Goal: Transaction & Acquisition: Book appointment/travel/reservation

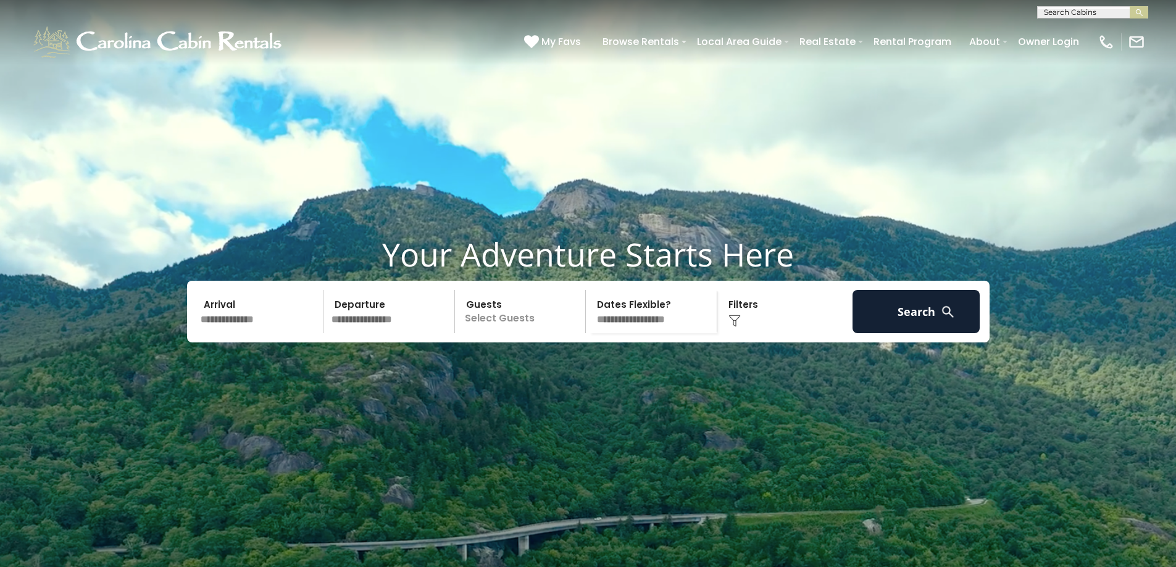
click at [1112, 14] on input "text" at bounding box center [1092, 15] width 108 height 12
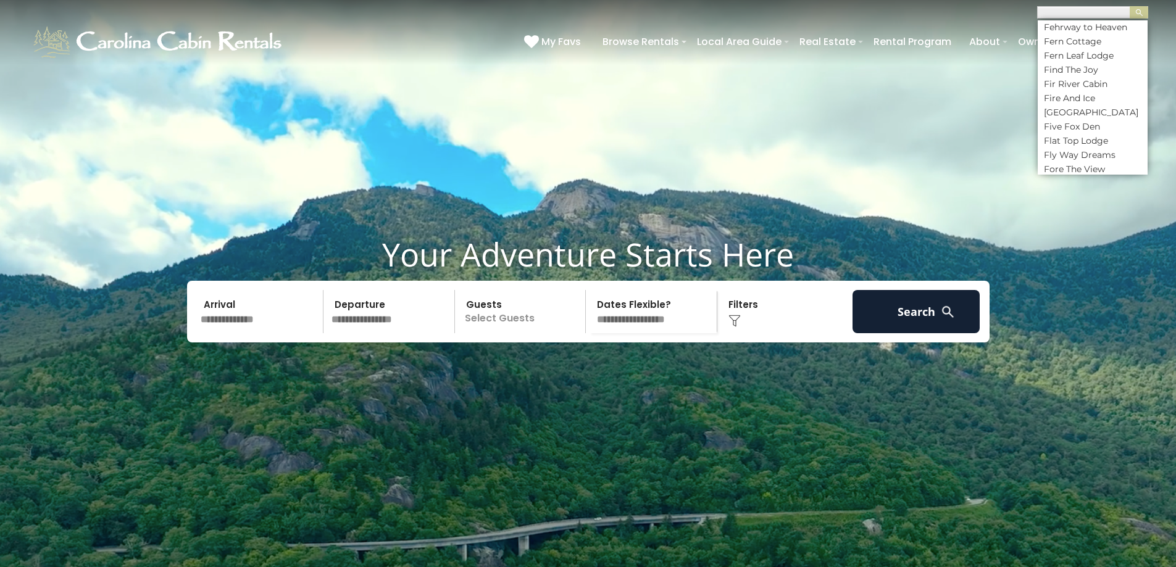
scroll to position [2408, 0]
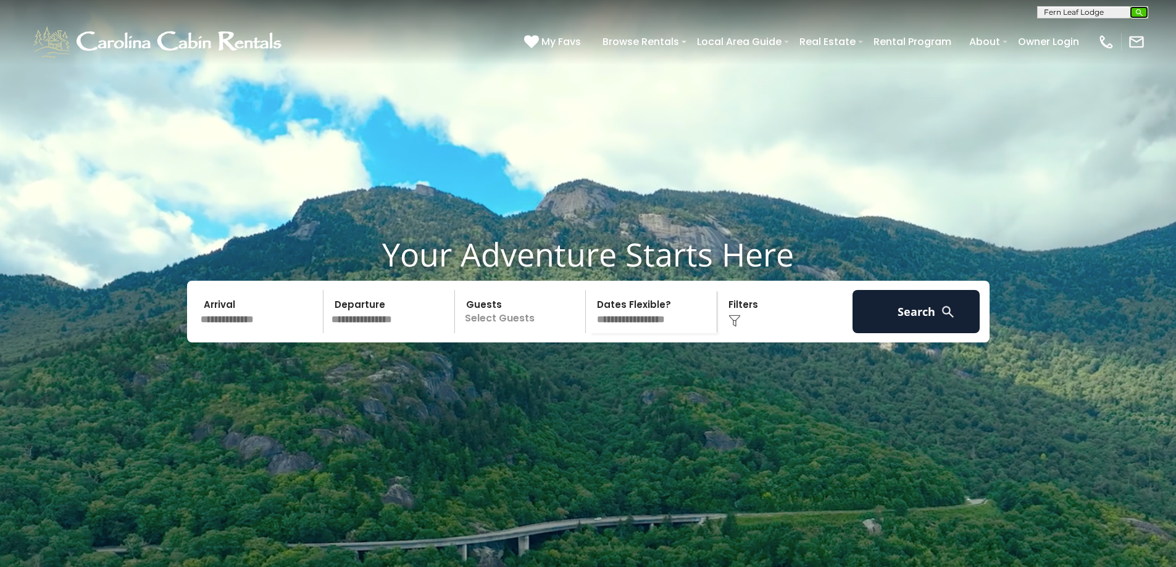
click at [1135, 12] on img "submit" at bounding box center [1139, 12] width 9 height 9
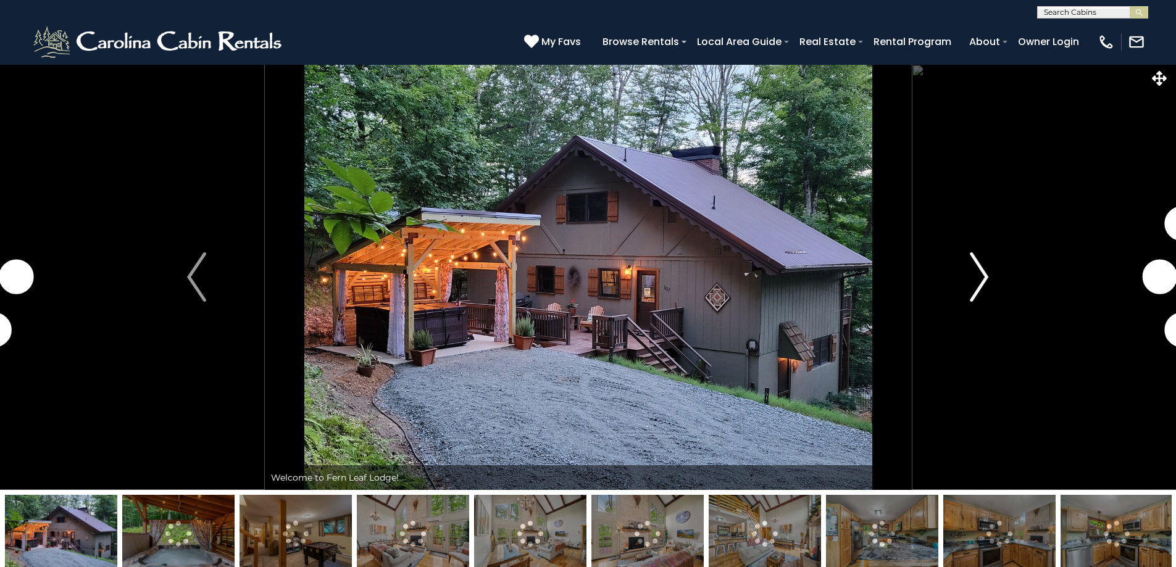
click at [983, 272] on img "Next" at bounding box center [979, 277] width 19 height 49
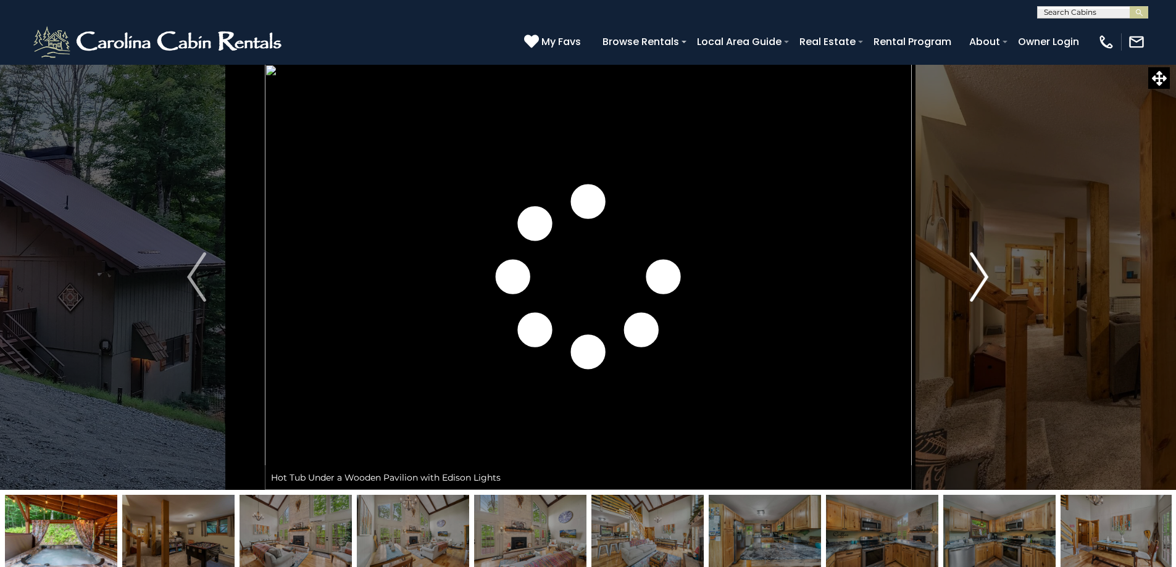
click at [984, 279] on img "Next" at bounding box center [979, 277] width 19 height 49
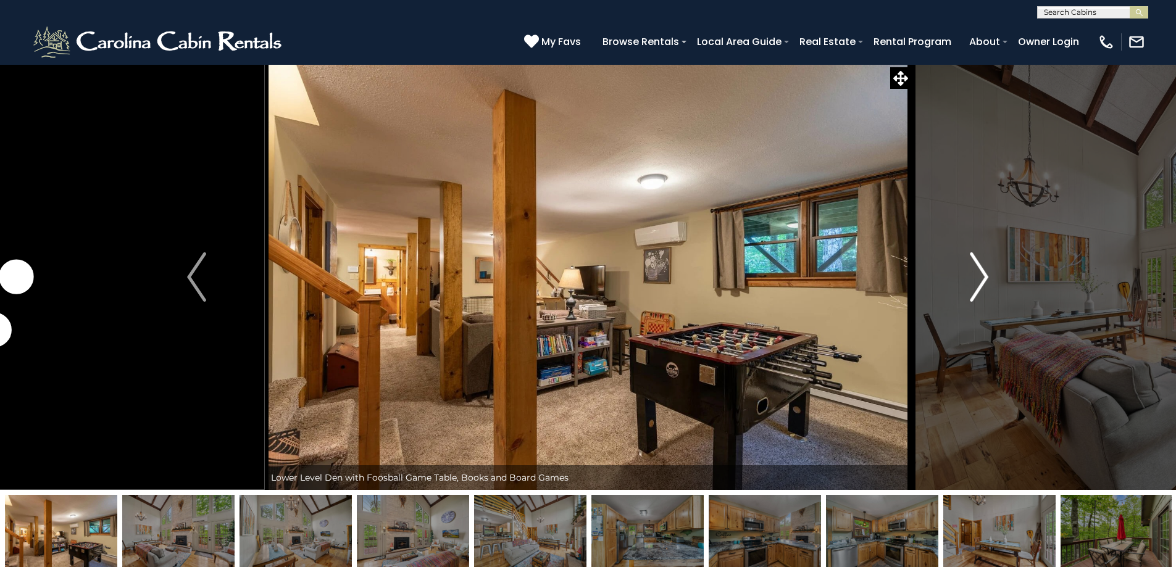
click at [984, 279] on img "Next" at bounding box center [979, 277] width 19 height 49
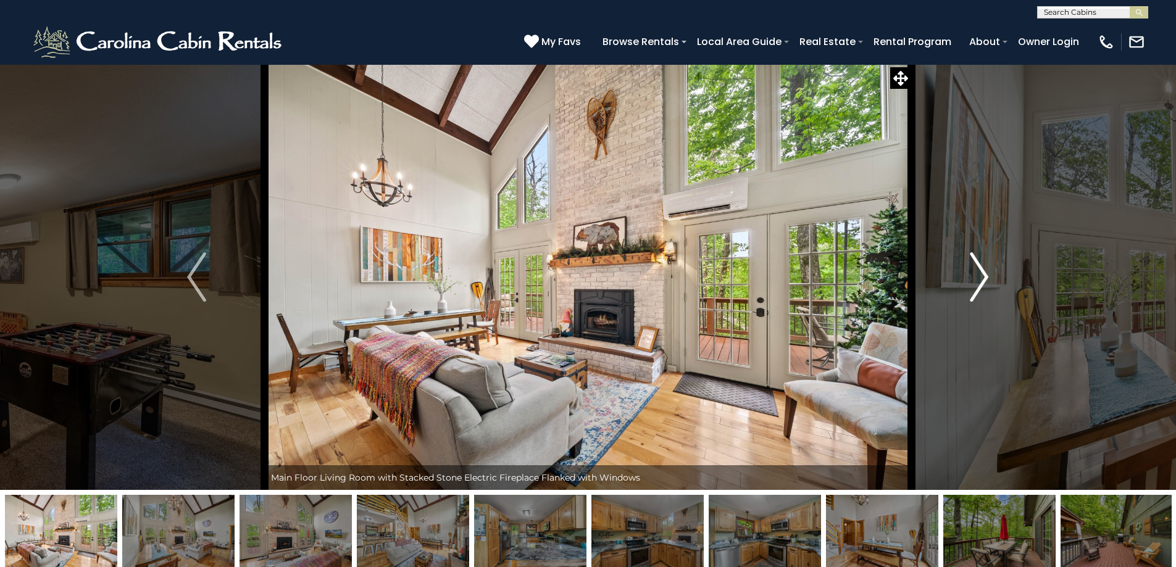
click at [984, 279] on img "Next" at bounding box center [979, 277] width 19 height 49
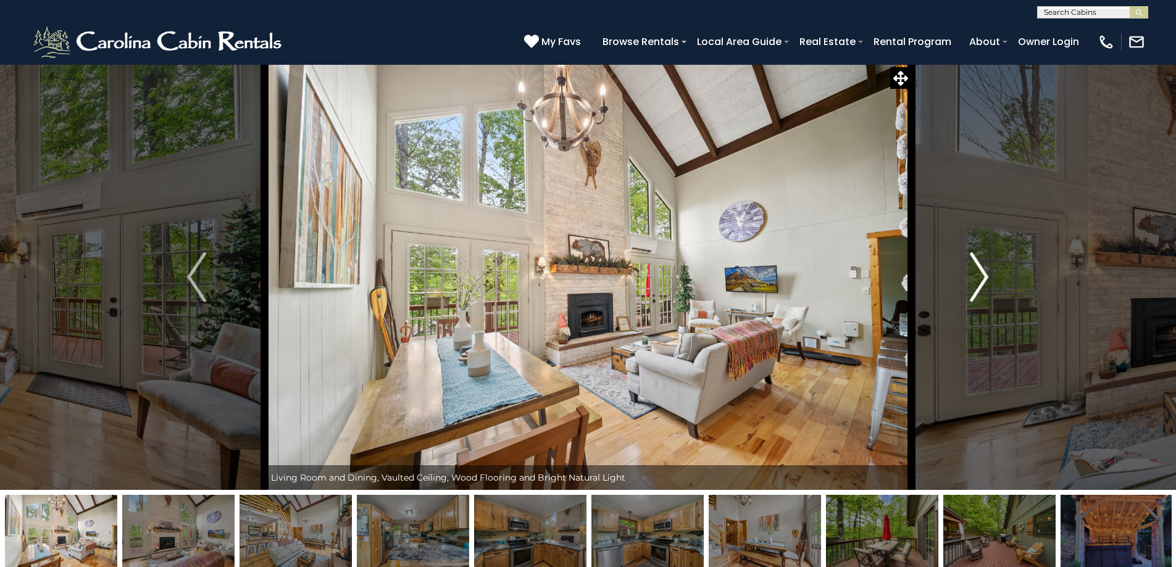
click at [984, 279] on img "Next" at bounding box center [979, 277] width 19 height 49
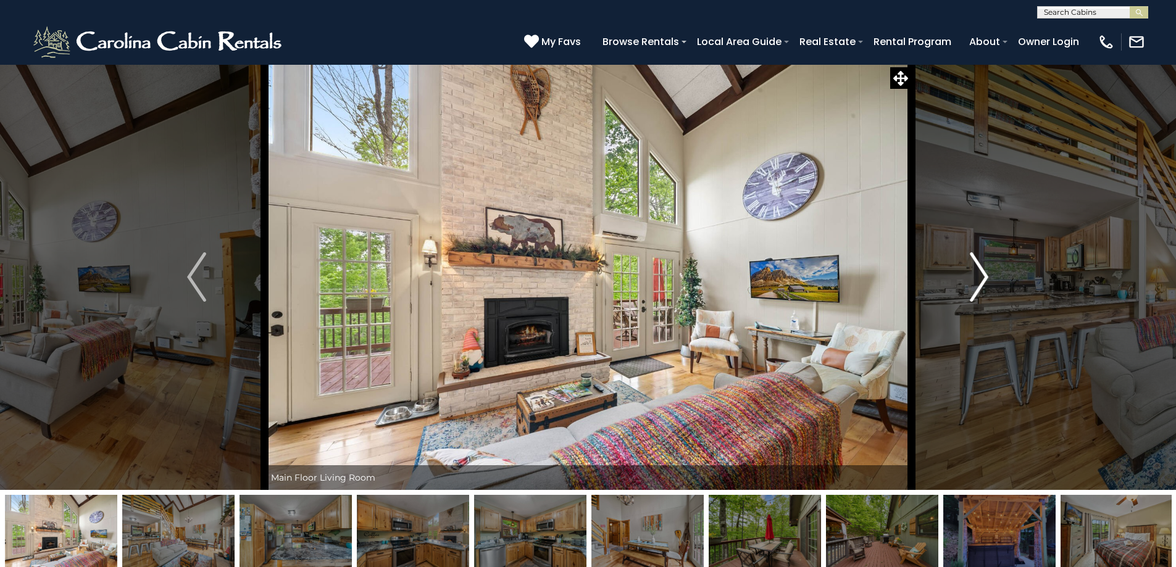
click at [984, 279] on img "Next" at bounding box center [979, 277] width 19 height 49
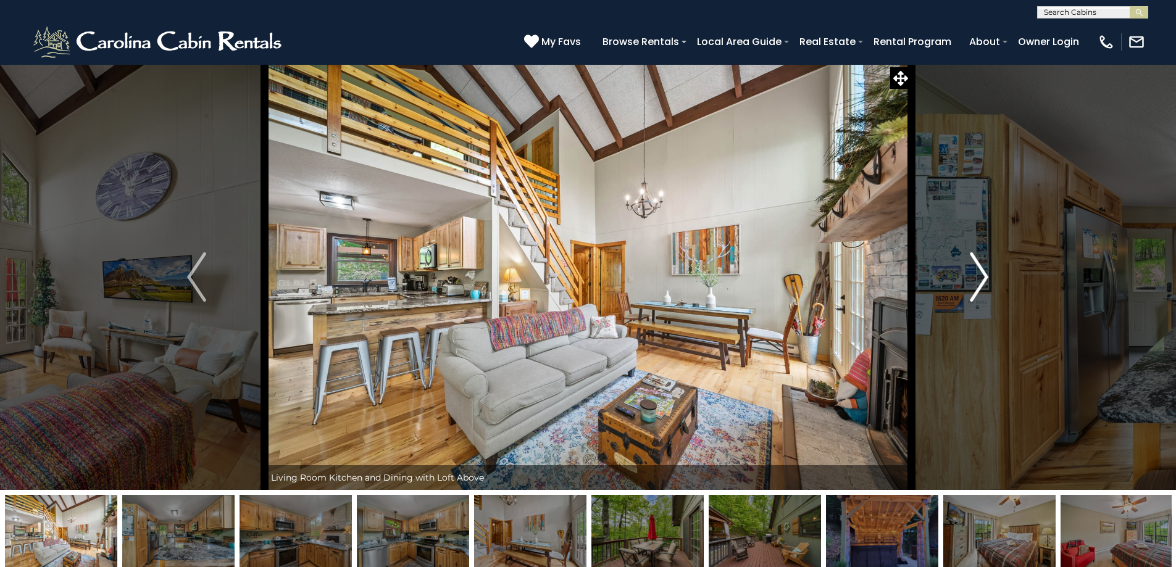
click at [984, 279] on img "Next" at bounding box center [979, 277] width 19 height 49
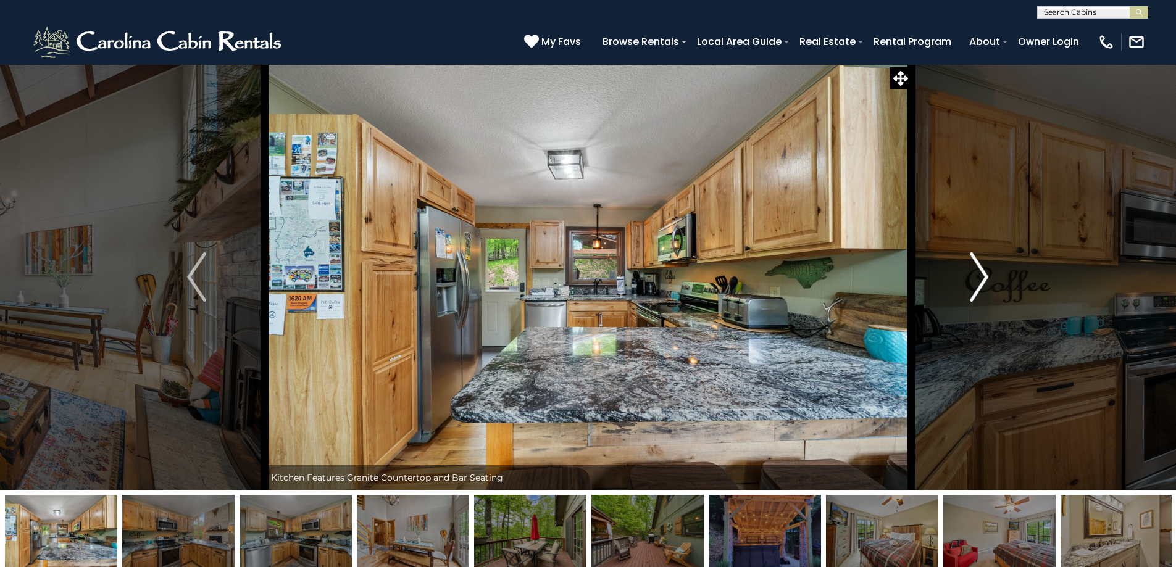
click at [984, 279] on img "Next" at bounding box center [979, 277] width 19 height 49
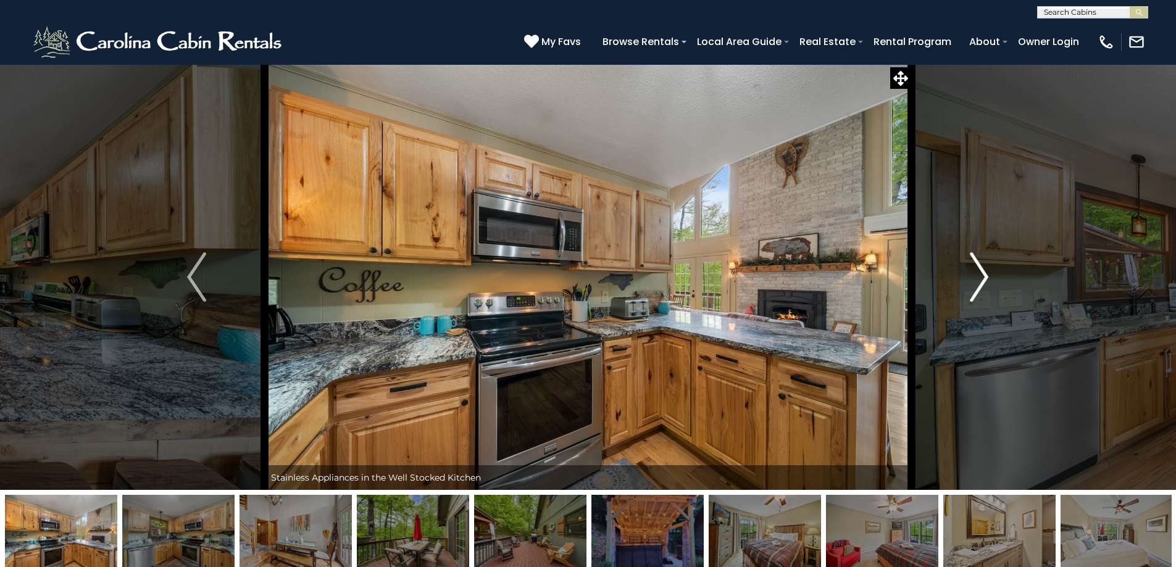
click at [984, 279] on img "Next" at bounding box center [979, 277] width 19 height 49
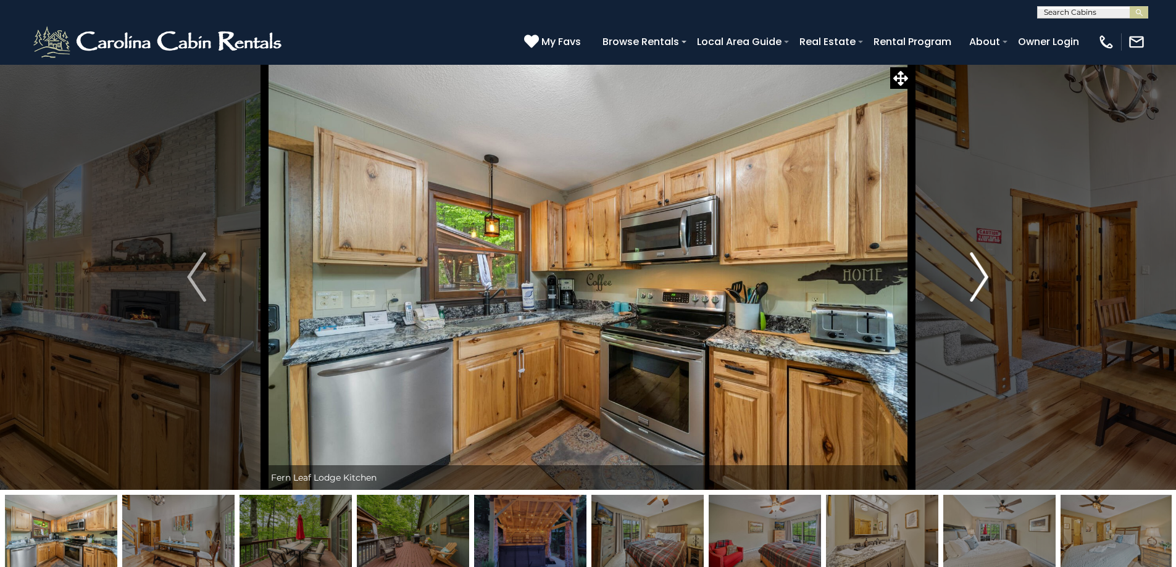
click at [984, 279] on img "Next" at bounding box center [979, 277] width 19 height 49
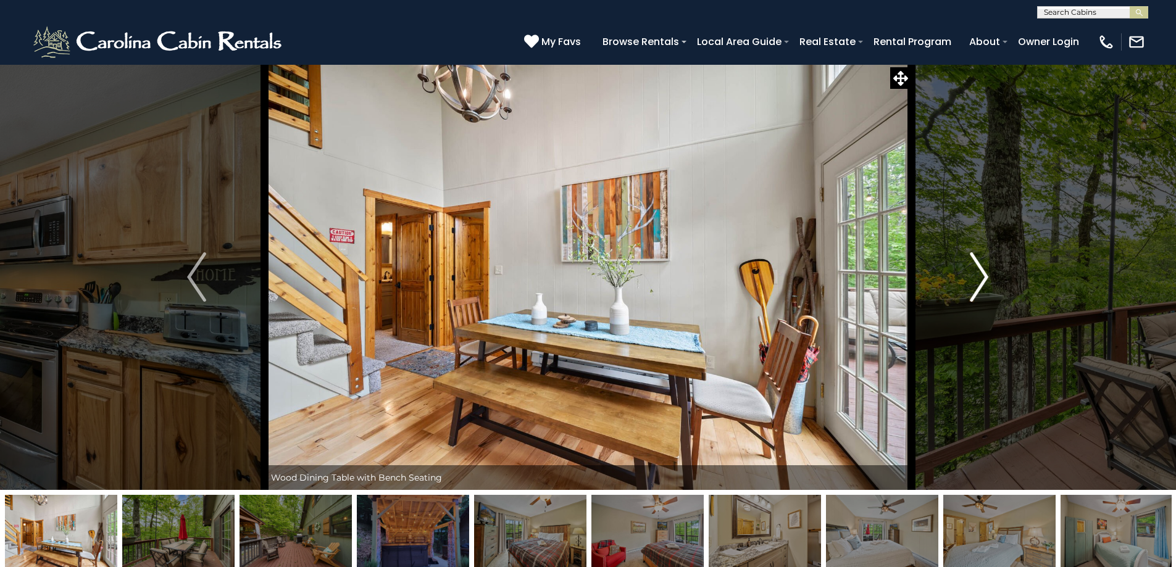
click at [984, 279] on img "Next" at bounding box center [979, 277] width 19 height 49
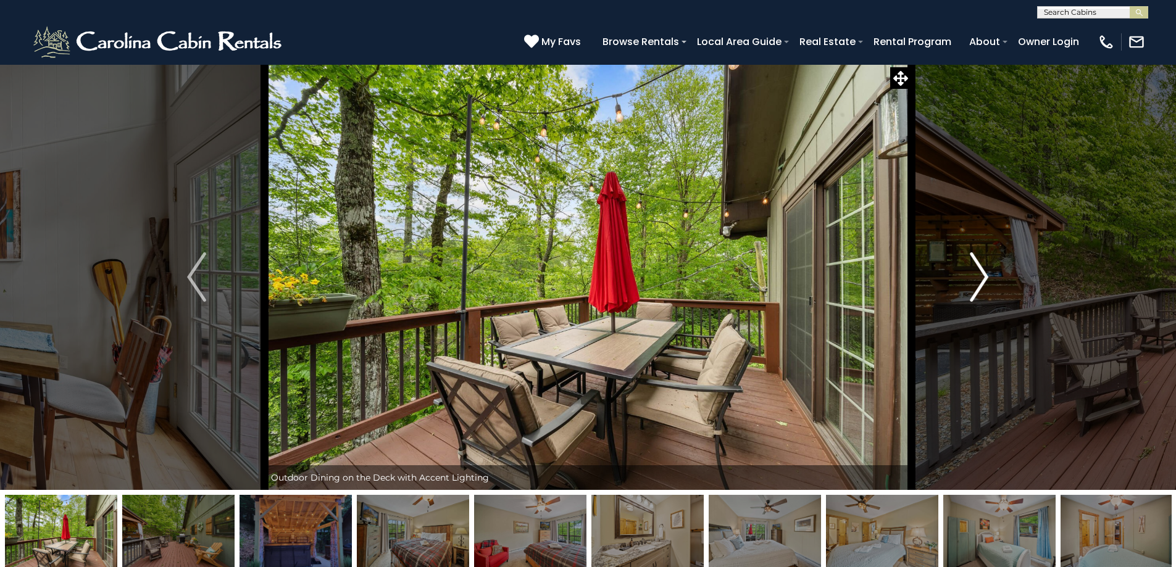
click at [984, 279] on img "Next" at bounding box center [979, 277] width 19 height 49
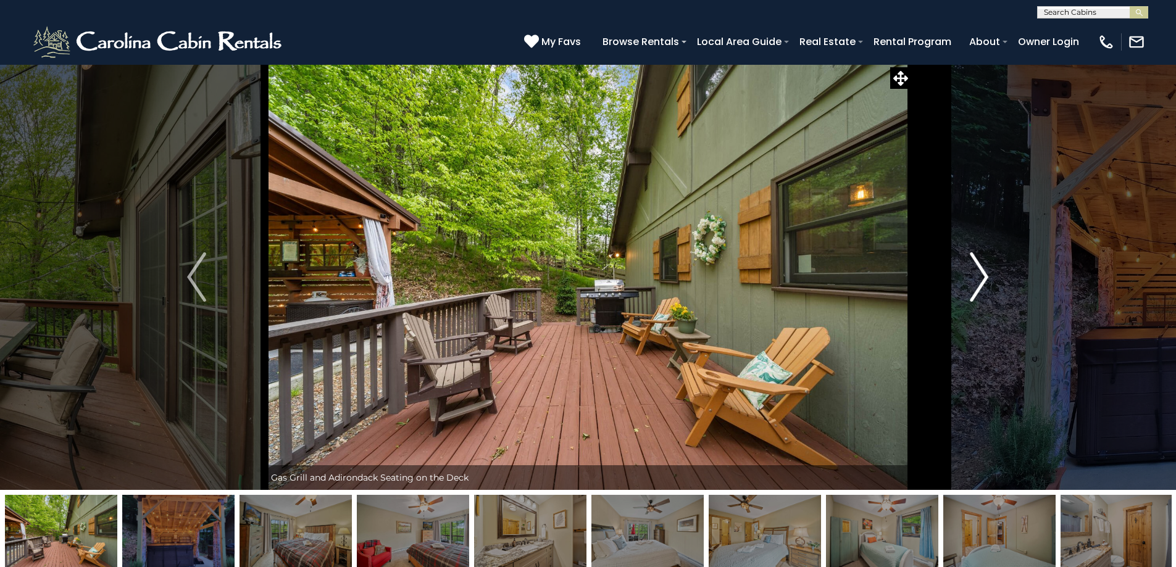
click at [984, 279] on img "Next" at bounding box center [979, 277] width 19 height 49
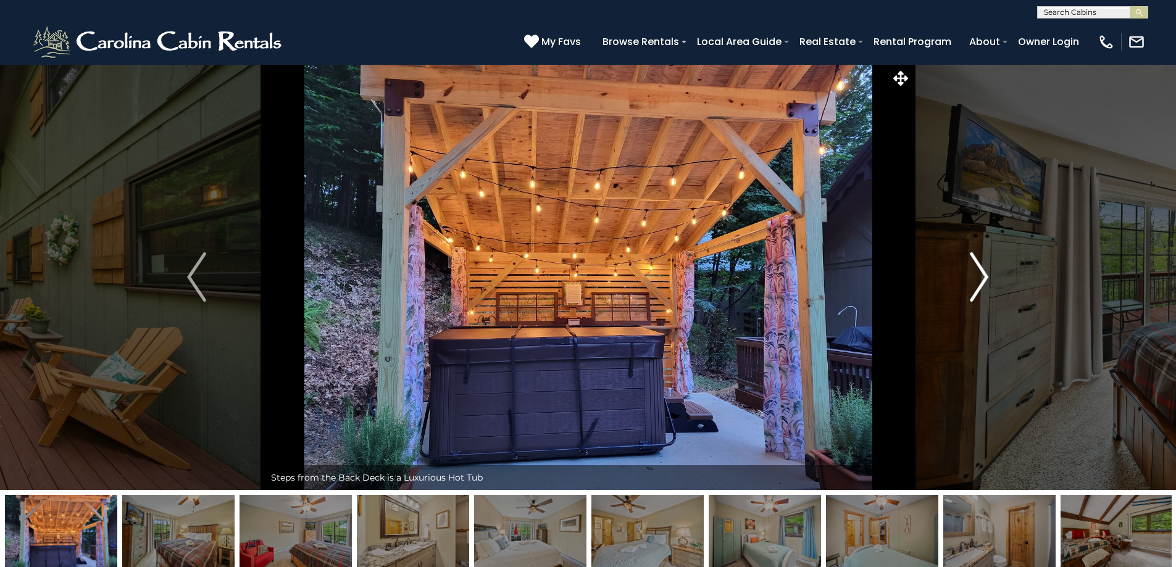
click at [984, 279] on img "Next" at bounding box center [979, 277] width 19 height 49
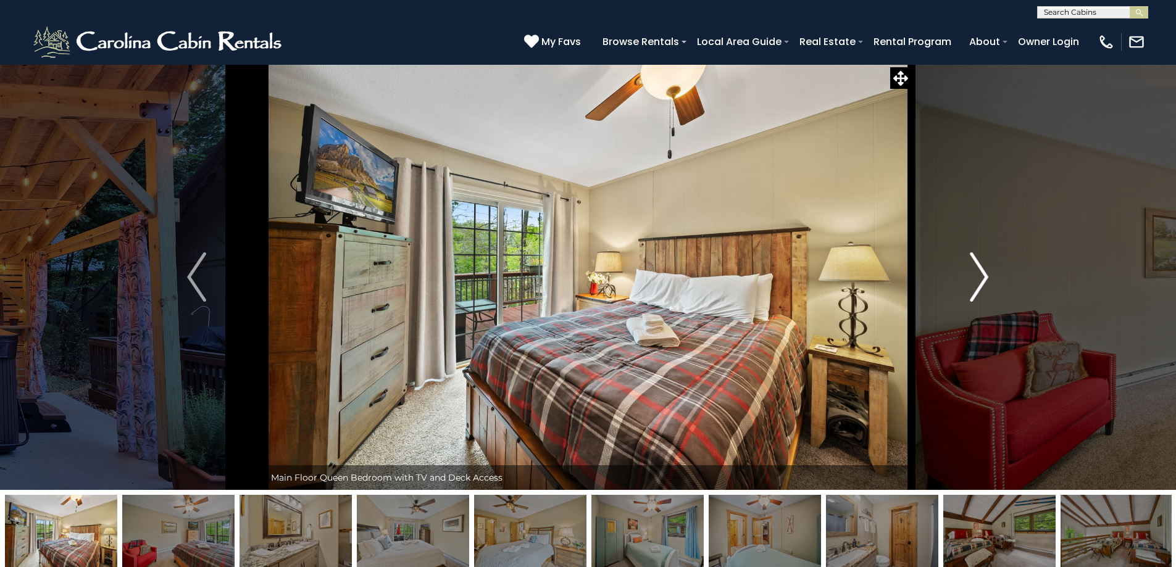
click at [984, 279] on img "Next" at bounding box center [979, 277] width 19 height 49
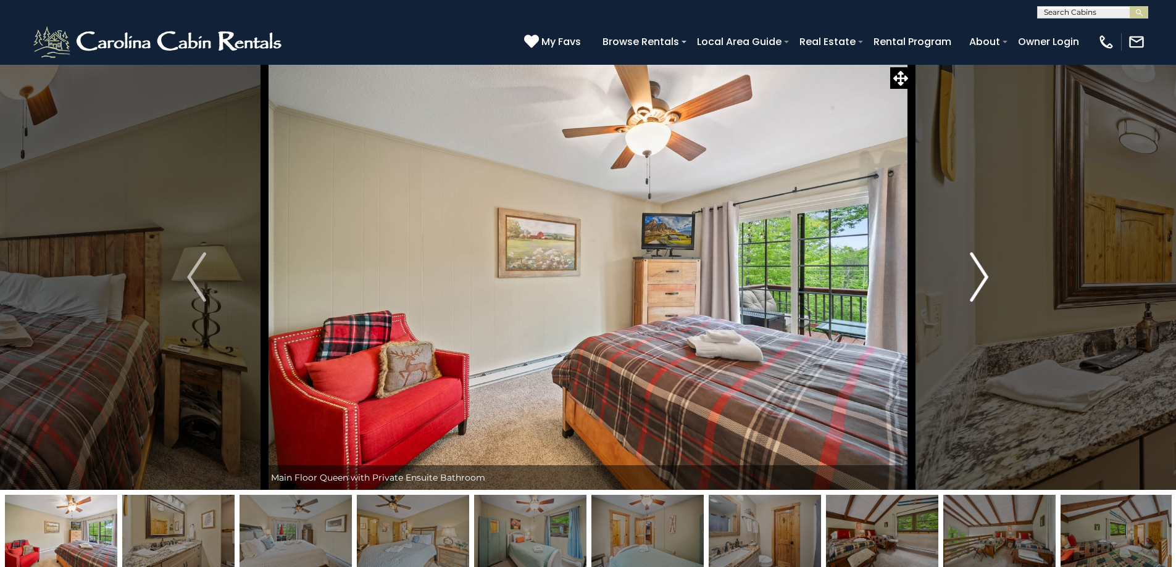
click at [984, 279] on img "Next" at bounding box center [979, 277] width 19 height 49
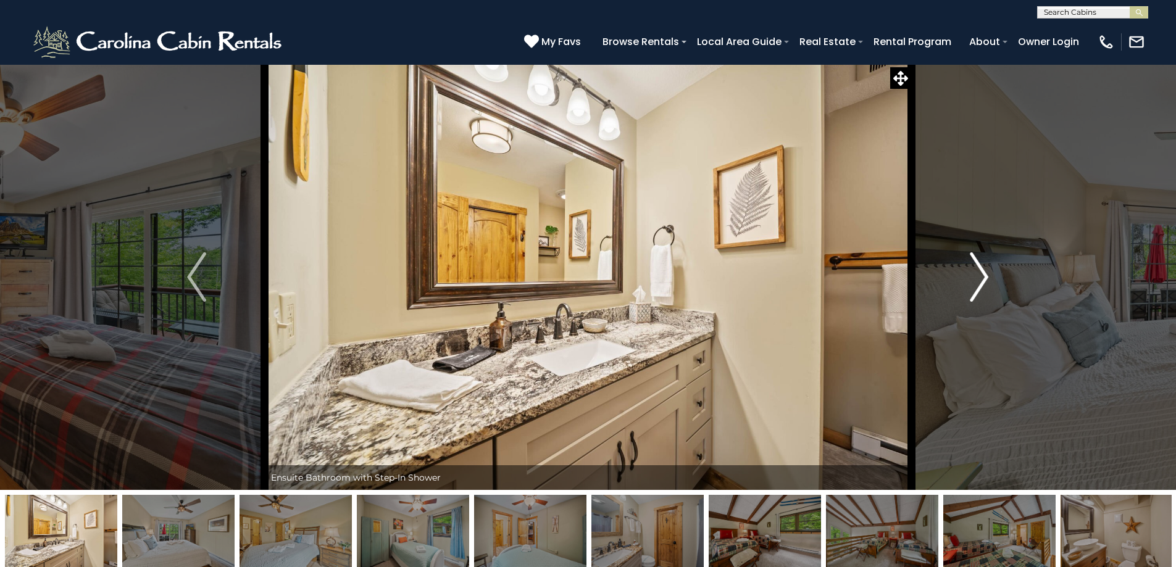
click at [984, 279] on img "Next" at bounding box center [979, 277] width 19 height 49
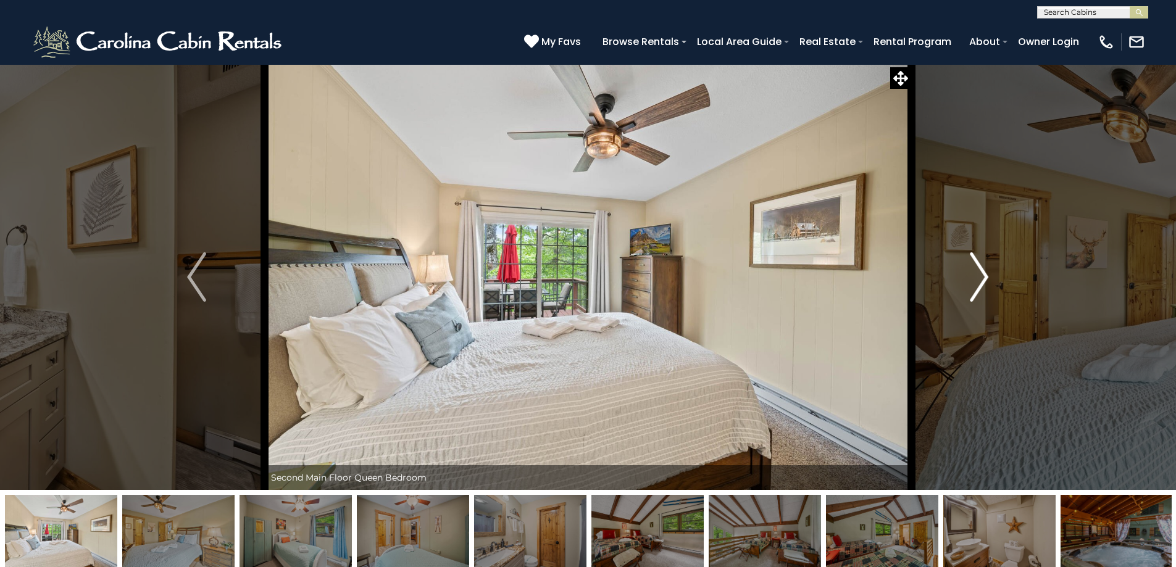
click at [984, 279] on img "Next" at bounding box center [979, 277] width 19 height 49
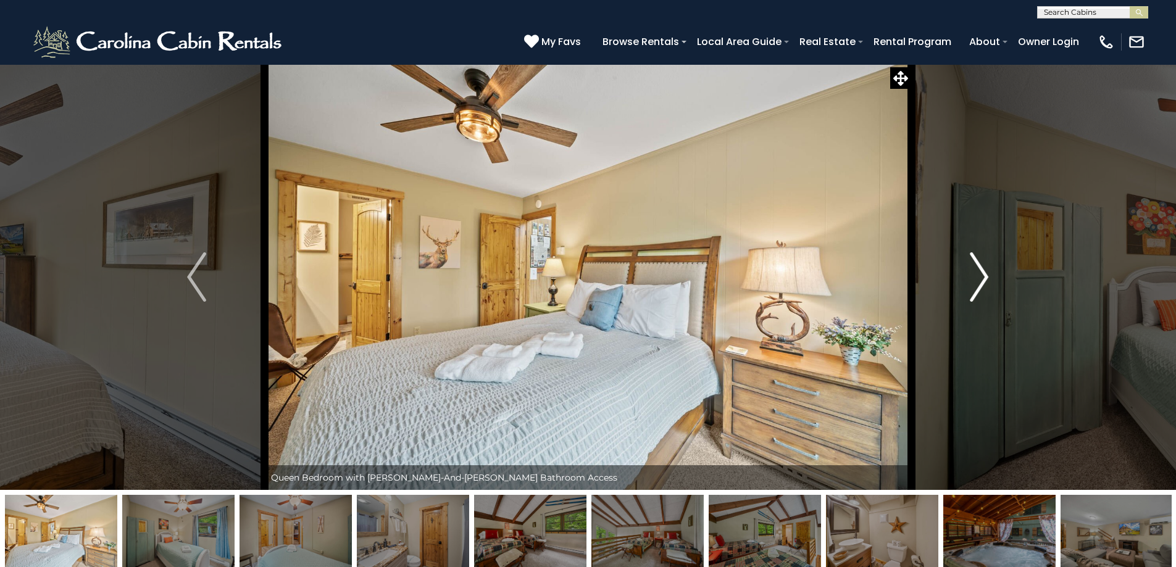
click at [984, 279] on img "Next" at bounding box center [979, 277] width 19 height 49
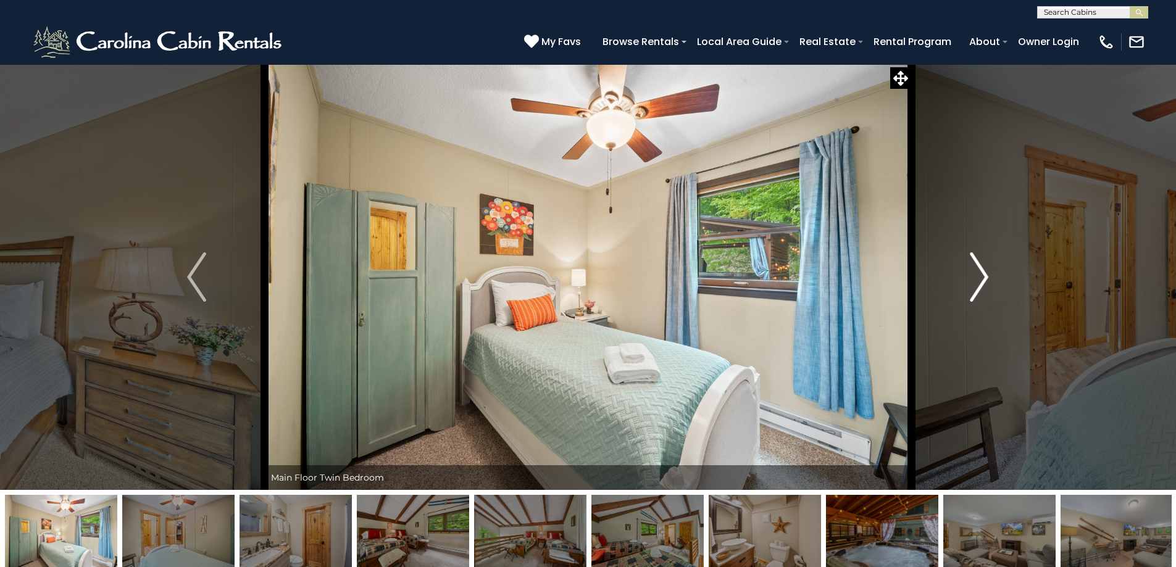
click at [984, 279] on img "Next" at bounding box center [979, 277] width 19 height 49
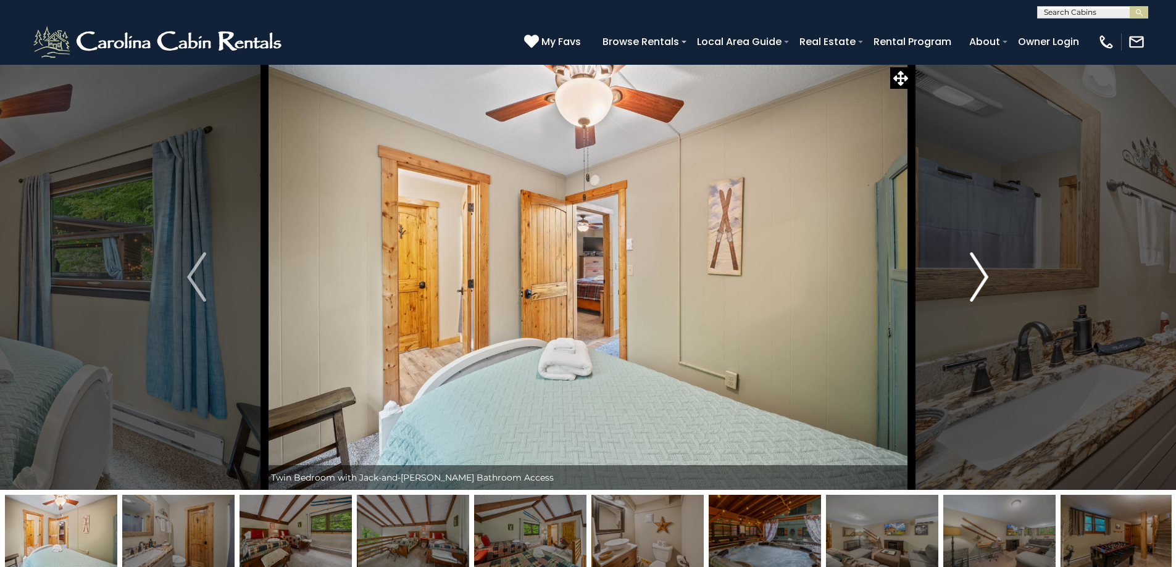
click at [984, 279] on img "Next" at bounding box center [979, 277] width 19 height 49
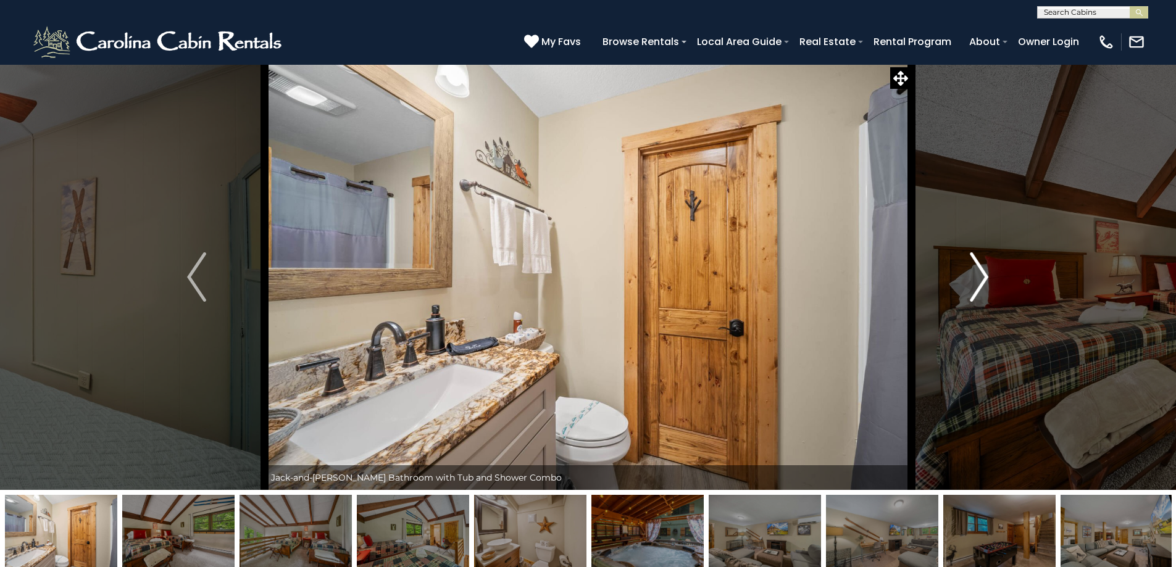
click at [984, 279] on img "Next" at bounding box center [979, 277] width 19 height 49
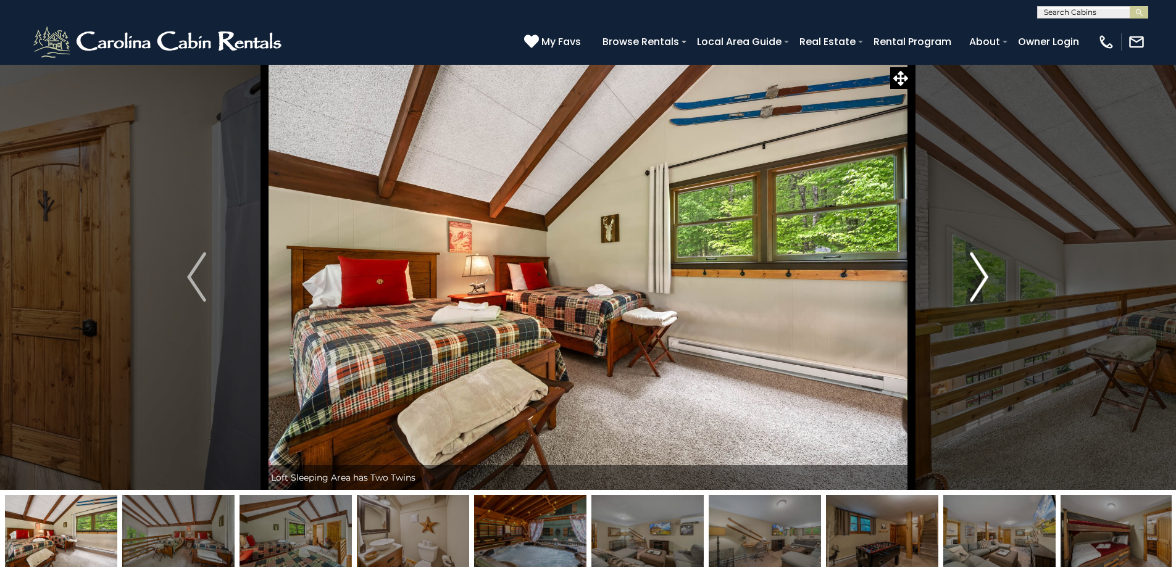
click at [984, 279] on img "Next" at bounding box center [979, 277] width 19 height 49
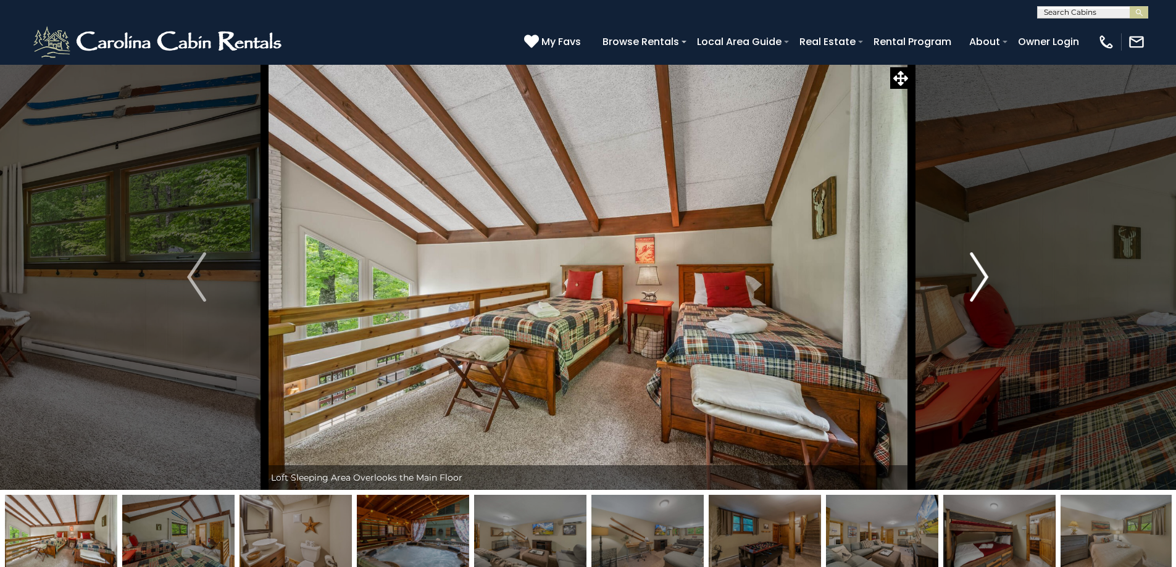
click at [984, 279] on img "Next" at bounding box center [979, 277] width 19 height 49
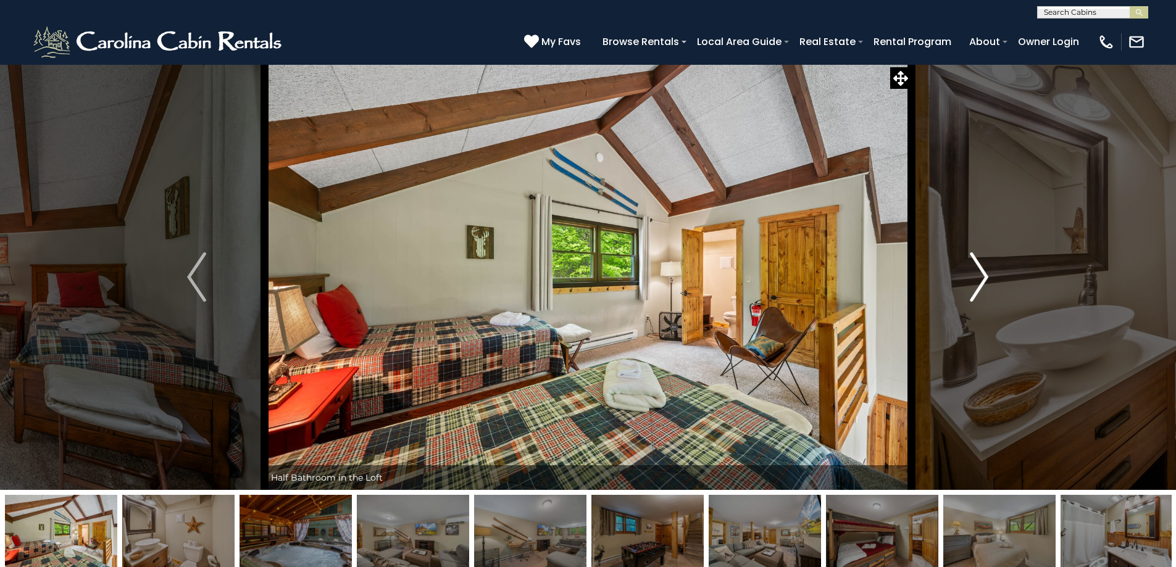
click at [984, 279] on img "Next" at bounding box center [979, 277] width 19 height 49
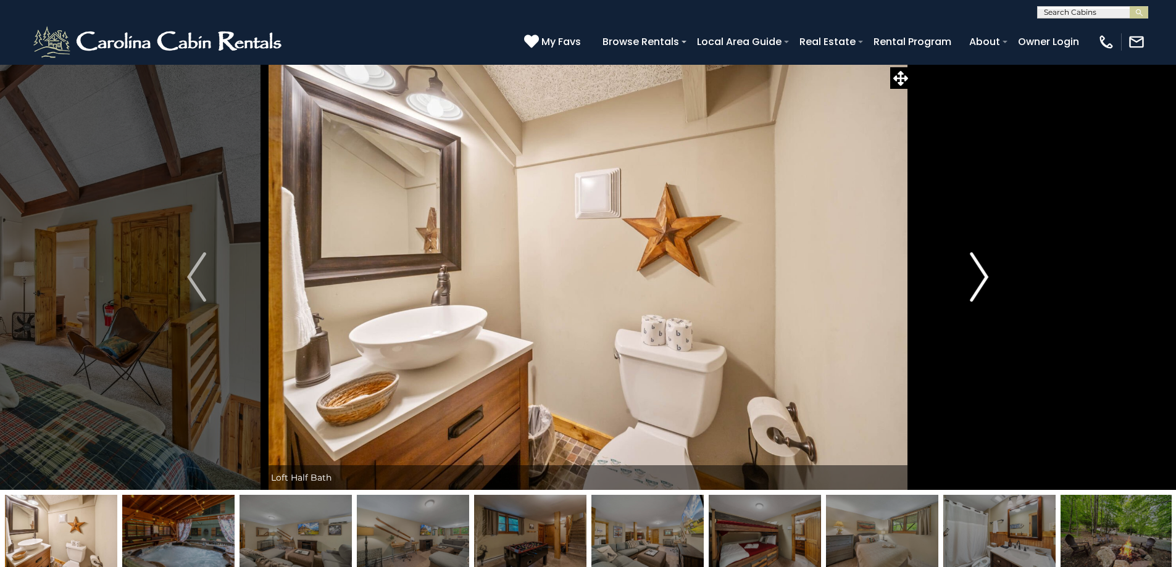
click at [984, 279] on img "Next" at bounding box center [979, 277] width 19 height 49
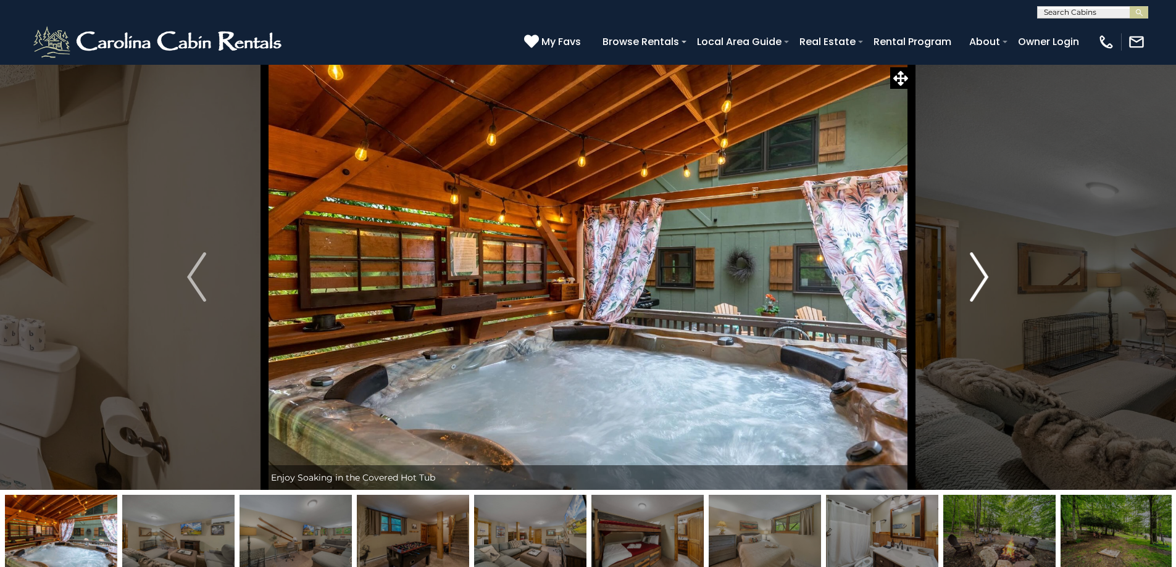
click at [984, 279] on img "Next" at bounding box center [979, 277] width 19 height 49
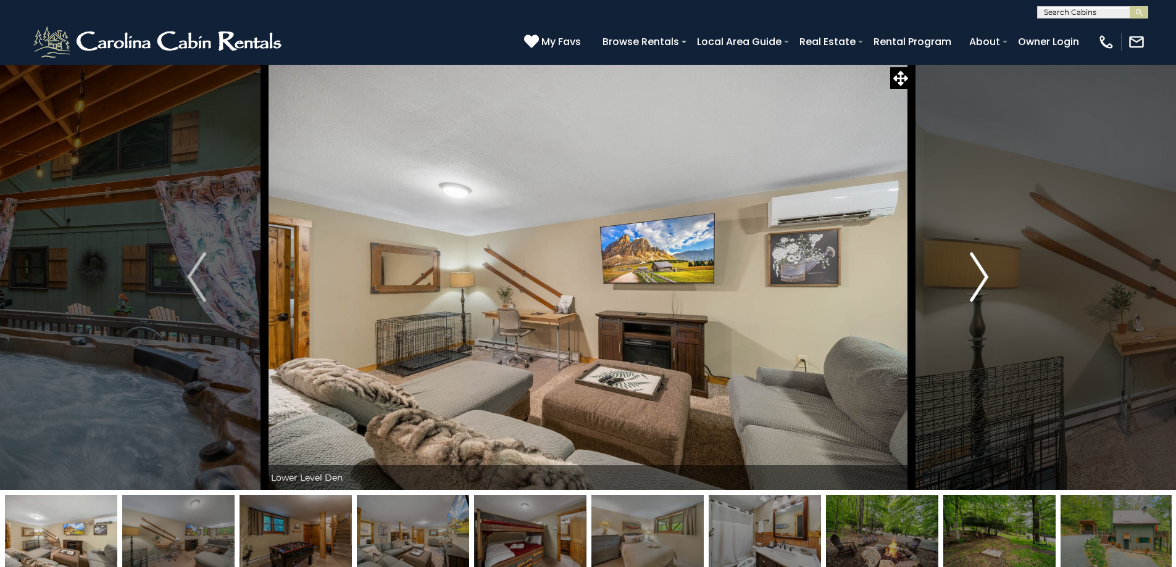
click at [984, 278] on img "Next" at bounding box center [979, 277] width 19 height 49
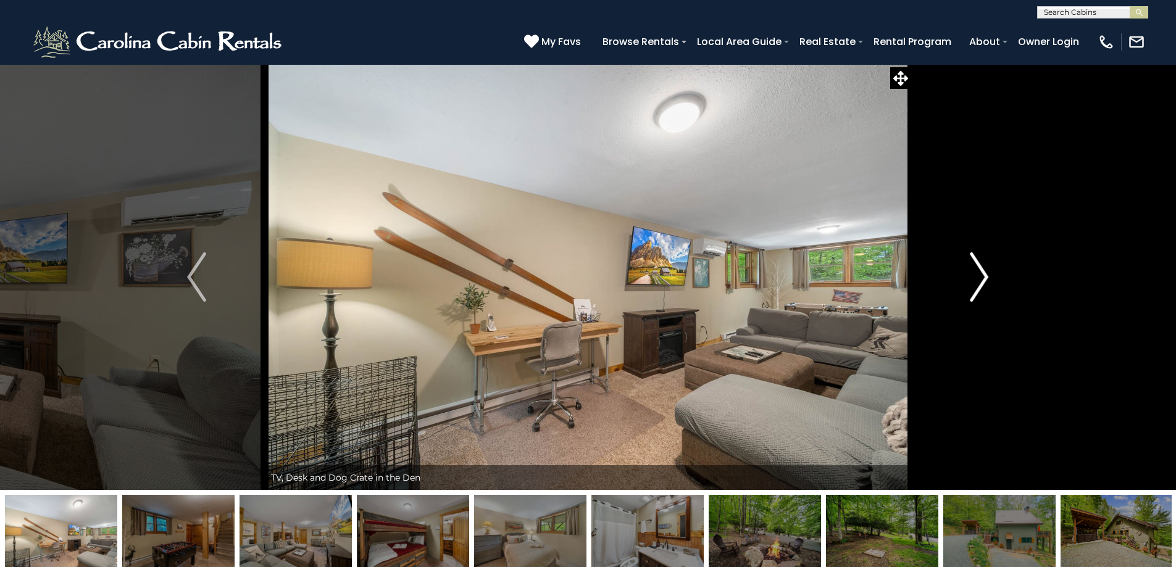
click at [984, 278] on img "Next" at bounding box center [979, 277] width 19 height 49
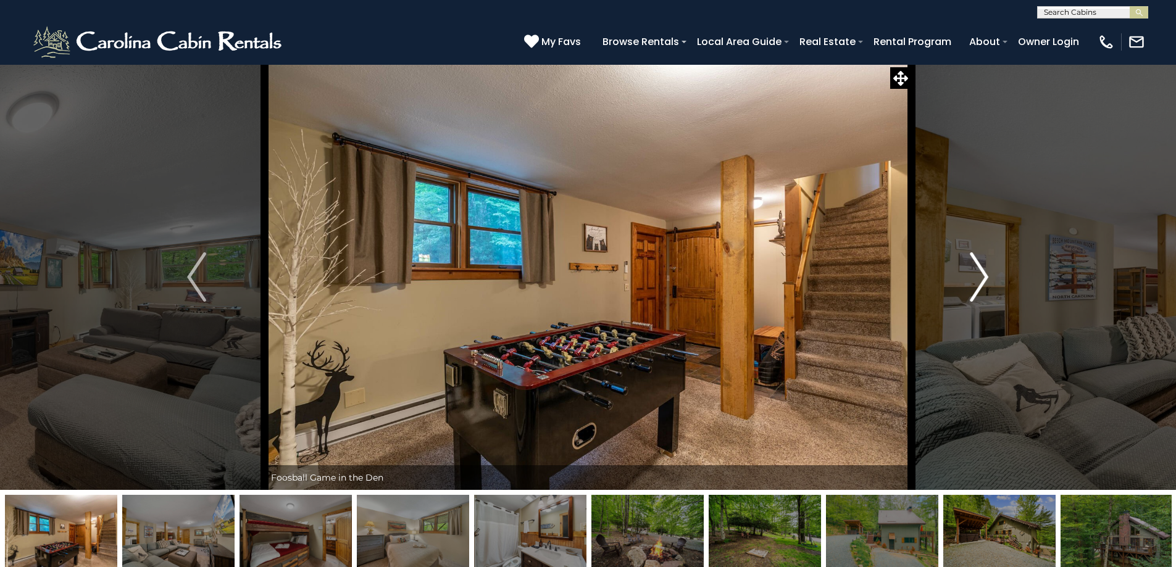
click at [985, 277] on img "Next" at bounding box center [979, 277] width 19 height 49
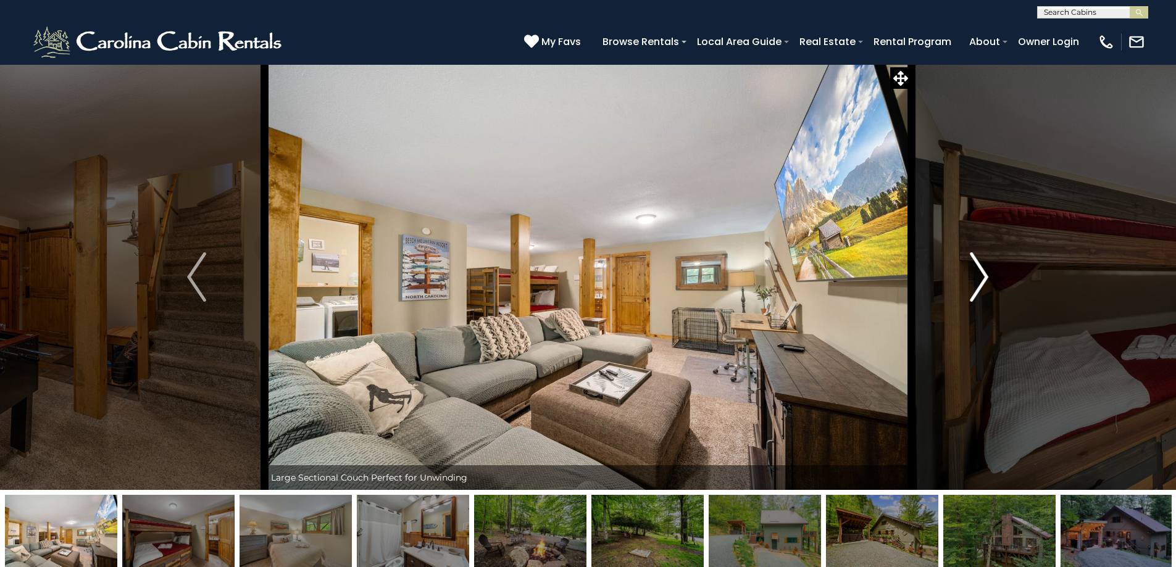
click at [985, 277] on img "Next" at bounding box center [979, 277] width 19 height 49
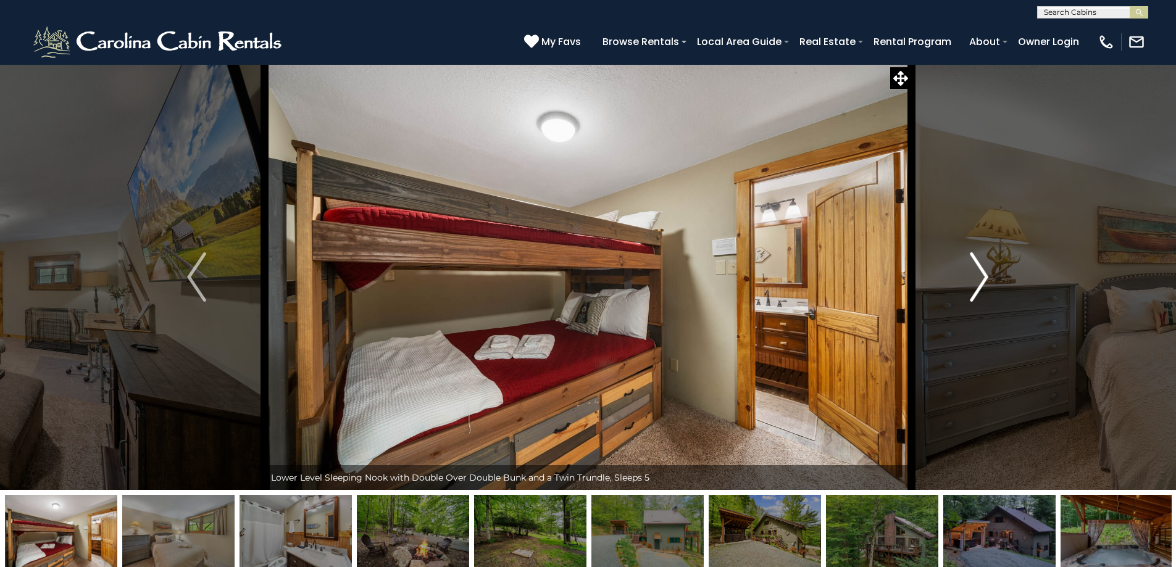
click at [985, 277] on img "Next" at bounding box center [979, 277] width 19 height 49
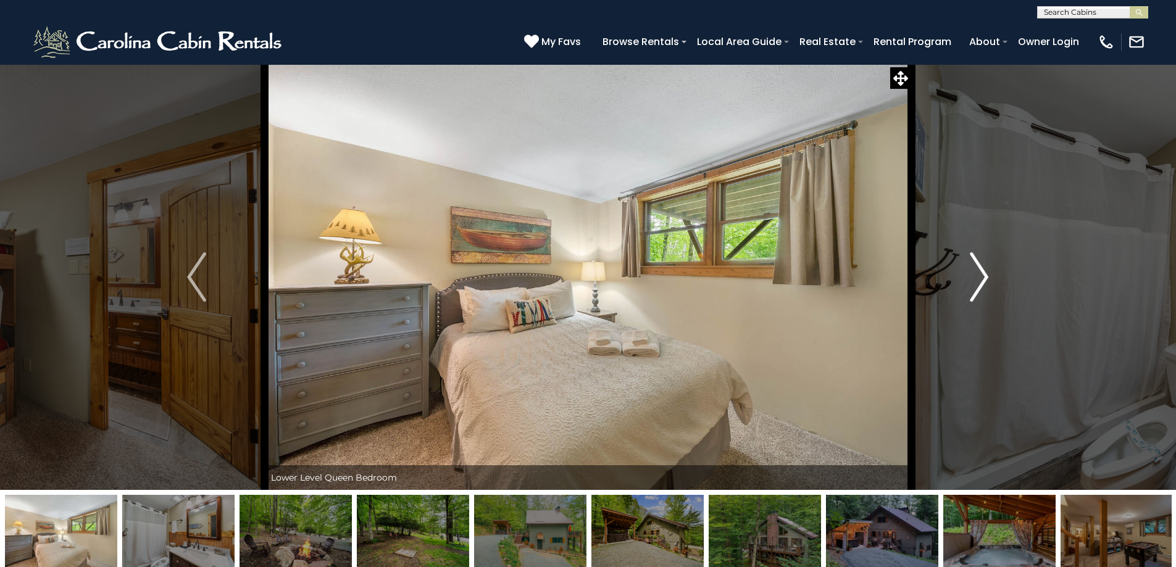
click at [985, 277] on img "Next" at bounding box center [979, 277] width 19 height 49
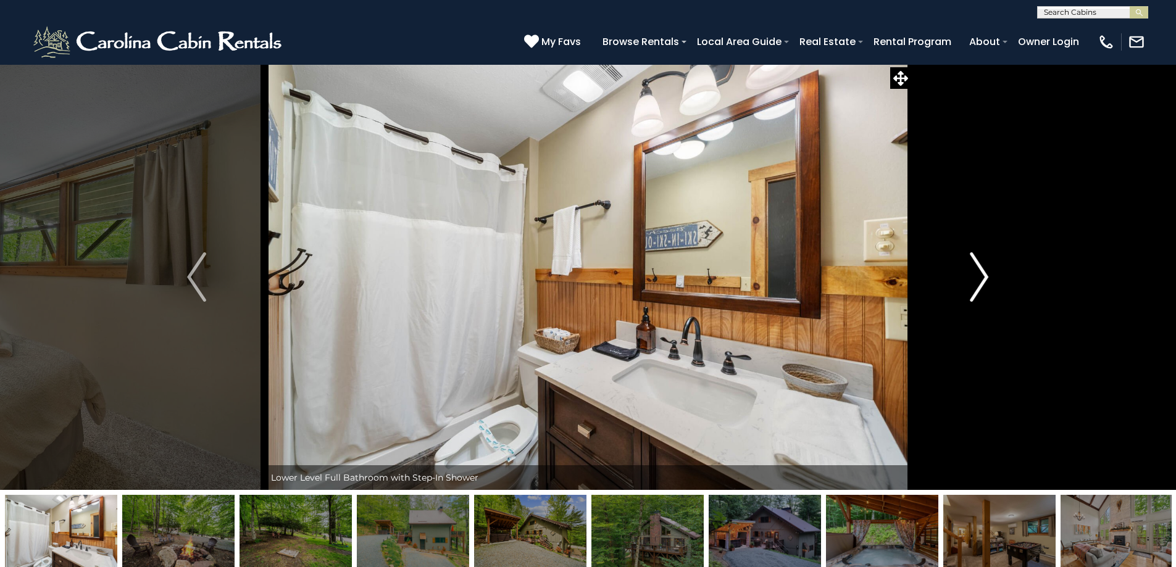
click at [985, 277] on img "Next" at bounding box center [979, 277] width 19 height 49
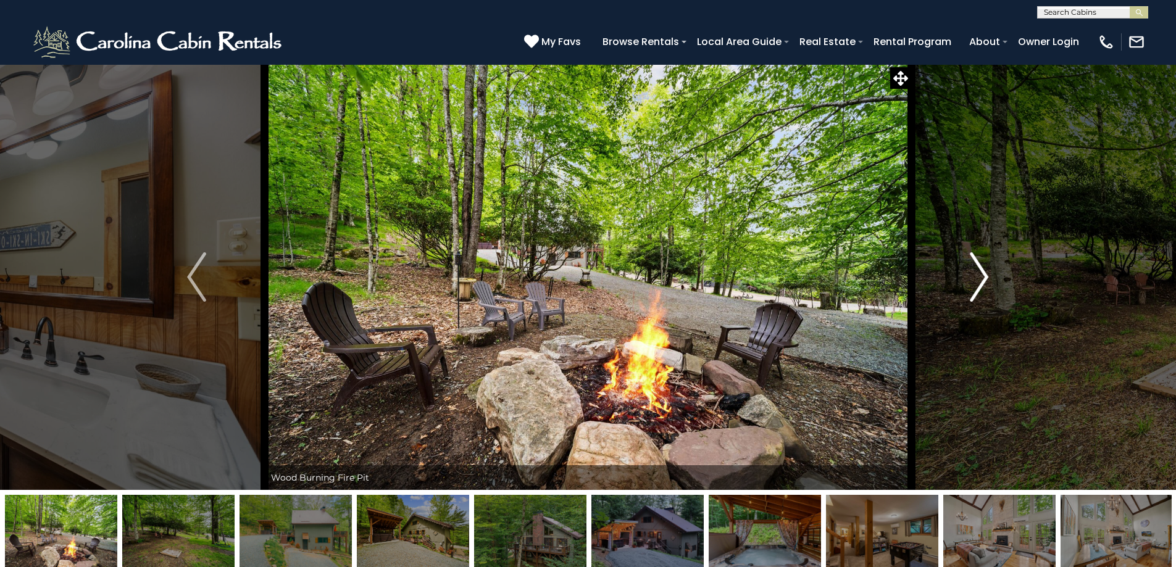
click at [985, 277] on img "Next" at bounding box center [979, 277] width 19 height 49
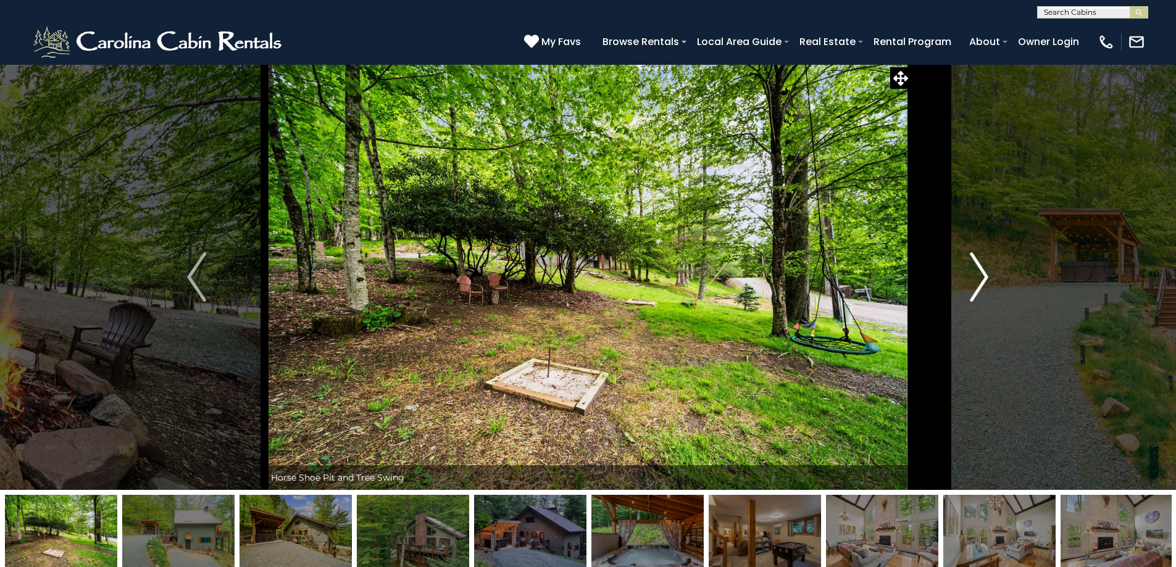
click at [985, 277] on img "Next" at bounding box center [979, 277] width 19 height 49
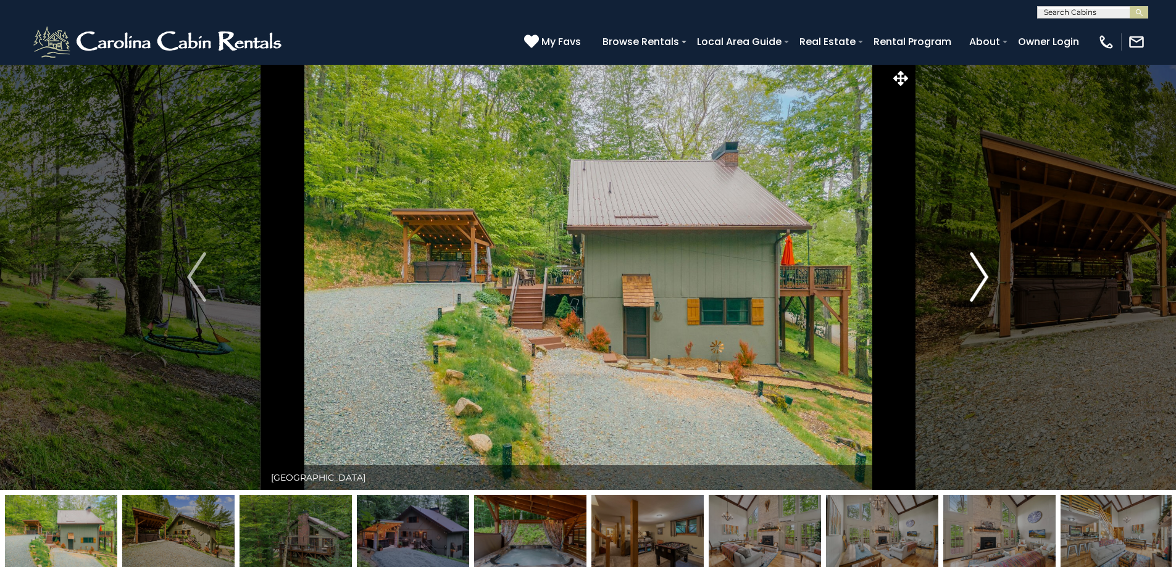
click at [985, 277] on img "Next" at bounding box center [979, 277] width 19 height 49
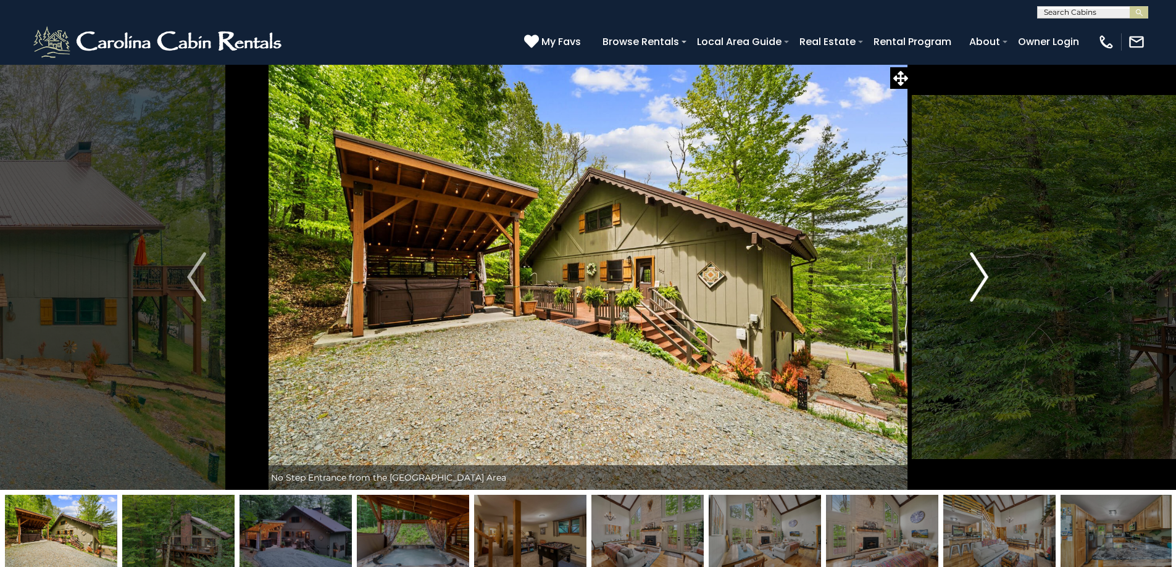
click at [985, 277] on img "Next" at bounding box center [979, 277] width 19 height 49
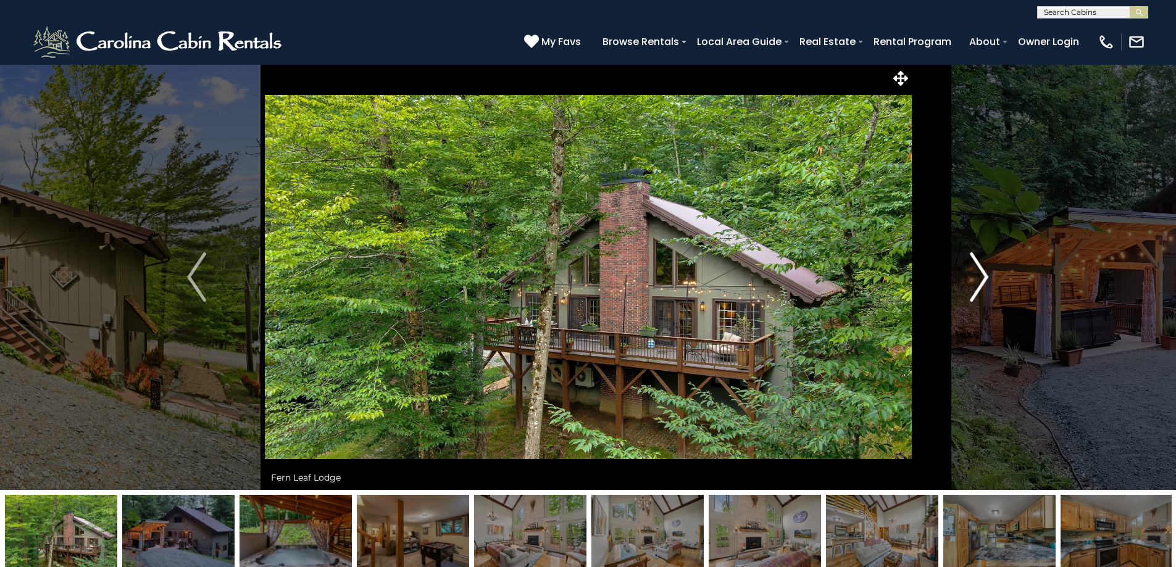
click at [985, 277] on img "Next" at bounding box center [979, 277] width 19 height 49
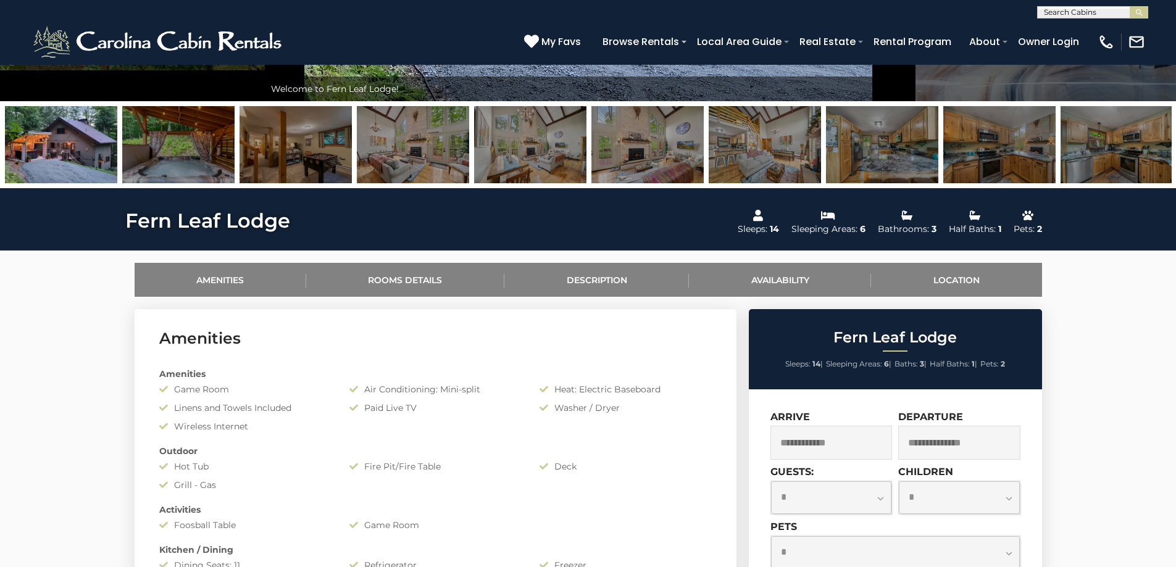
scroll to position [556, 0]
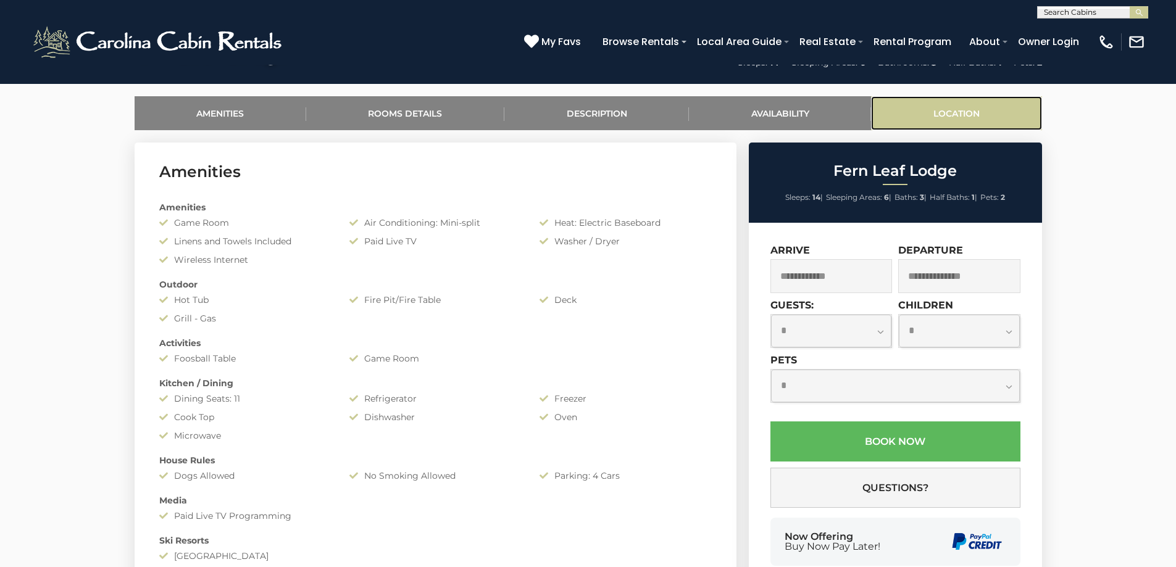
click at [972, 107] on link "Location" at bounding box center [956, 113] width 170 height 34
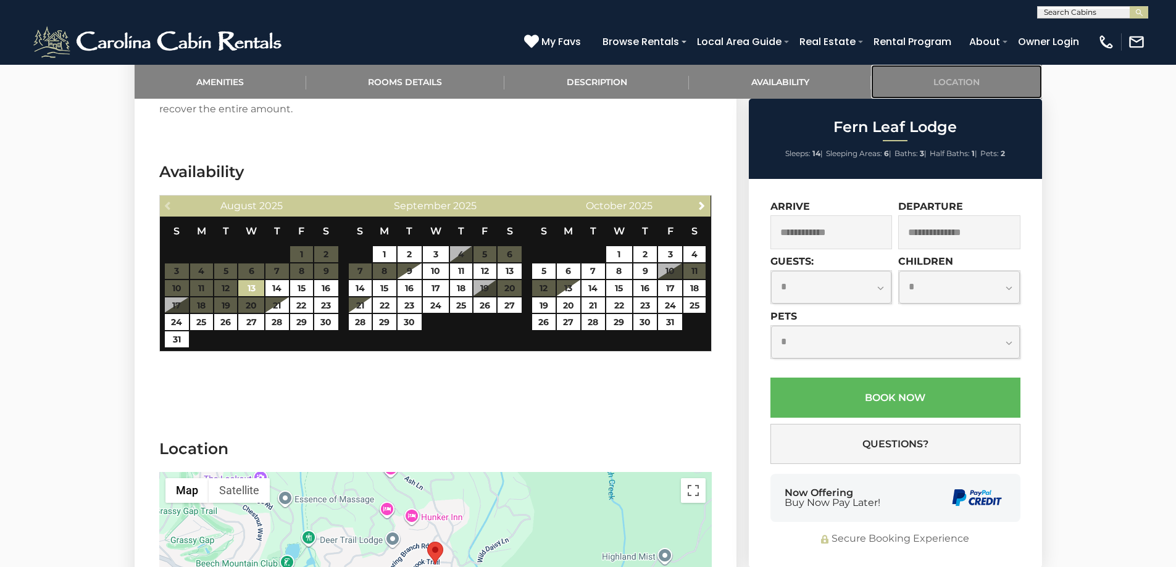
scroll to position [2758, 0]
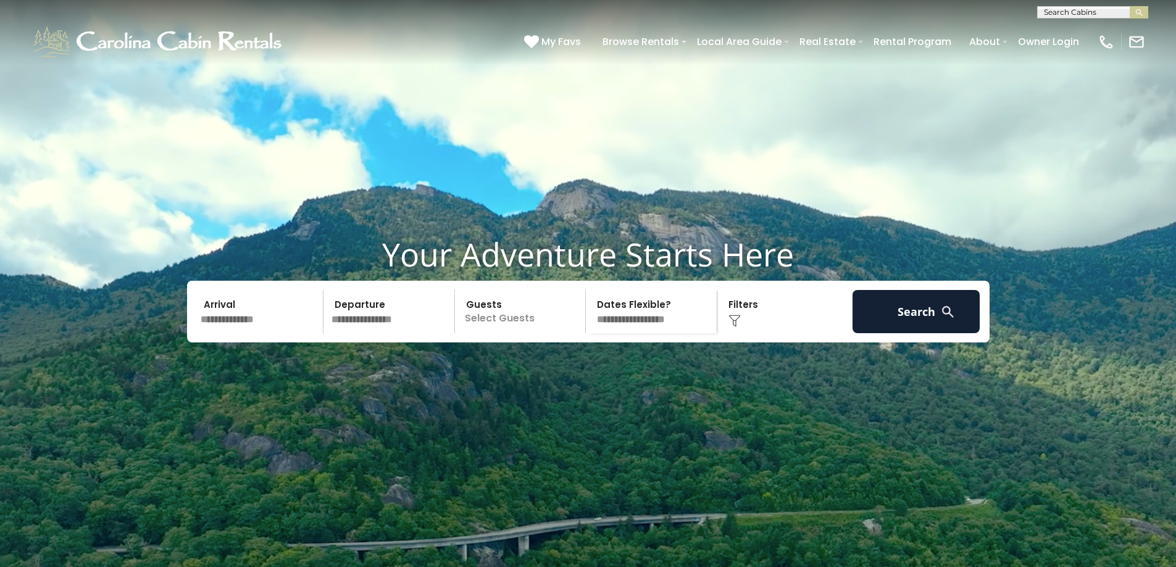
click at [1113, 12] on input "text" at bounding box center [1092, 15] width 108 height 12
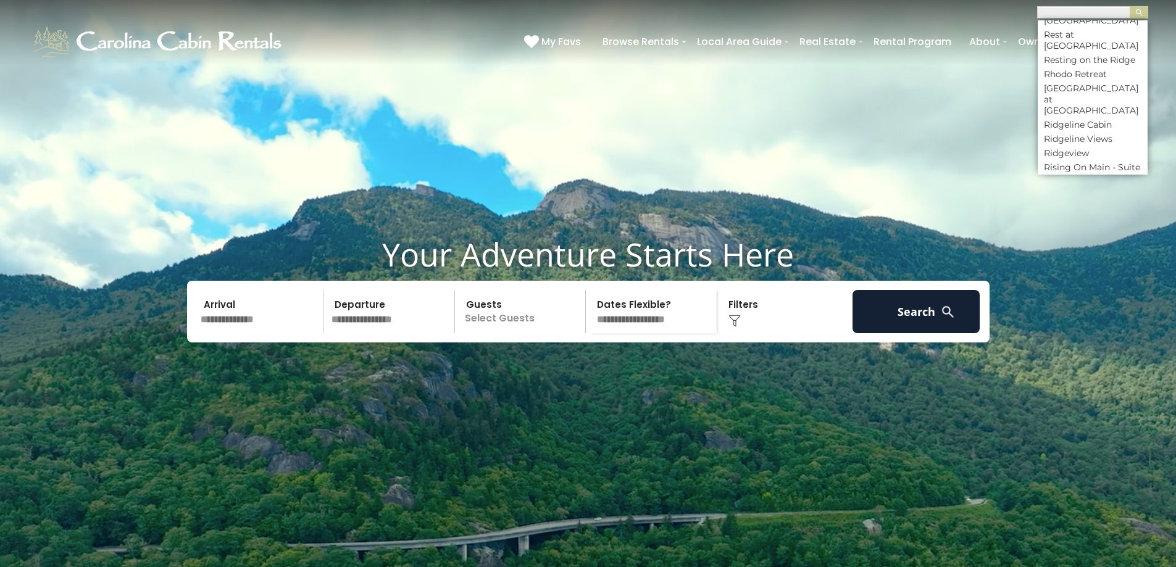
scroll to position [4445, 0]
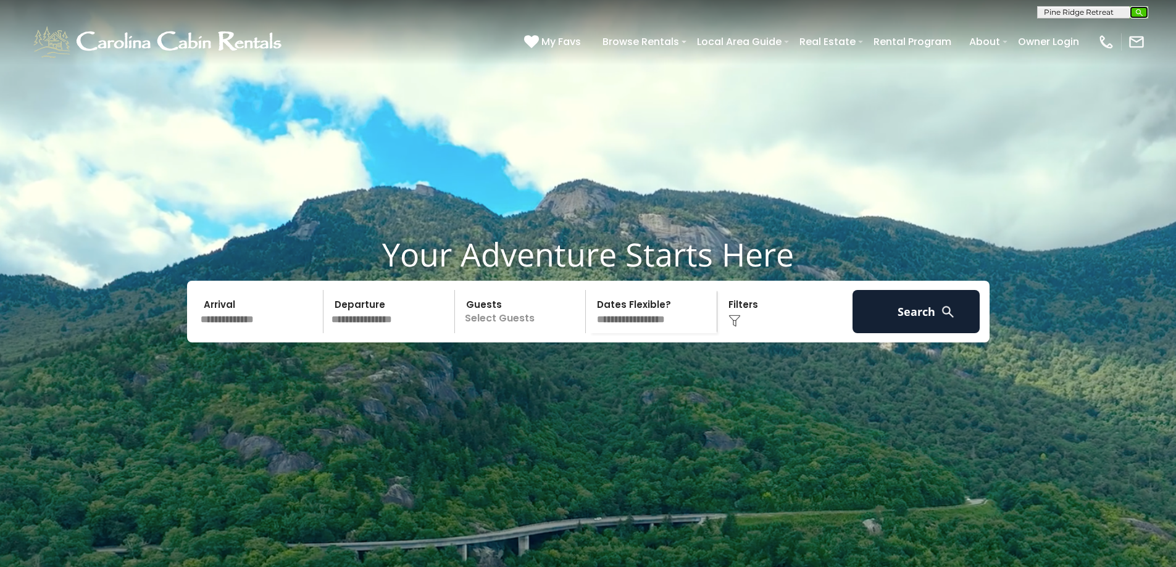
click at [1140, 8] on img "submit" at bounding box center [1139, 12] width 9 height 9
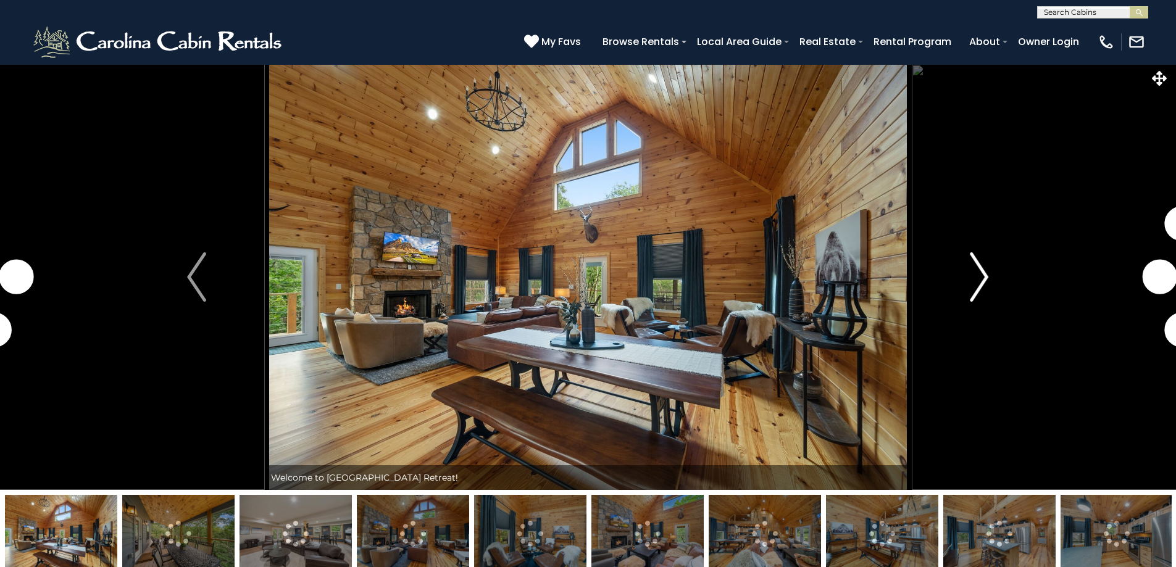
click at [985, 275] on img "Next" at bounding box center [979, 277] width 19 height 49
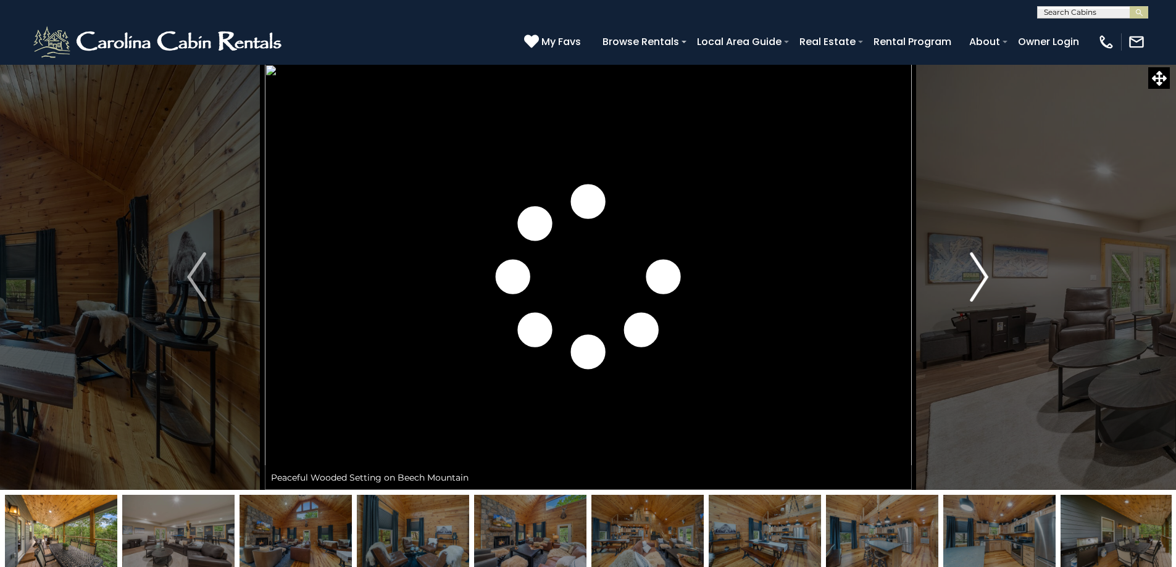
click at [983, 275] on img "Next" at bounding box center [979, 277] width 19 height 49
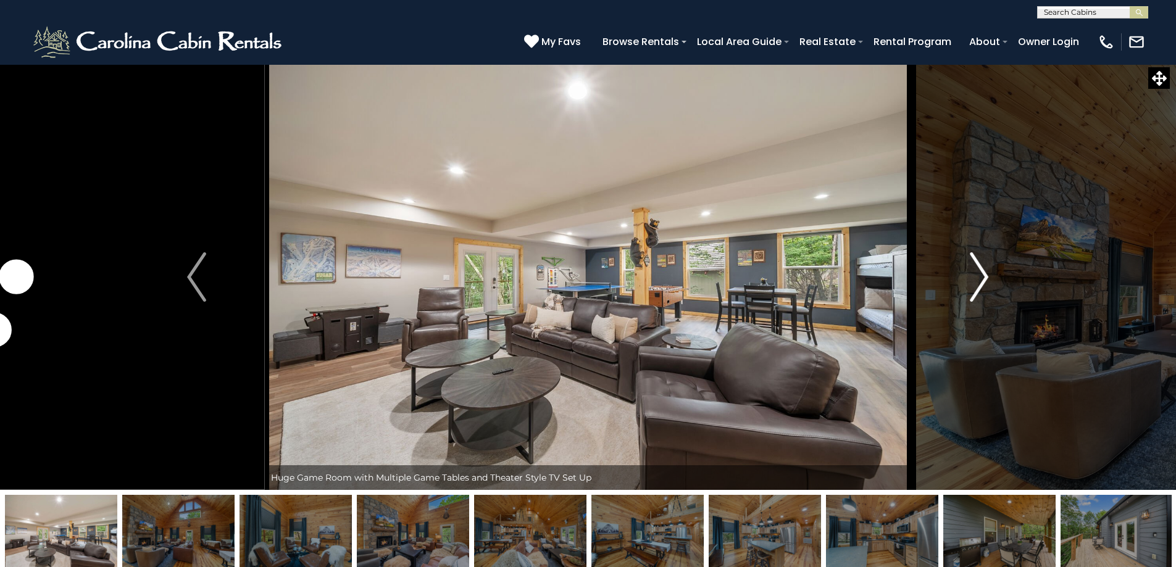
click at [983, 275] on img "Next" at bounding box center [979, 277] width 19 height 49
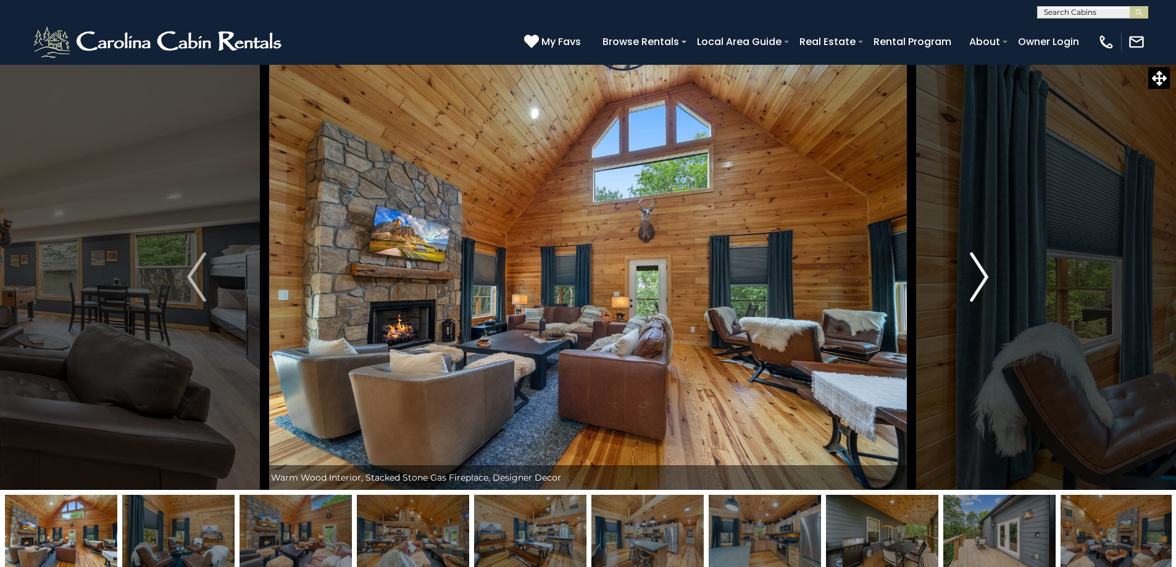
click at [983, 275] on img "Next" at bounding box center [979, 277] width 19 height 49
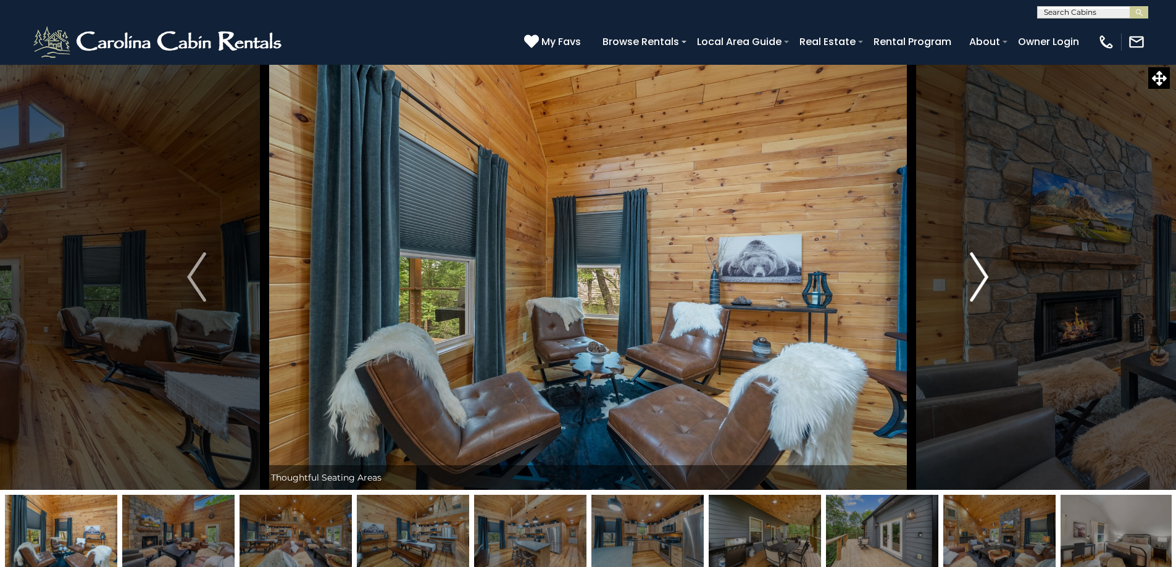
click at [983, 275] on img "Next" at bounding box center [979, 277] width 19 height 49
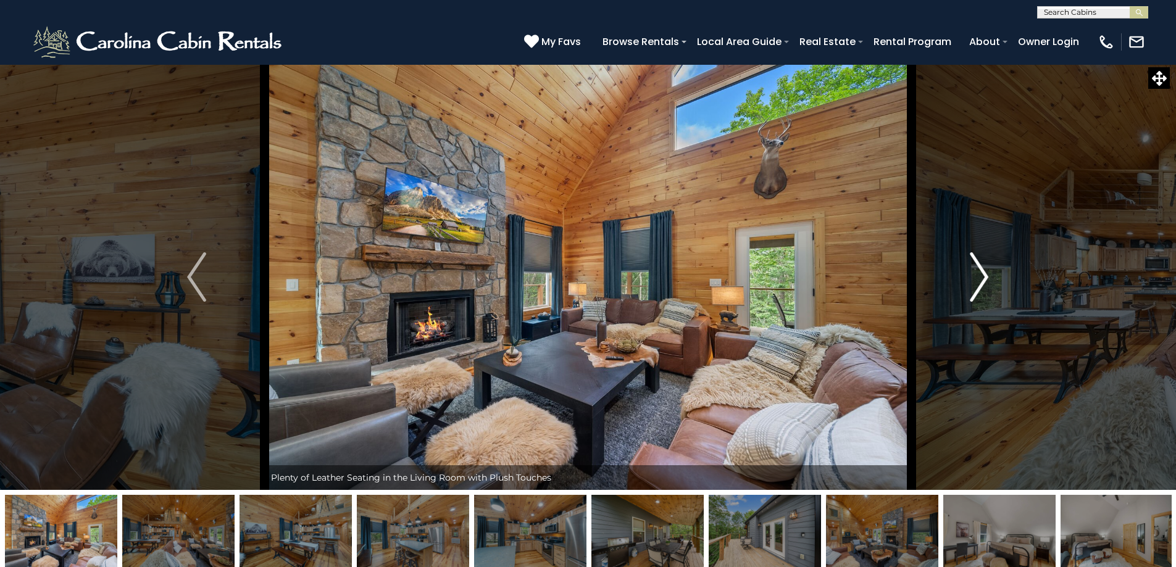
click at [983, 275] on img "Next" at bounding box center [979, 277] width 19 height 49
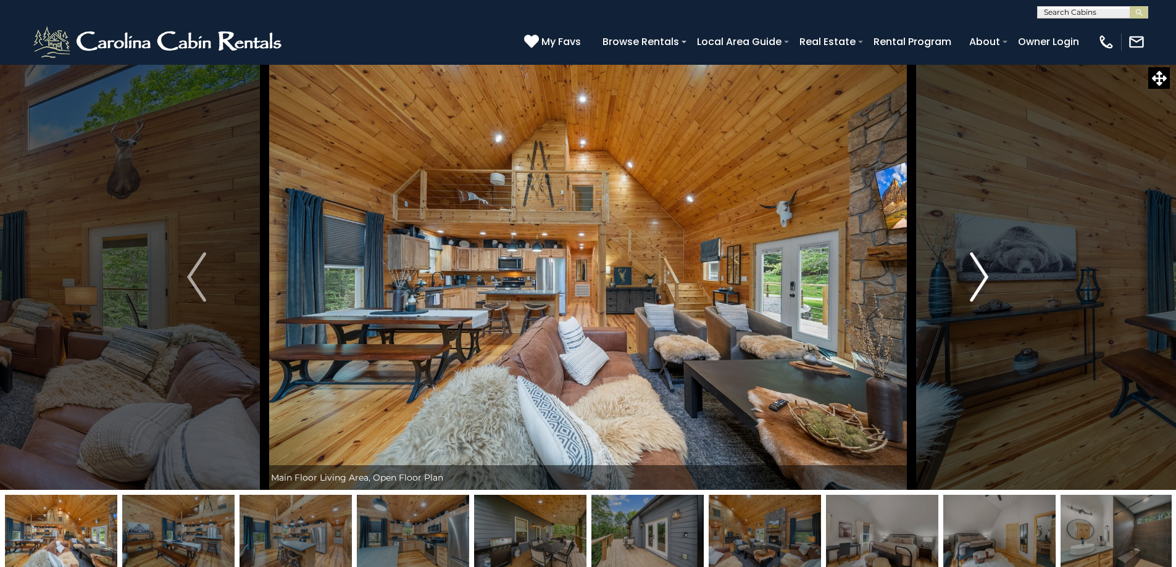
click at [983, 275] on img "Next" at bounding box center [979, 277] width 19 height 49
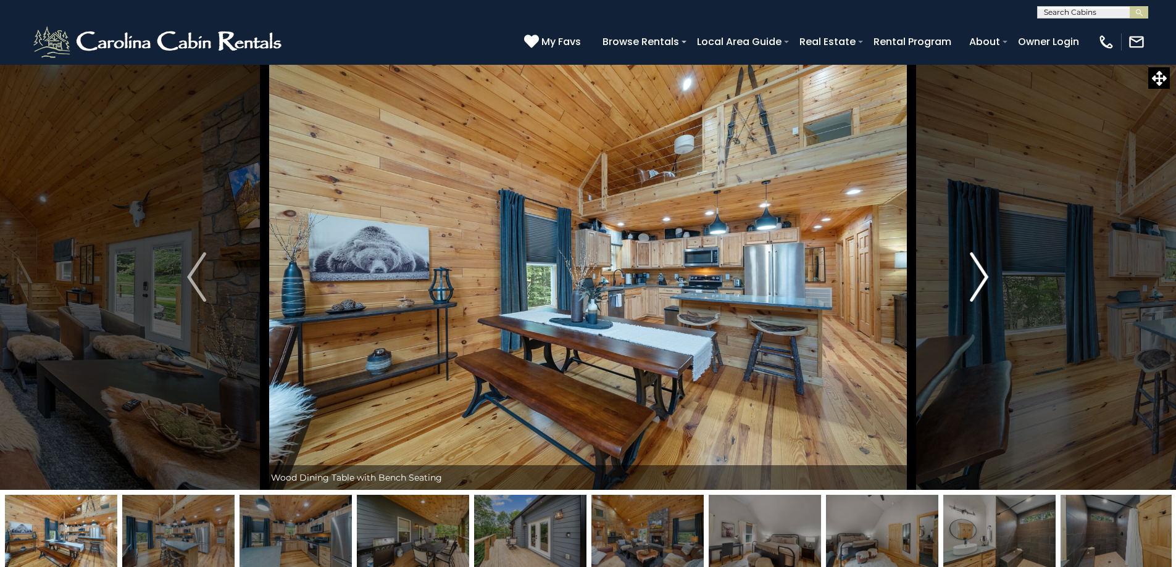
click at [983, 275] on img "Next" at bounding box center [979, 277] width 19 height 49
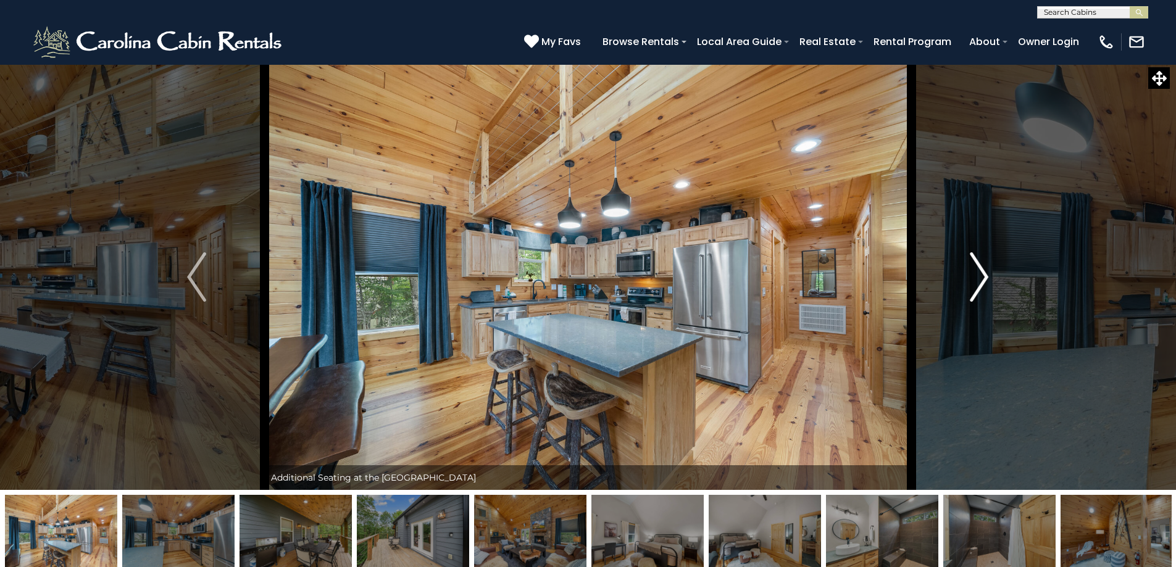
click at [983, 275] on img "Next" at bounding box center [979, 277] width 19 height 49
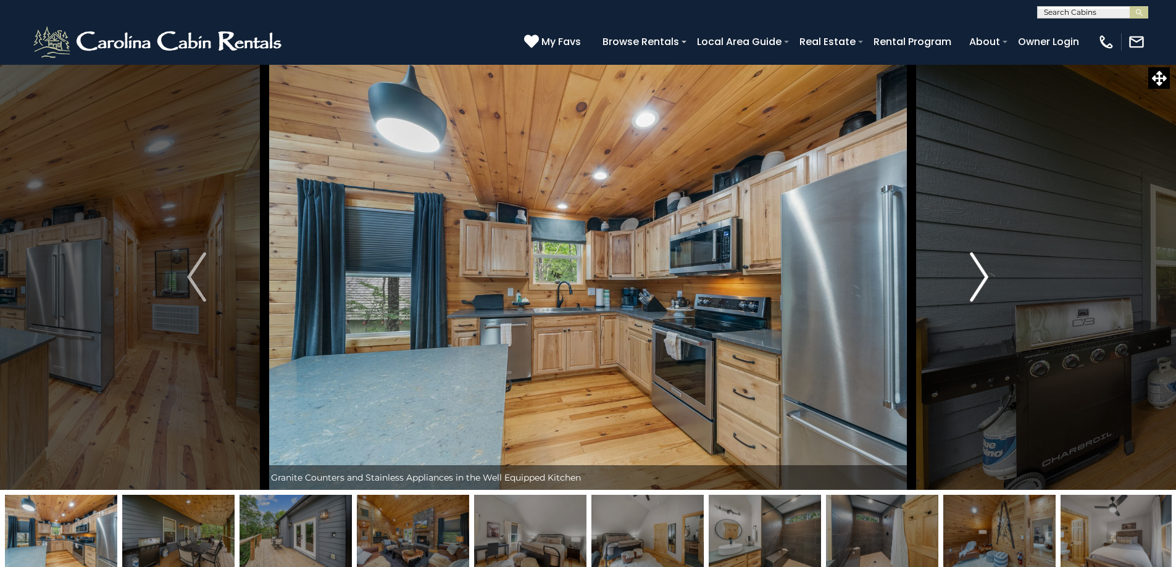
click at [983, 275] on img "Next" at bounding box center [979, 277] width 19 height 49
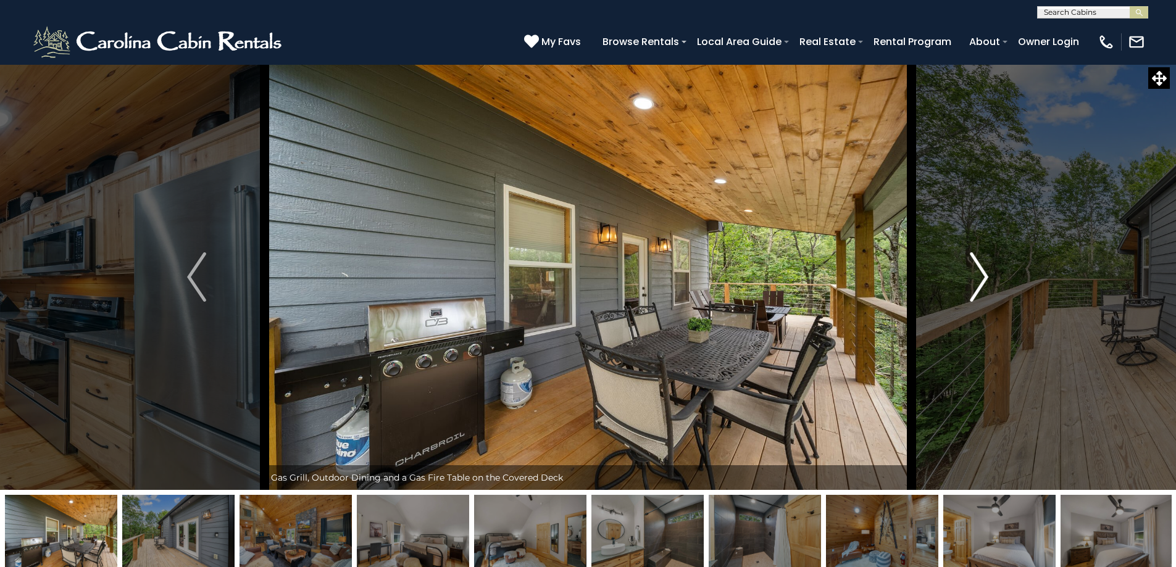
click at [983, 275] on img "Next" at bounding box center [979, 277] width 19 height 49
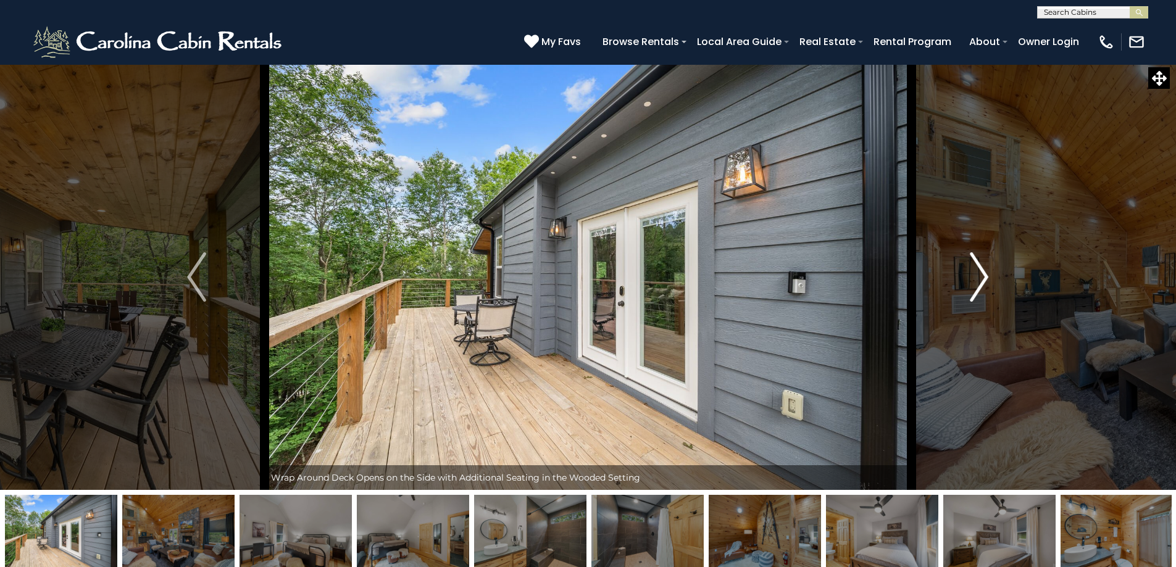
click at [983, 275] on img "Next" at bounding box center [979, 277] width 19 height 49
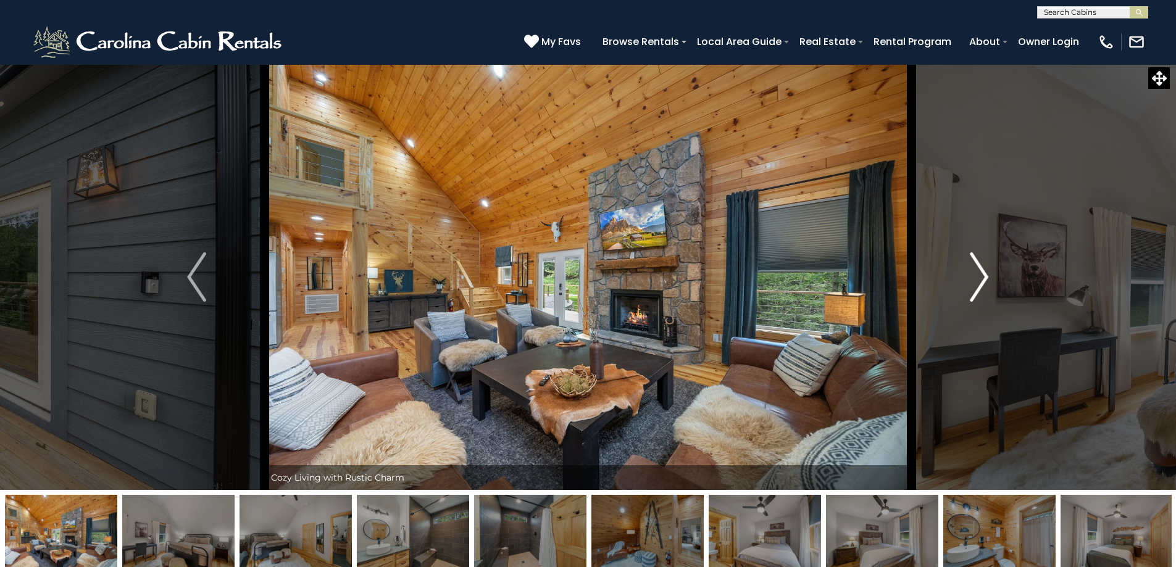
click at [983, 275] on img "Next" at bounding box center [979, 277] width 19 height 49
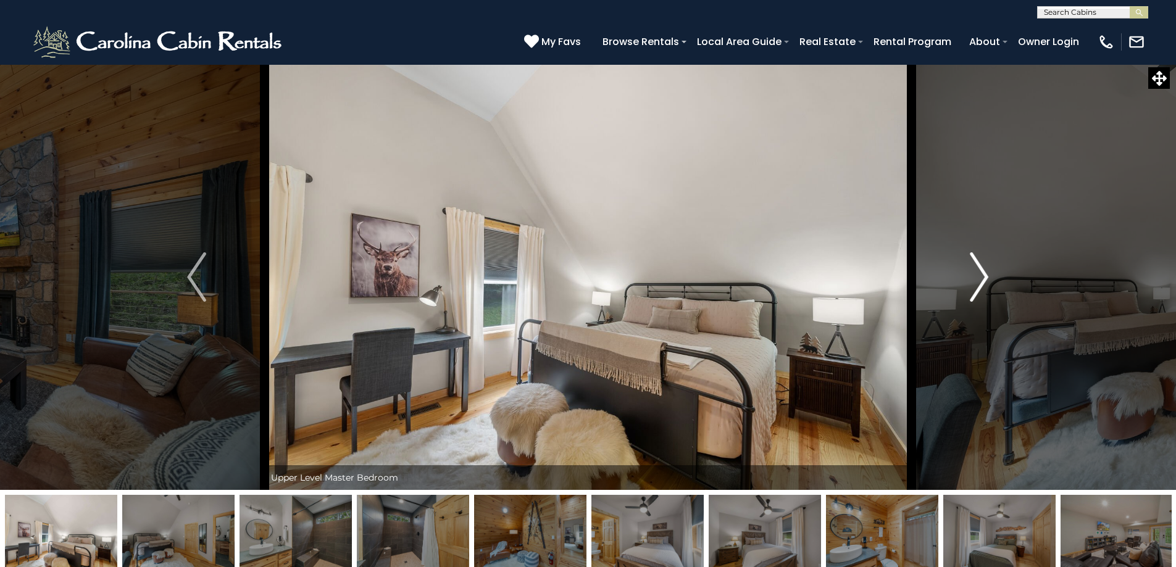
click at [983, 275] on img "Next" at bounding box center [979, 277] width 19 height 49
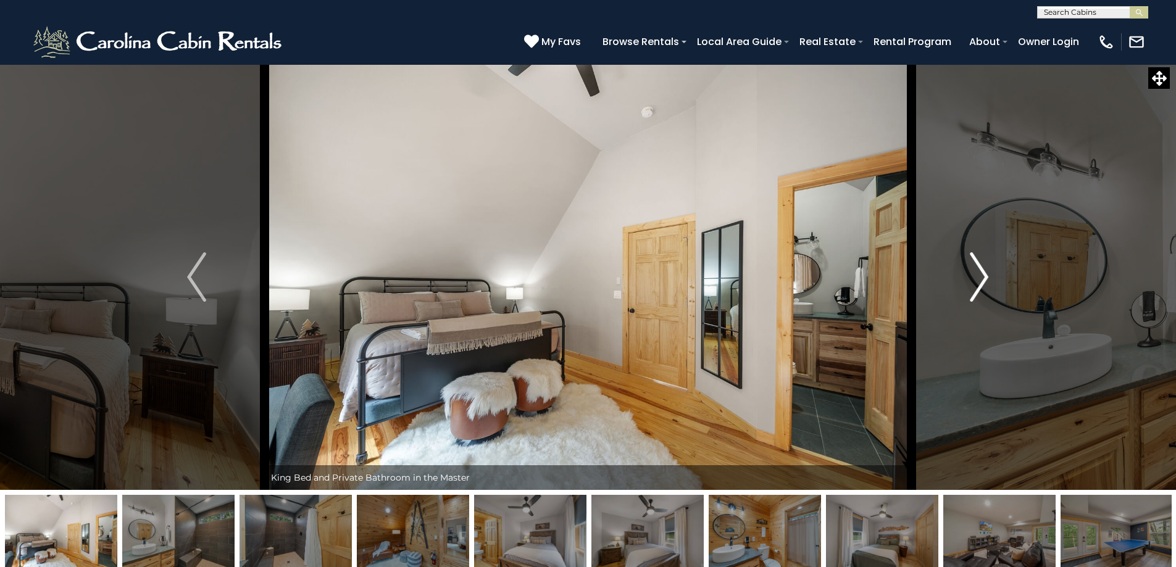
click at [983, 275] on img "Next" at bounding box center [979, 277] width 19 height 49
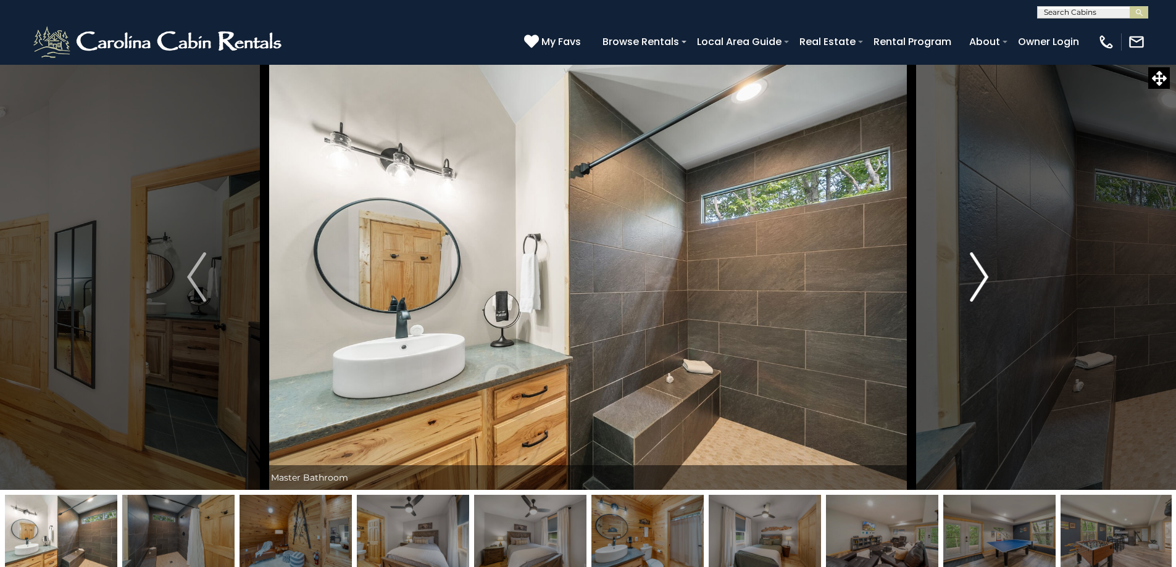
click at [983, 275] on img "Next" at bounding box center [979, 277] width 19 height 49
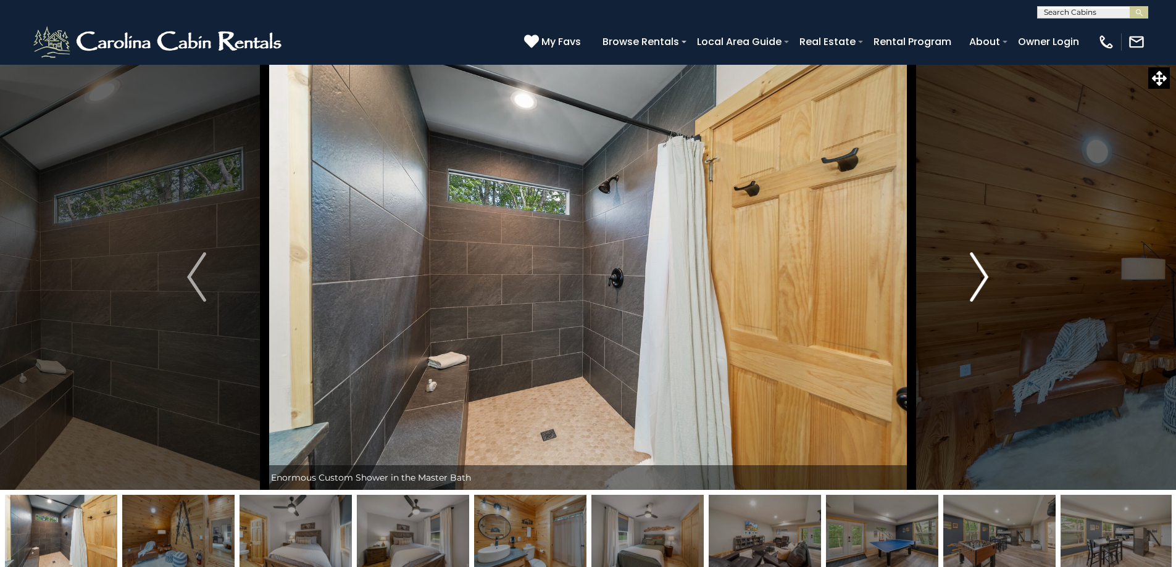
click at [983, 275] on img "Next" at bounding box center [979, 277] width 19 height 49
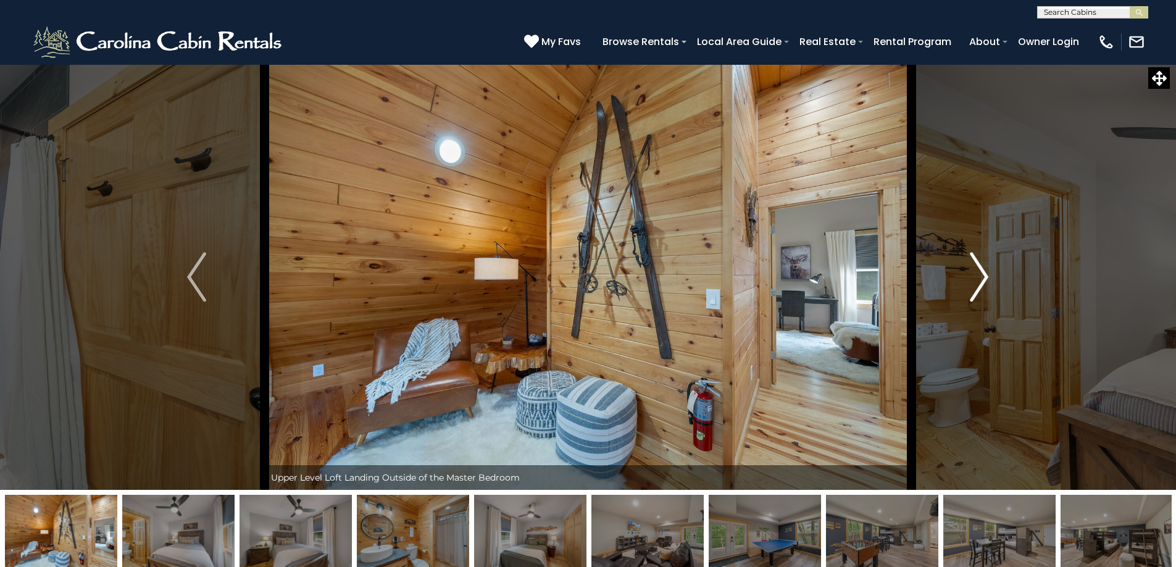
click at [983, 276] on img "Next" at bounding box center [979, 277] width 19 height 49
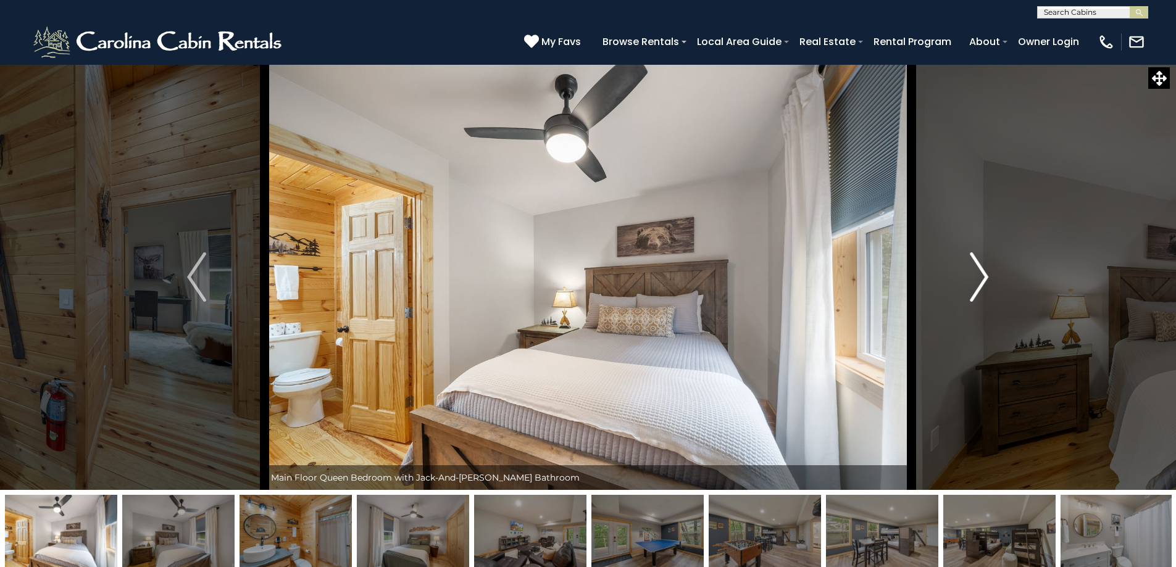
click at [983, 276] on img "Next" at bounding box center [979, 277] width 19 height 49
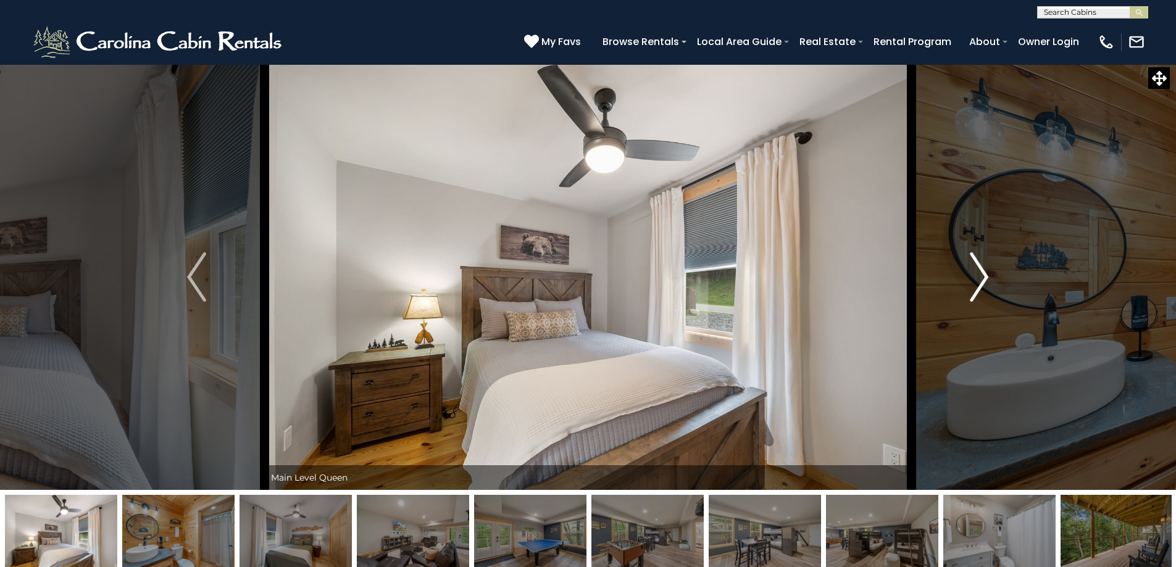
click at [983, 276] on img "Next" at bounding box center [979, 277] width 19 height 49
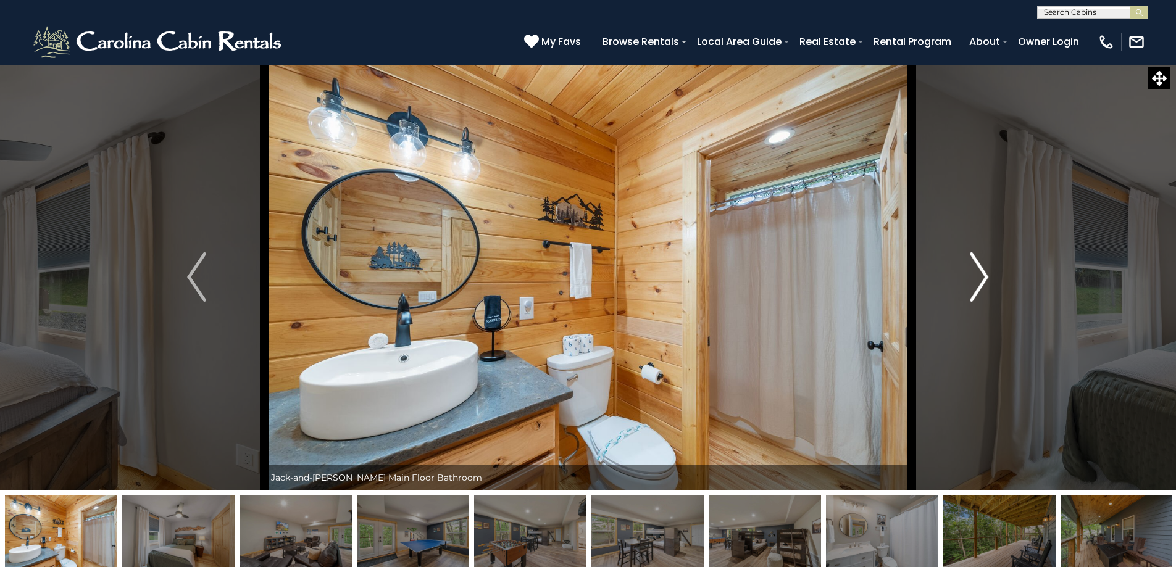
click at [983, 276] on img "Next" at bounding box center [979, 277] width 19 height 49
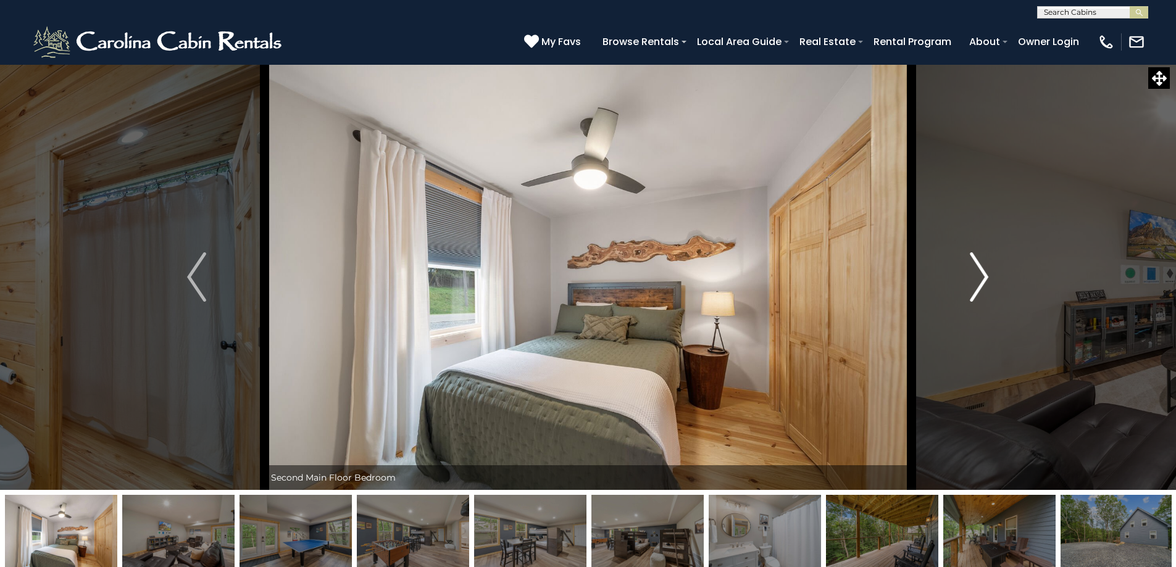
click at [982, 276] on img "Next" at bounding box center [979, 277] width 19 height 49
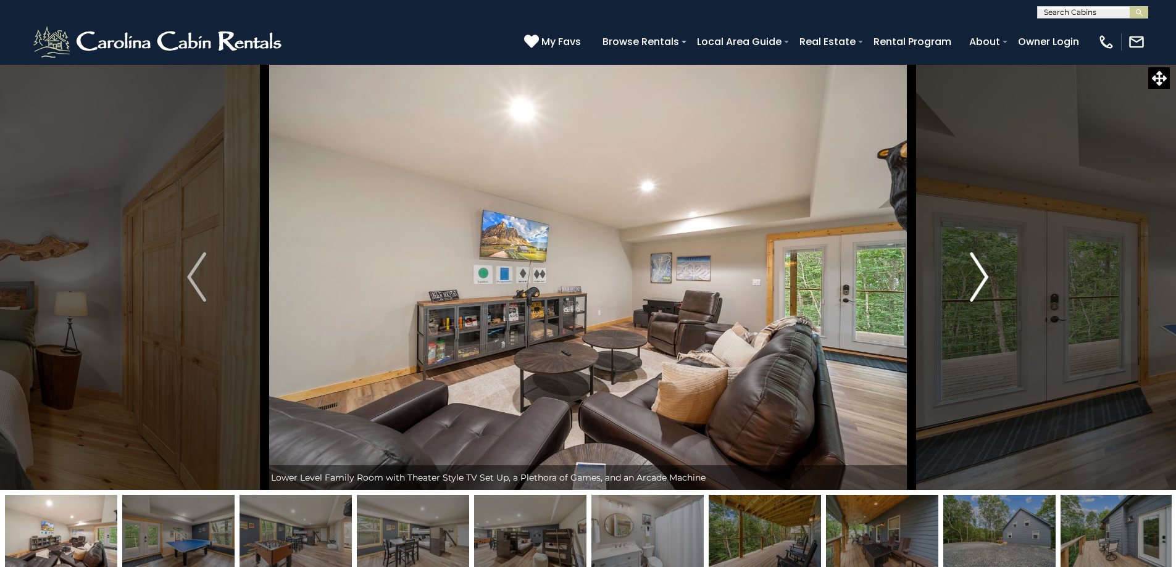
click at [982, 276] on img "Next" at bounding box center [979, 277] width 19 height 49
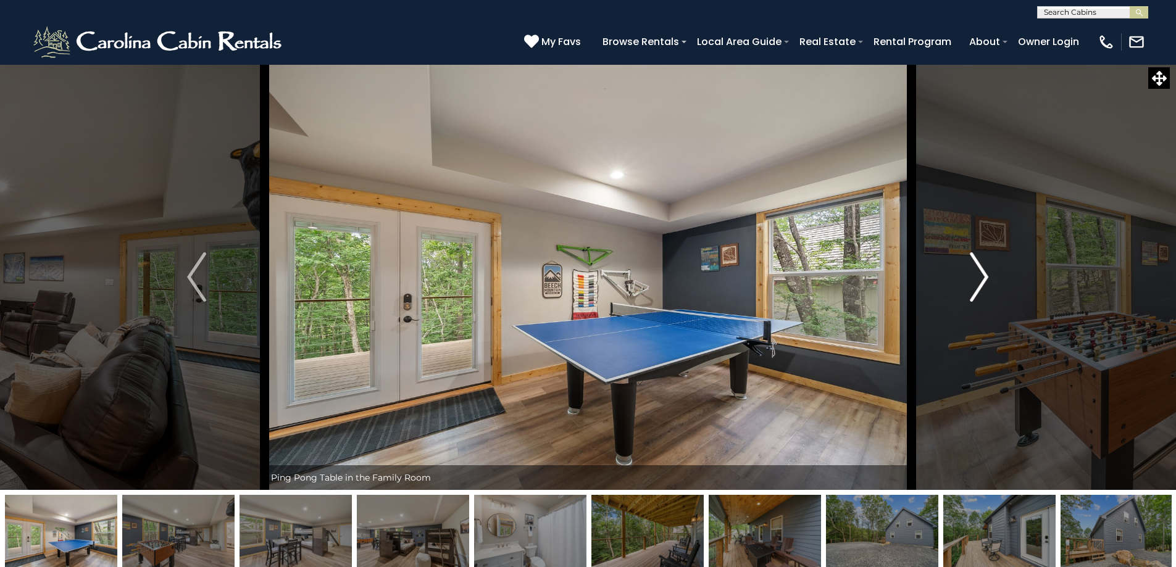
click at [982, 276] on img "Next" at bounding box center [979, 277] width 19 height 49
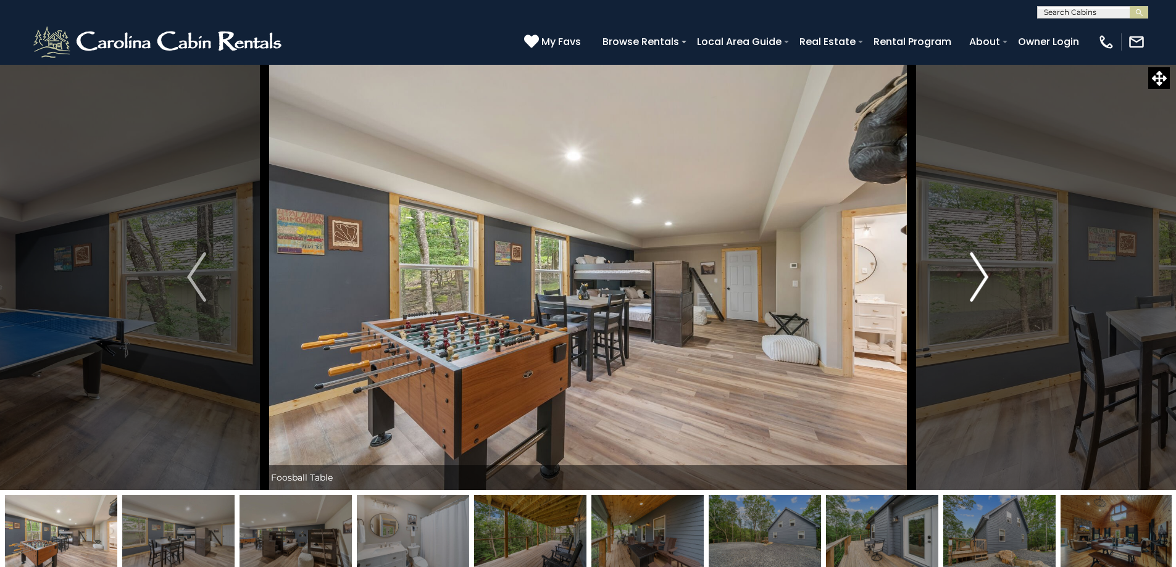
click at [982, 276] on img "Next" at bounding box center [979, 277] width 19 height 49
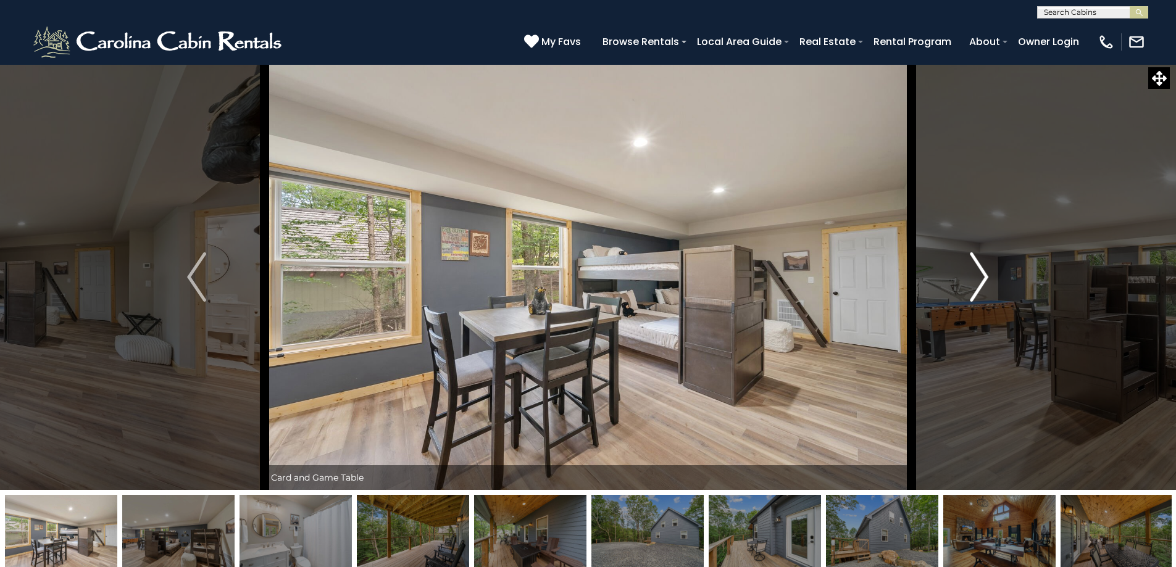
click at [982, 276] on img "Next" at bounding box center [979, 277] width 19 height 49
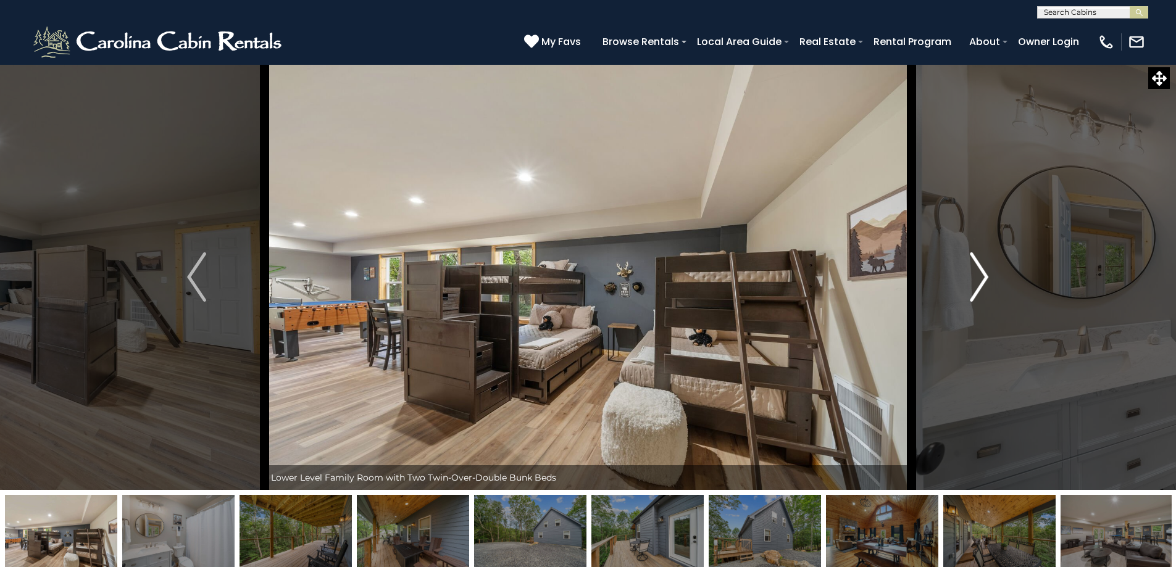
click at [982, 276] on img "Next" at bounding box center [979, 277] width 19 height 49
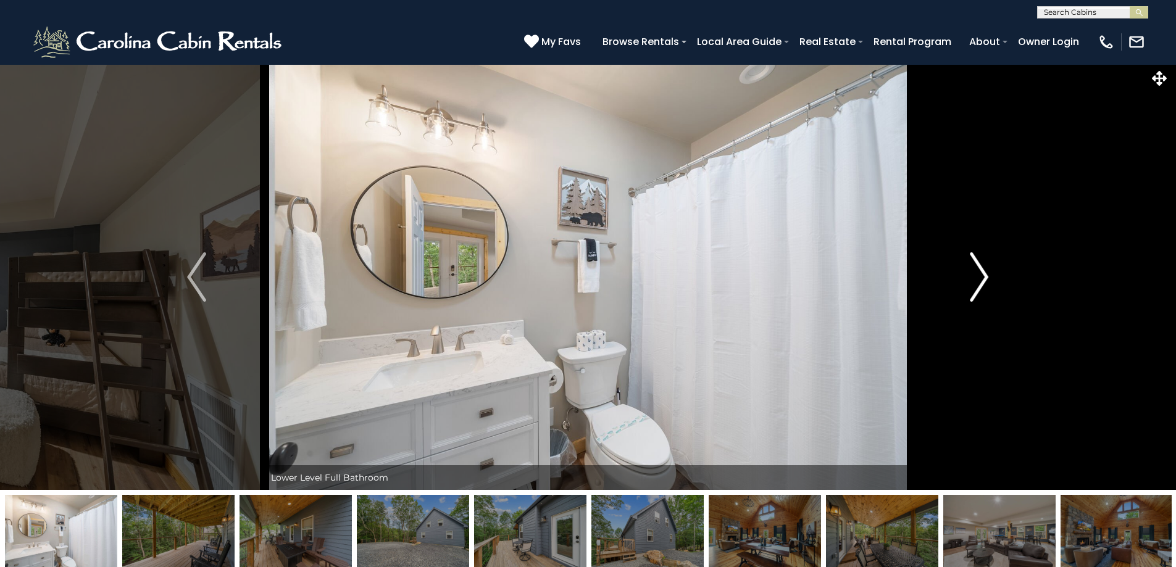
click at [982, 276] on img "Next" at bounding box center [979, 277] width 19 height 49
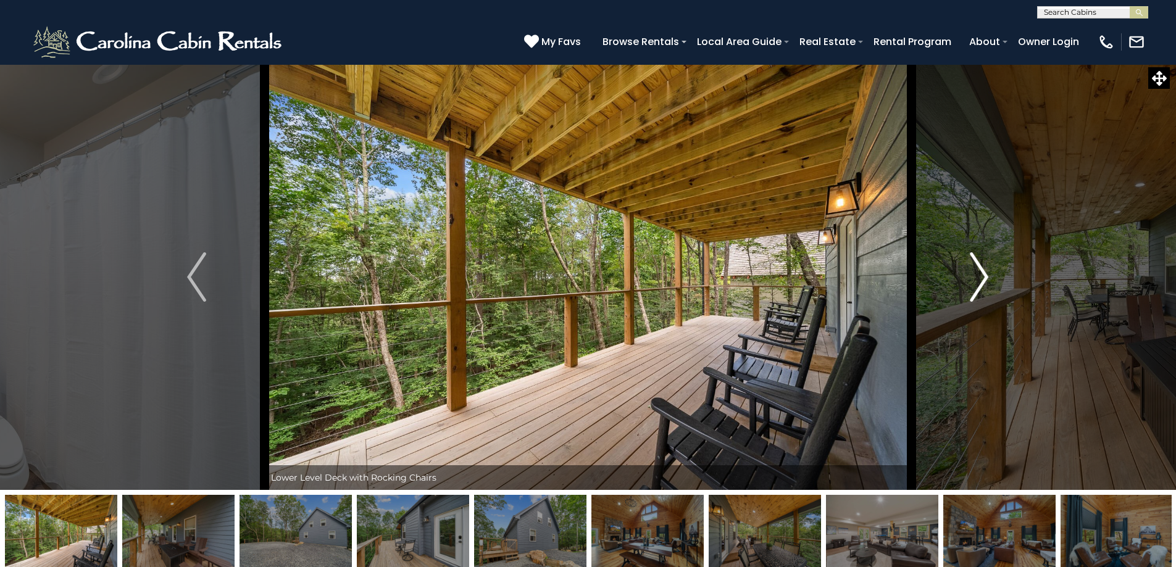
click at [982, 276] on img "Next" at bounding box center [979, 277] width 19 height 49
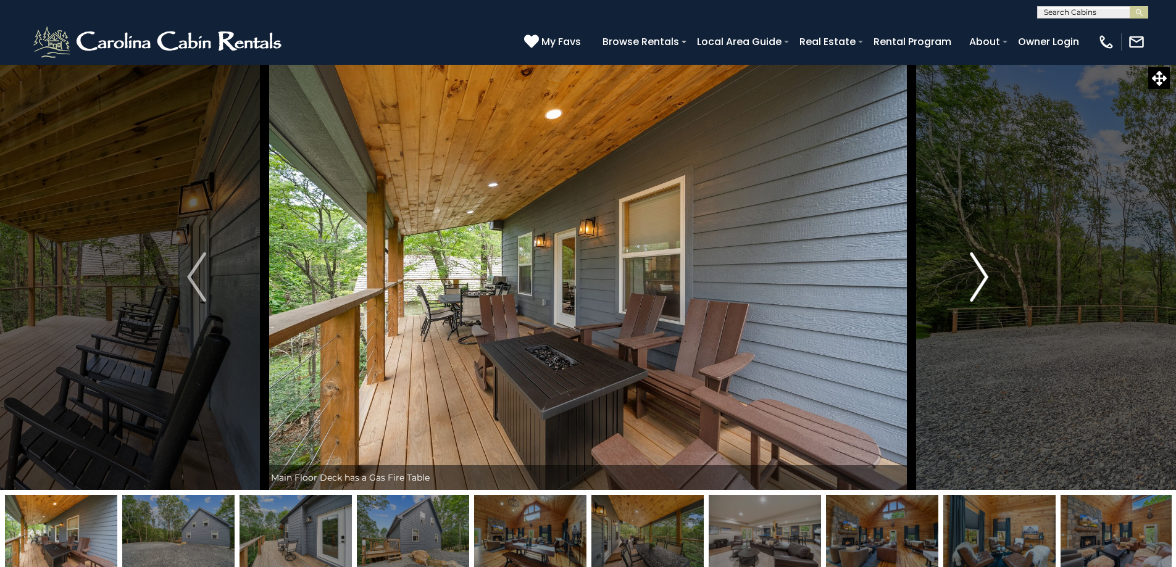
click at [982, 276] on img "Next" at bounding box center [979, 277] width 19 height 49
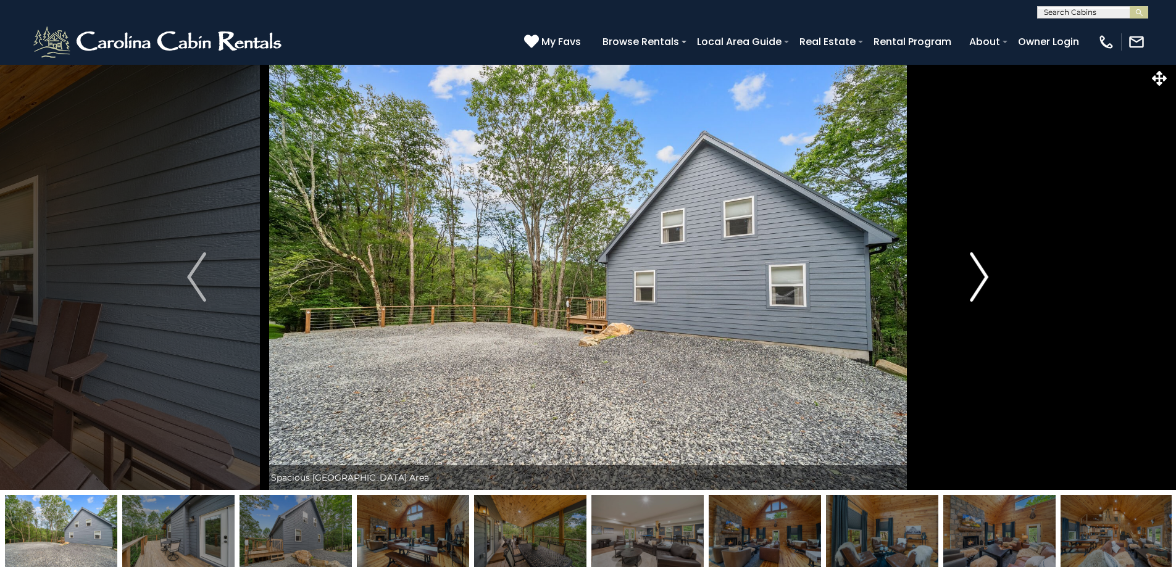
click at [982, 276] on img "Next" at bounding box center [979, 277] width 19 height 49
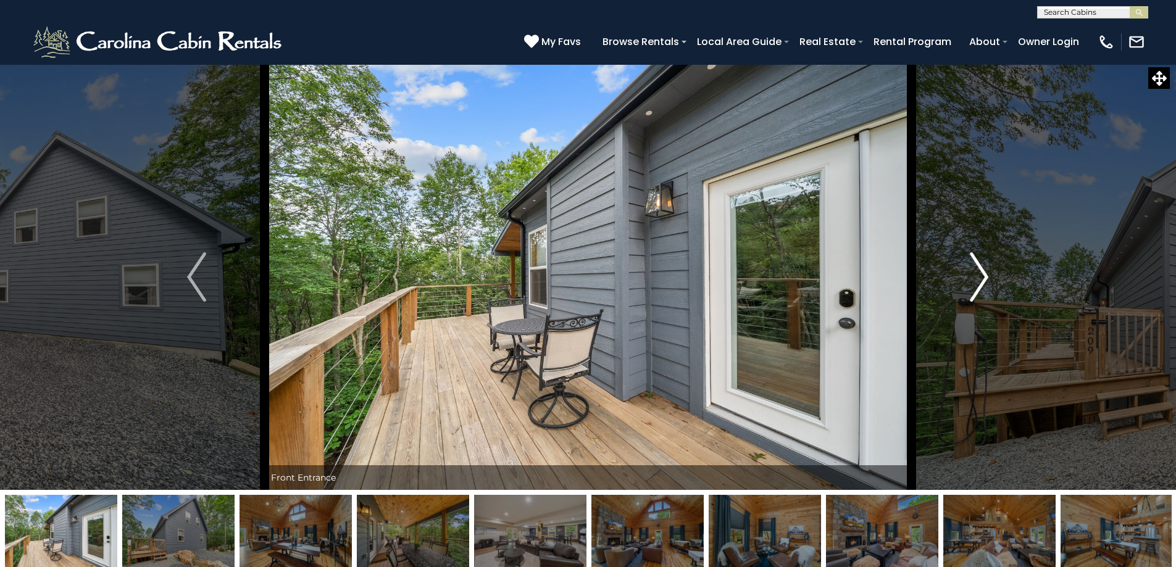
click at [978, 271] on img "Next" at bounding box center [979, 277] width 19 height 49
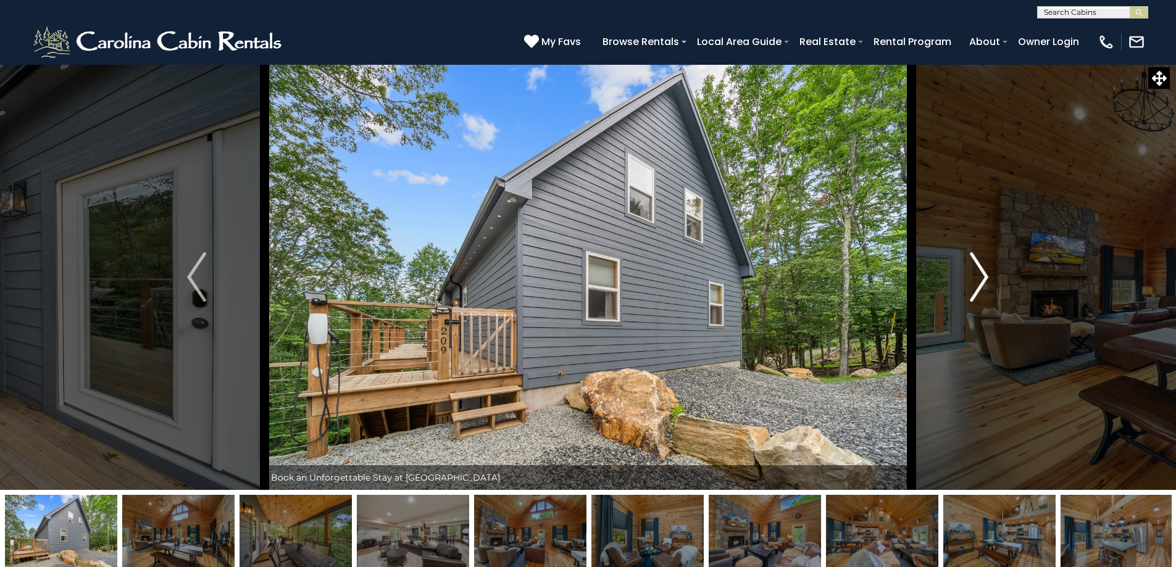
click at [978, 271] on img "Next" at bounding box center [979, 277] width 19 height 49
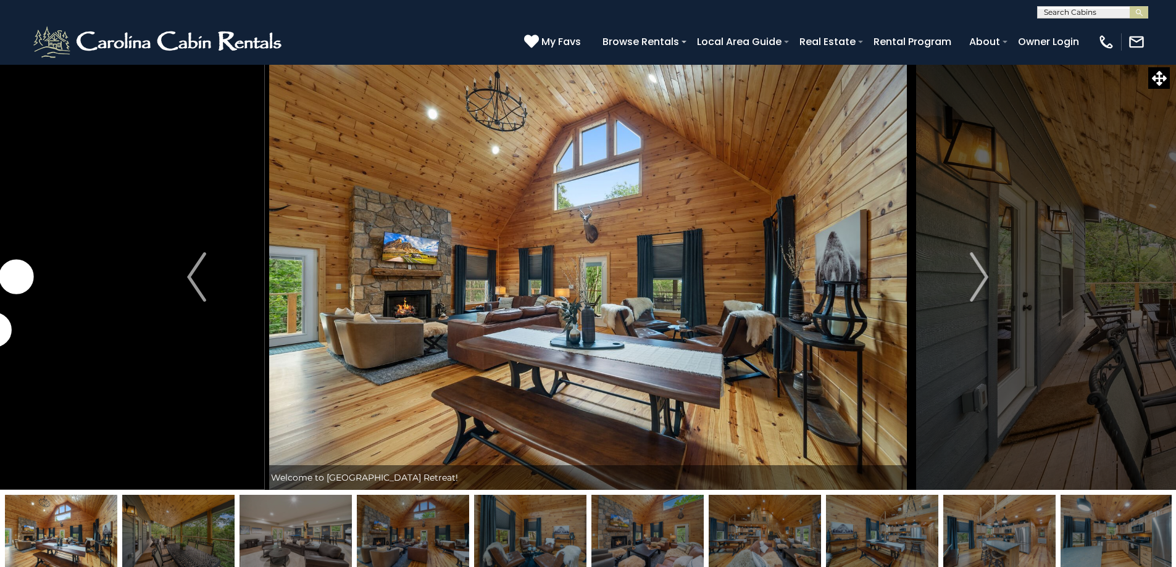
click at [1112, 14] on input "text" at bounding box center [1092, 15] width 108 height 12
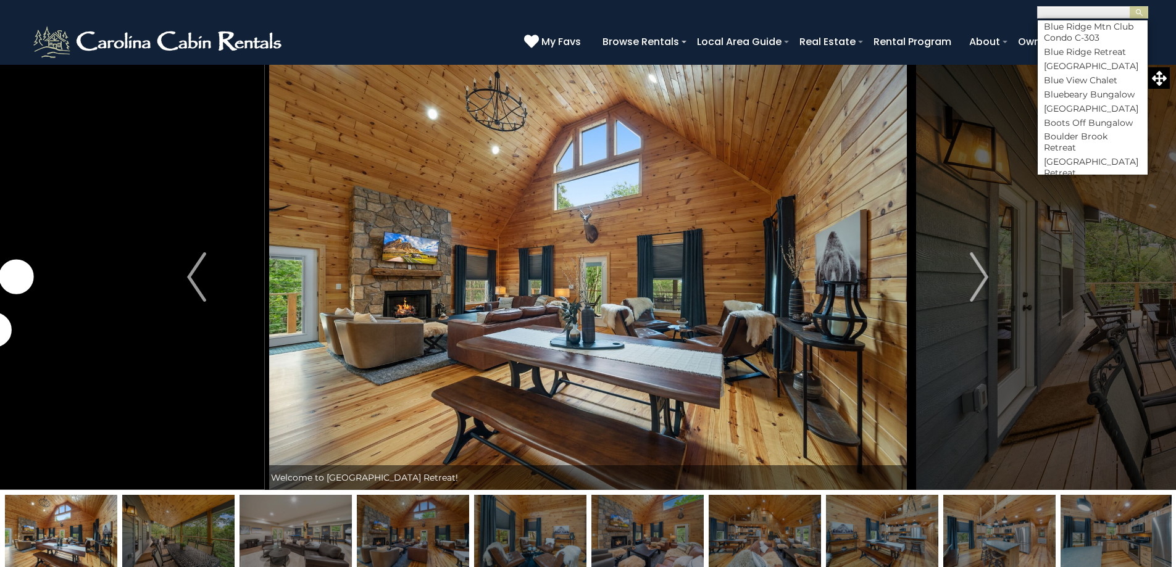
scroll to position [1358, 0]
click at [1093, 126] on li "[PERSON_NAME]" at bounding box center [1093, 120] width 110 height 11
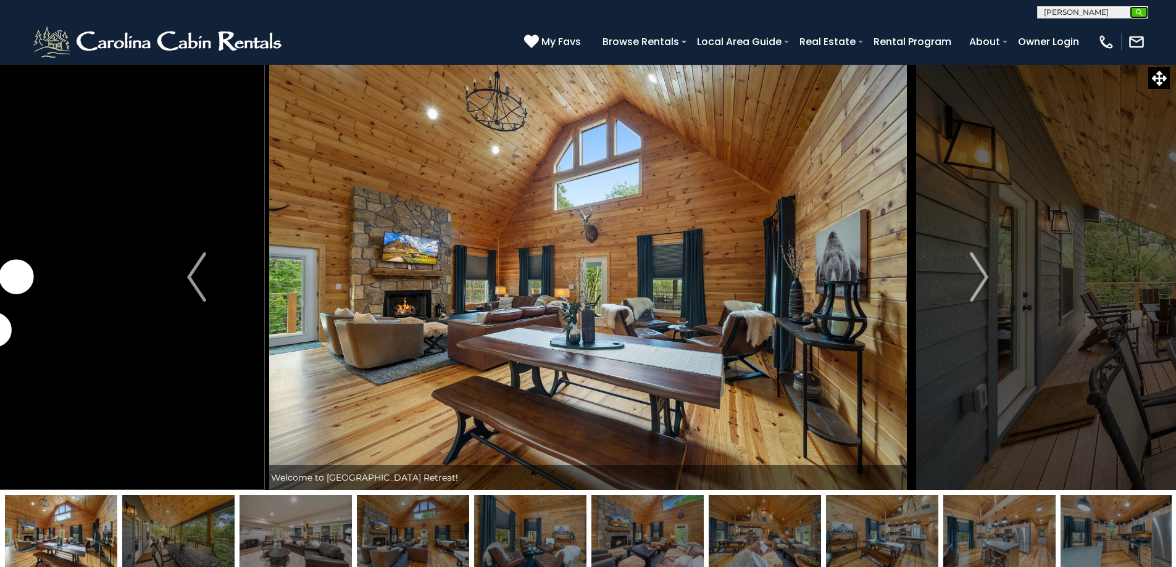
click at [1139, 12] on img "submit" at bounding box center [1139, 12] width 9 height 9
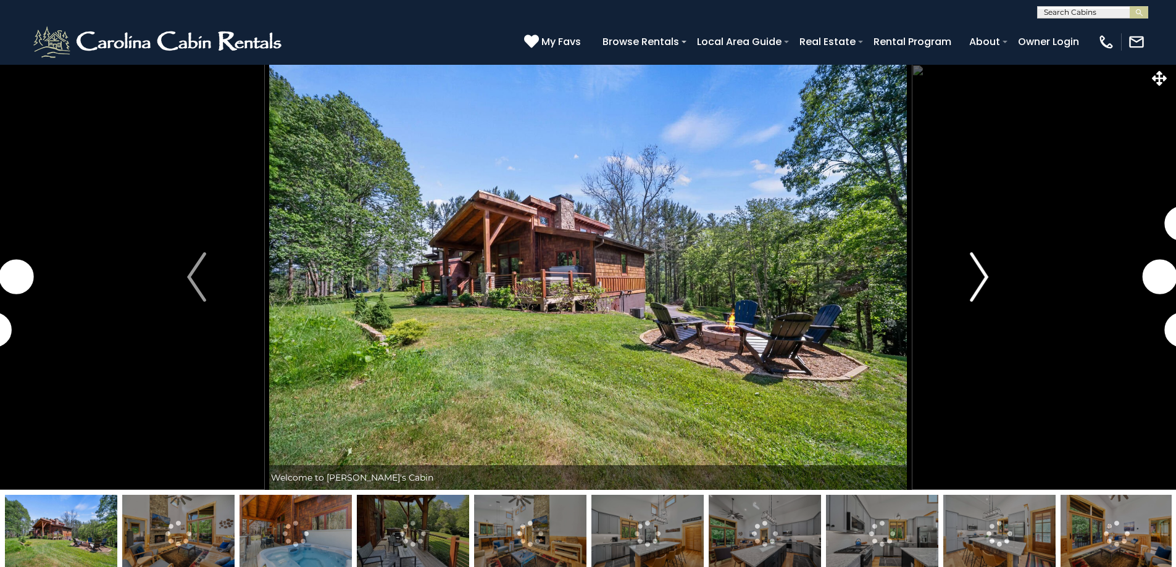
click at [986, 276] on img "Next" at bounding box center [979, 277] width 19 height 49
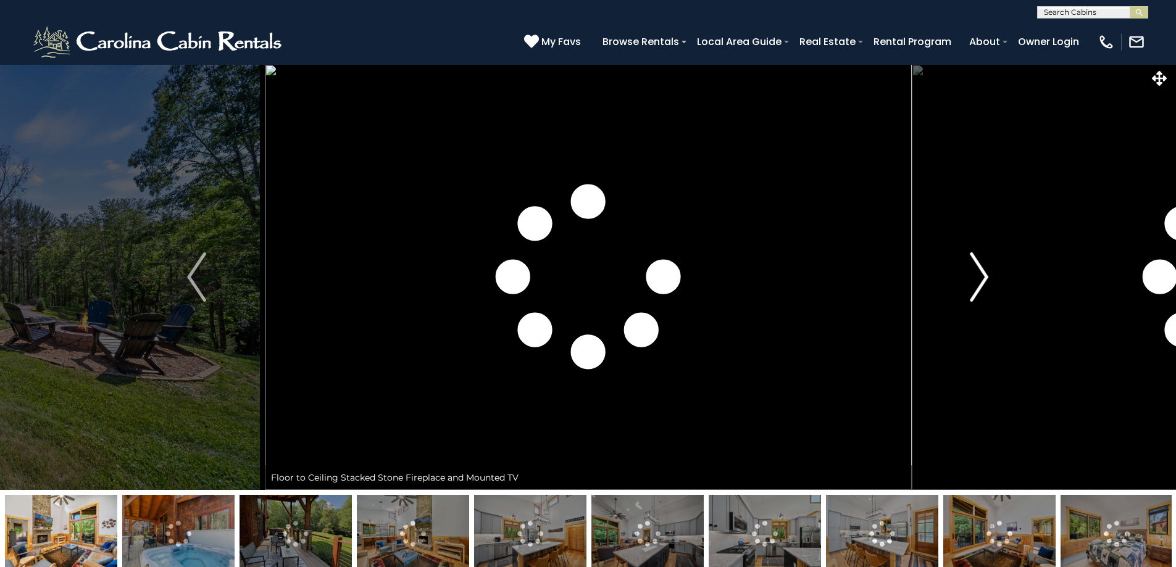
click at [986, 276] on img "Next" at bounding box center [979, 277] width 19 height 49
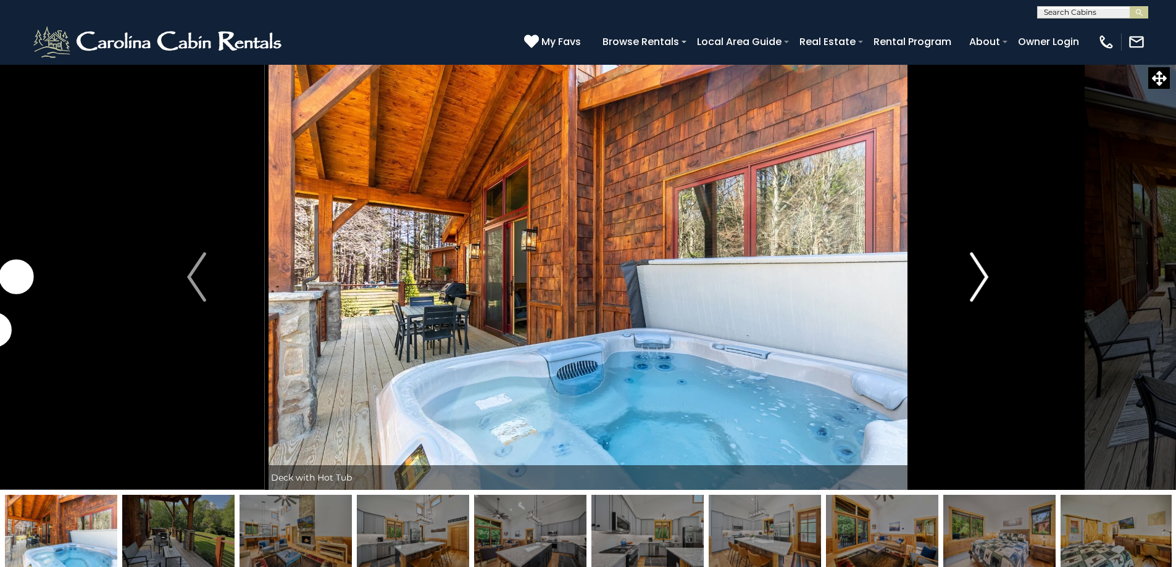
click at [986, 276] on img "Next" at bounding box center [979, 277] width 19 height 49
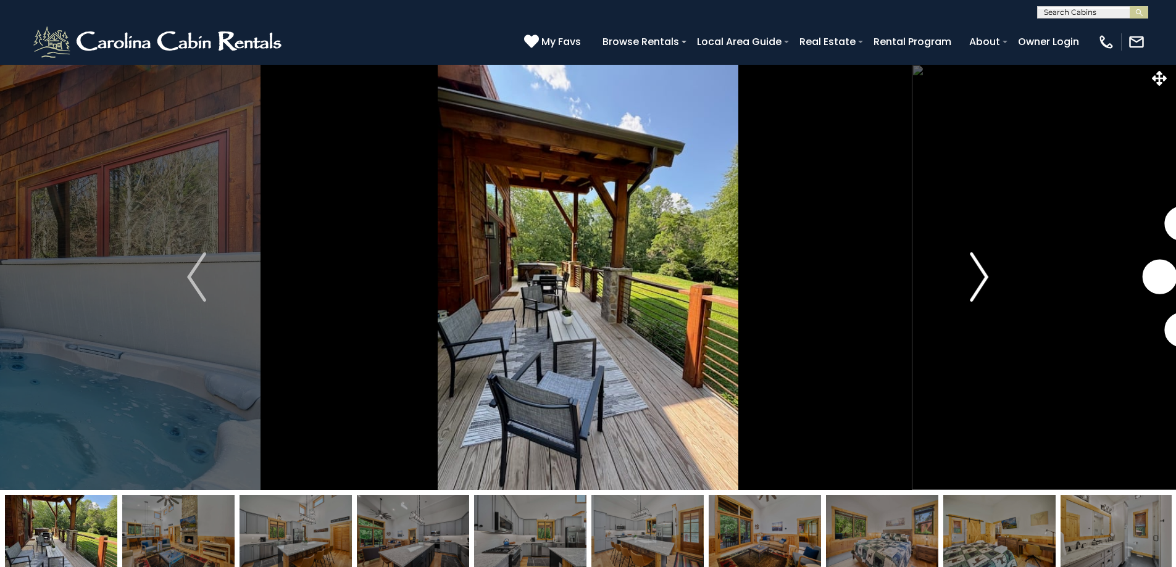
click at [986, 276] on img "Next" at bounding box center [979, 277] width 19 height 49
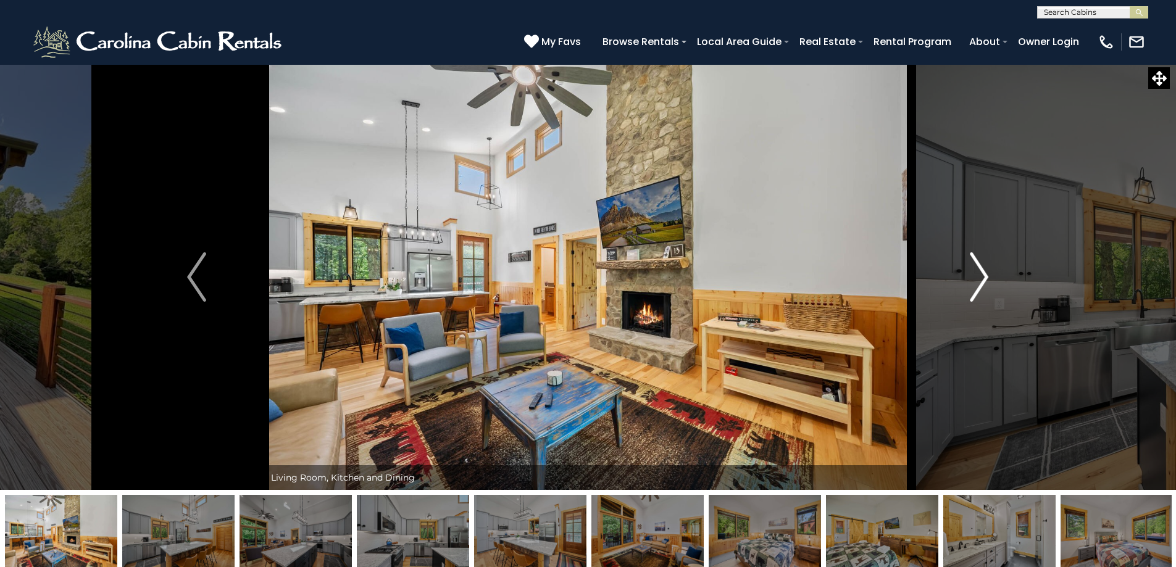
click at [986, 276] on img "Next" at bounding box center [979, 277] width 19 height 49
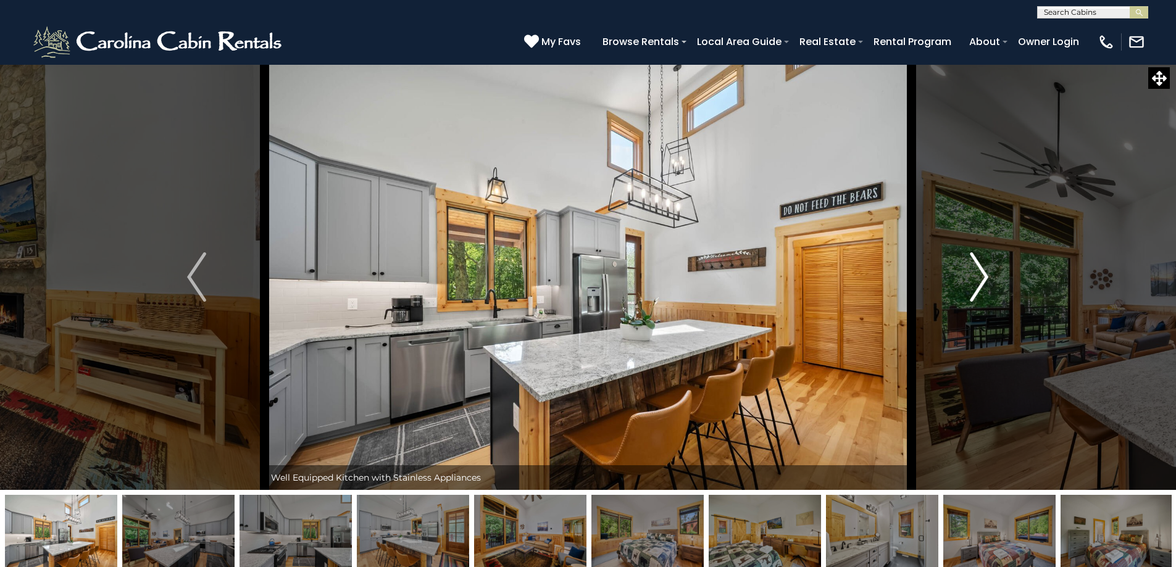
click at [986, 276] on img "Next" at bounding box center [979, 277] width 19 height 49
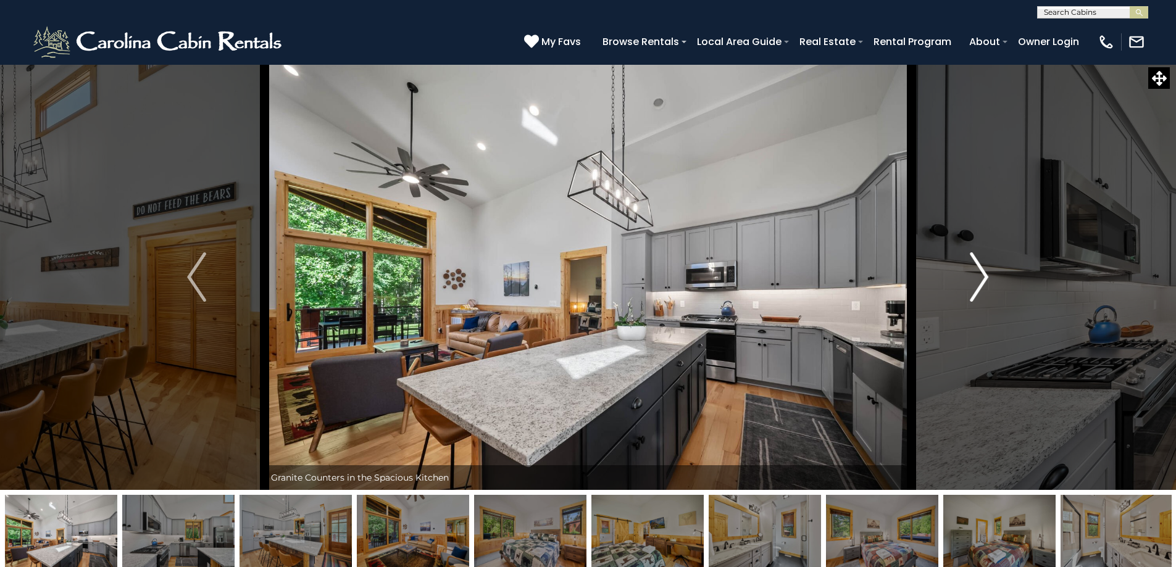
click at [986, 276] on img "Next" at bounding box center [979, 277] width 19 height 49
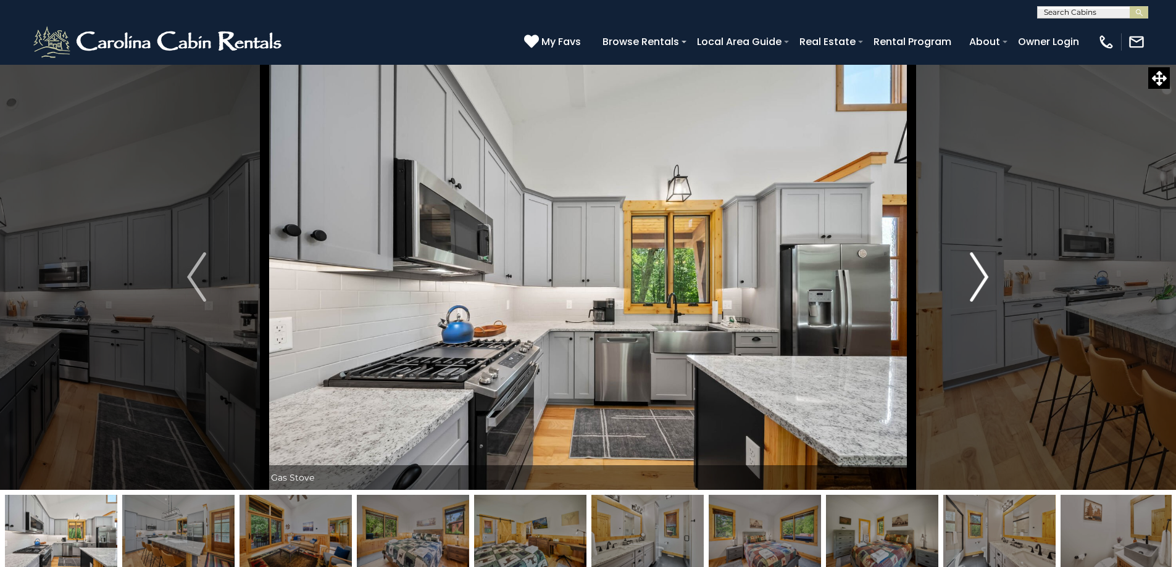
click at [986, 276] on img "Next" at bounding box center [979, 277] width 19 height 49
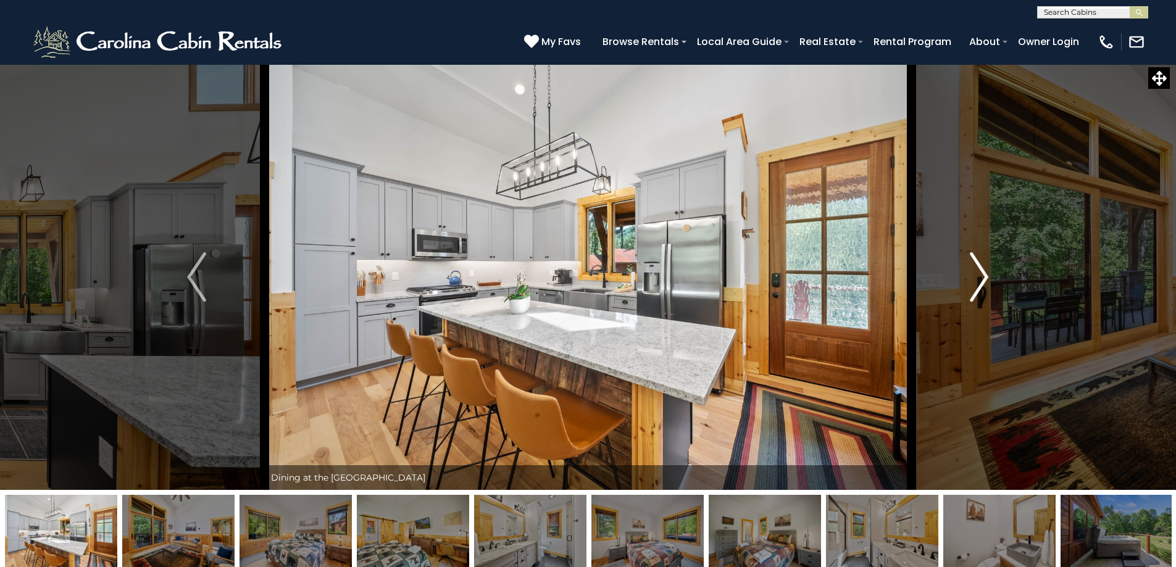
click at [986, 276] on img "Next" at bounding box center [979, 277] width 19 height 49
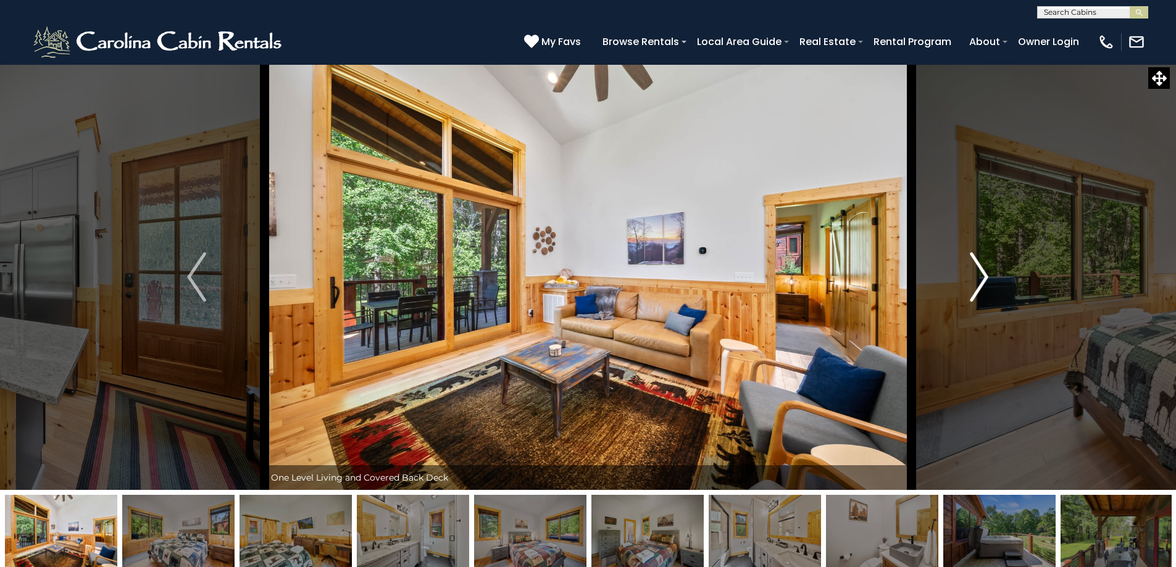
click at [986, 276] on img "Next" at bounding box center [979, 277] width 19 height 49
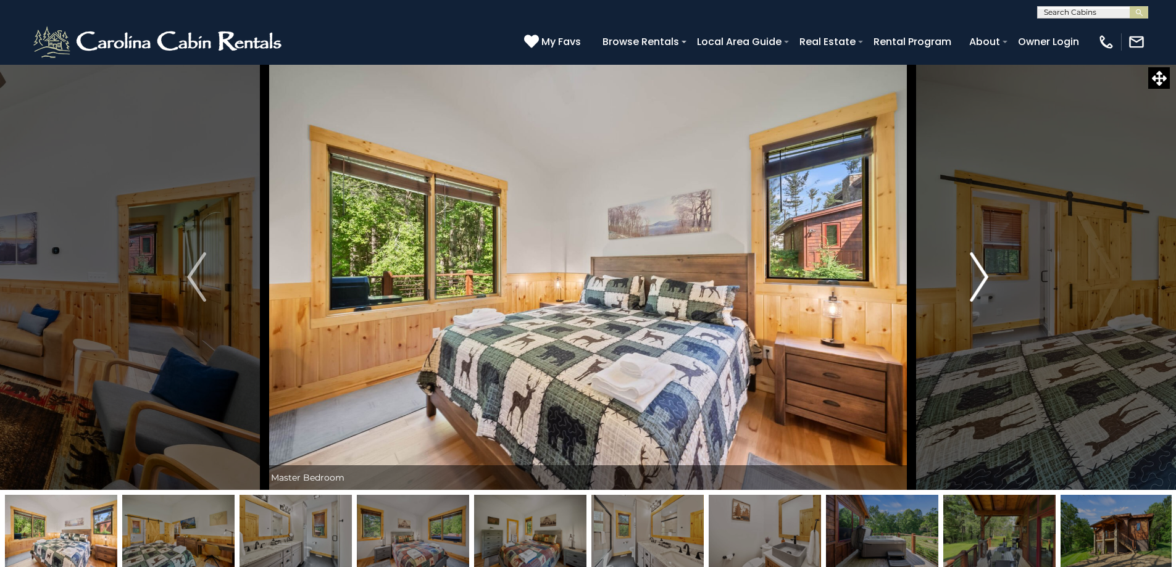
click at [986, 276] on img "Next" at bounding box center [979, 277] width 19 height 49
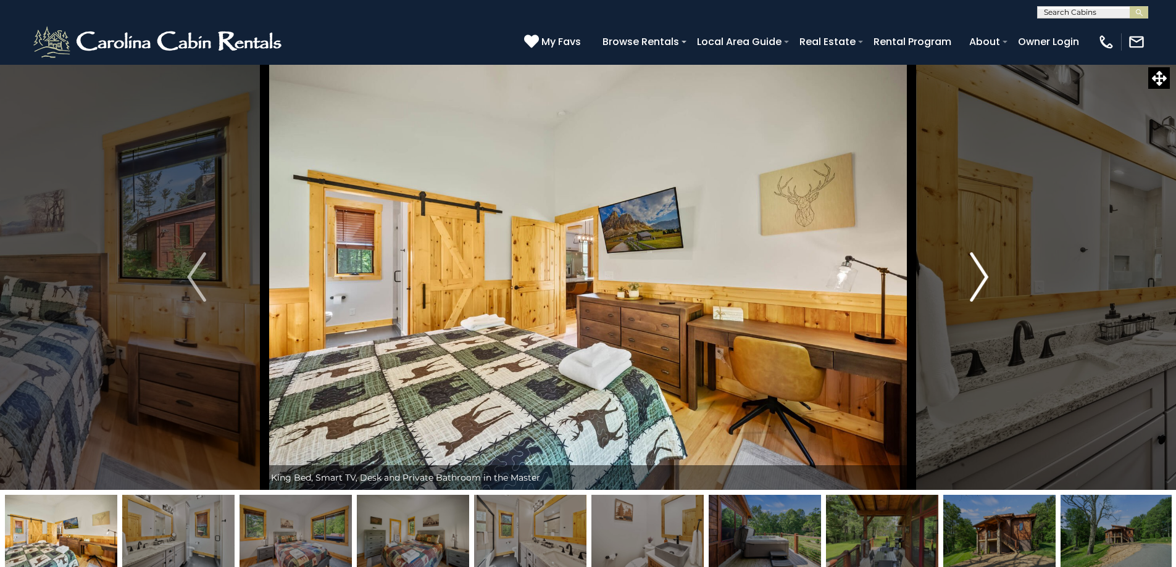
click at [986, 276] on img "Next" at bounding box center [979, 277] width 19 height 49
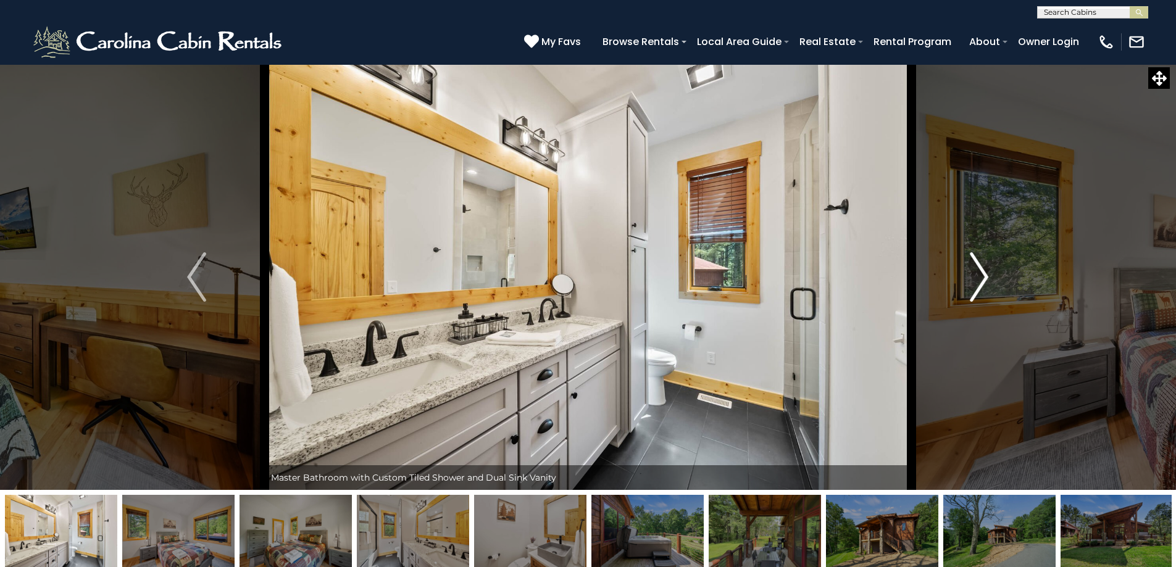
click at [986, 276] on img "Next" at bounding box center [979, 277] width 19 height 49
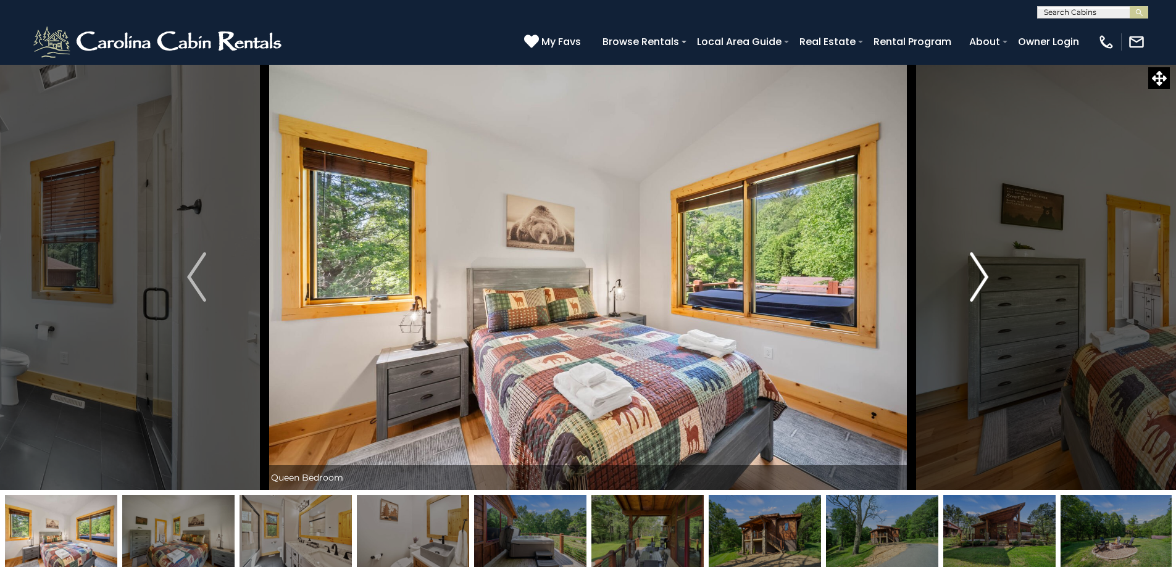
click at [986, 276] on img "Next" at bounding box center [979, 277] width 19 height 49
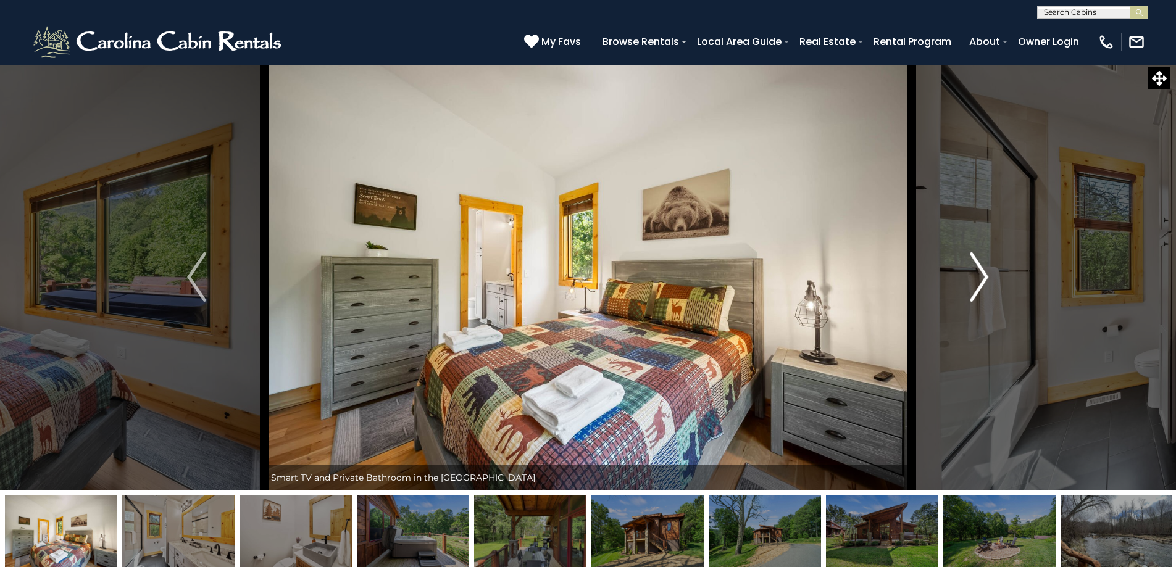
click at [986, 276] on img "Next" at bounding box center [979, 277] width 19 height 49
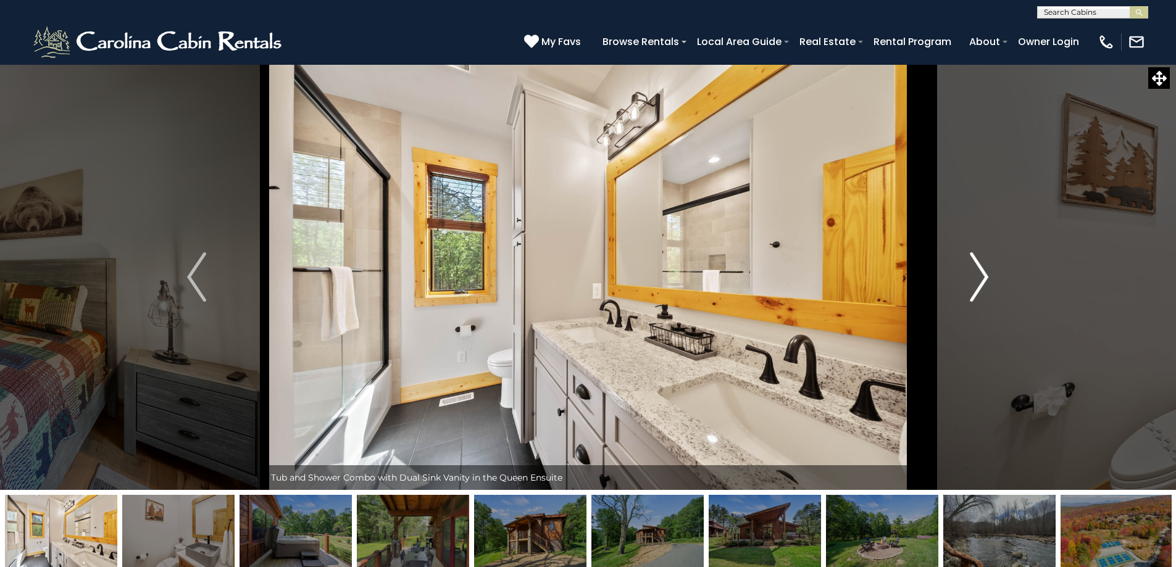
click at [986, 276] on img "Next" at bounding box center [979, 277] width 19 height 49
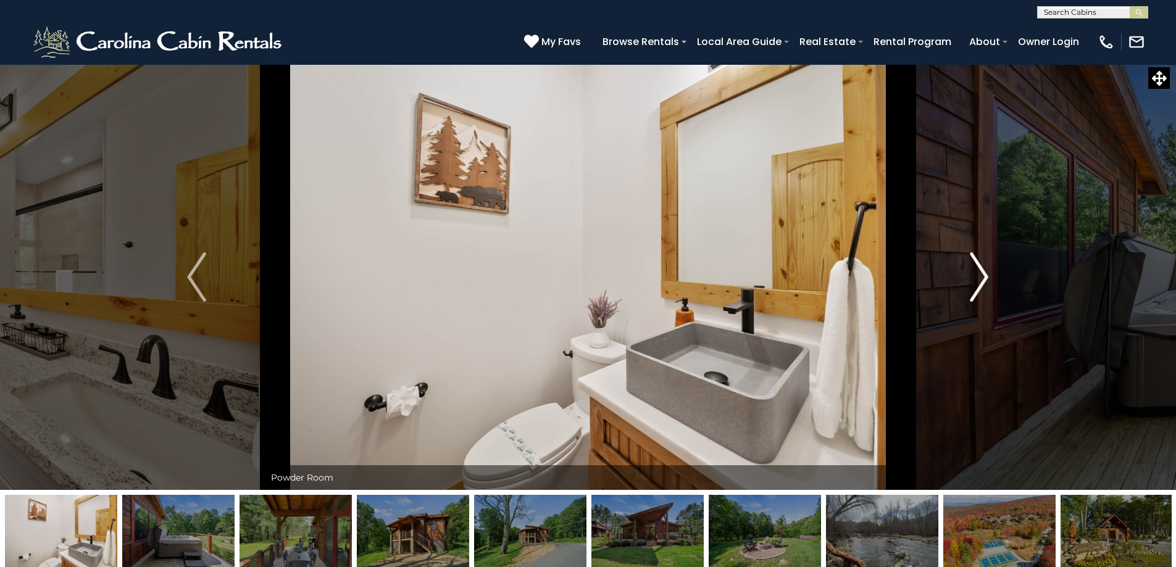
click at [986, 276] on img "Next" at bounding box center [979, 277] width 19 height 49
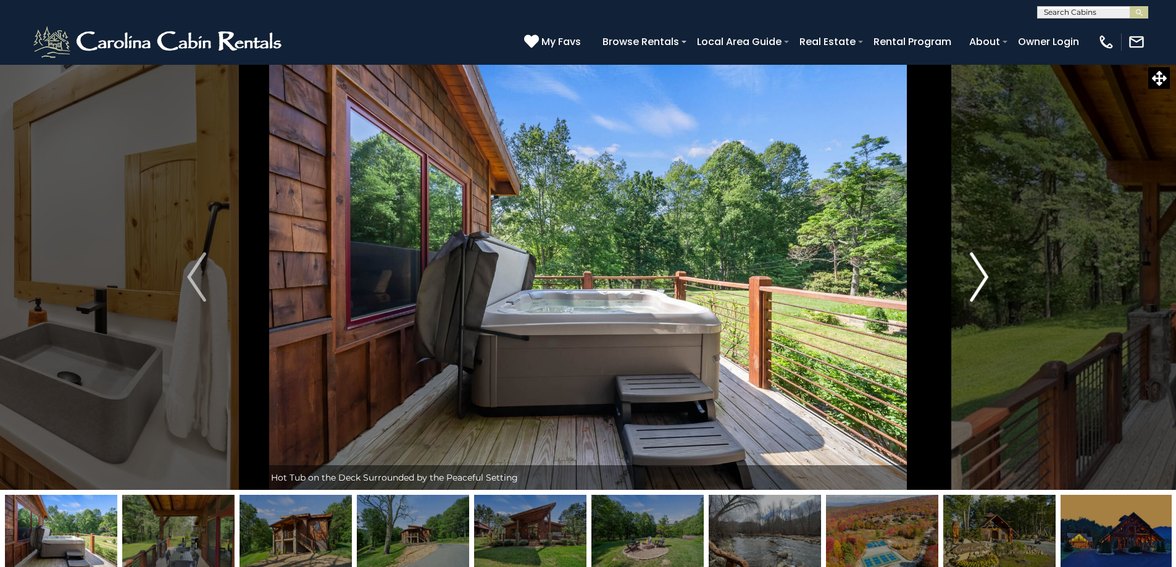
click at [986, 276] on img "Next" at bounding box center [979, 277] width 19 height 49
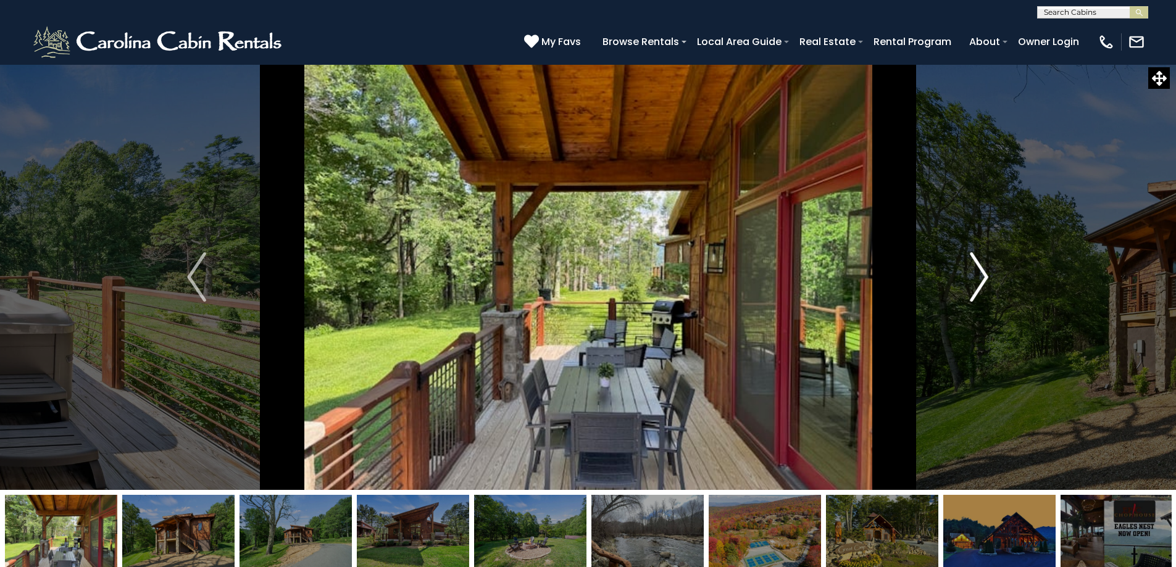
click at [986, 276] on img "Next" at bounding box center [979, 277] width 19 height 49
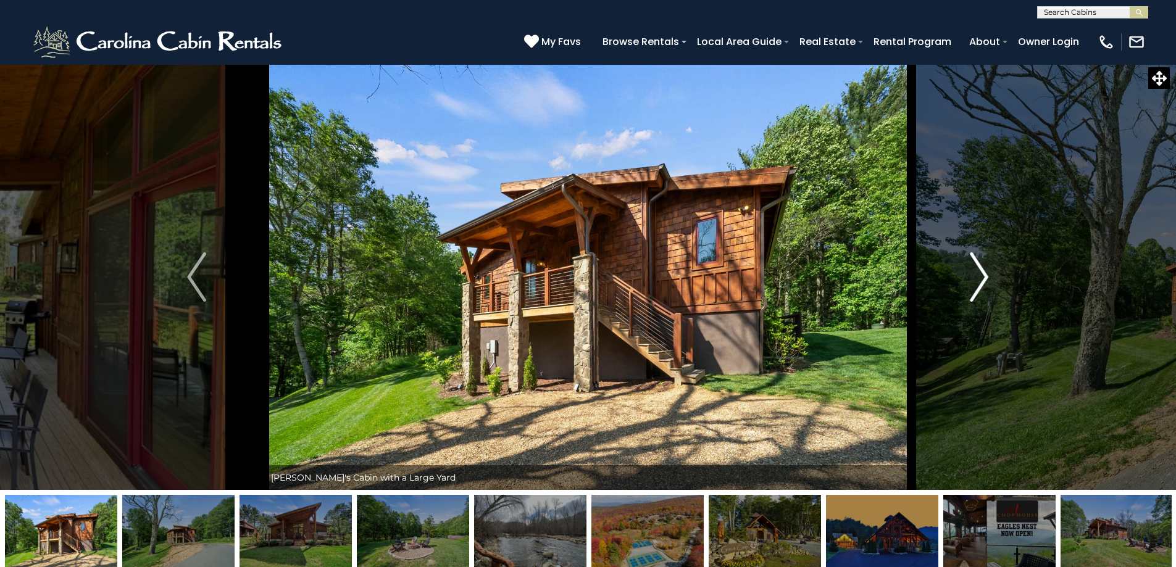
click at [986, 276] on img "Next" at bounding box center [979, 277] width 19 height 49
